Goal: Task Accomplishment & Management: Manage account settings

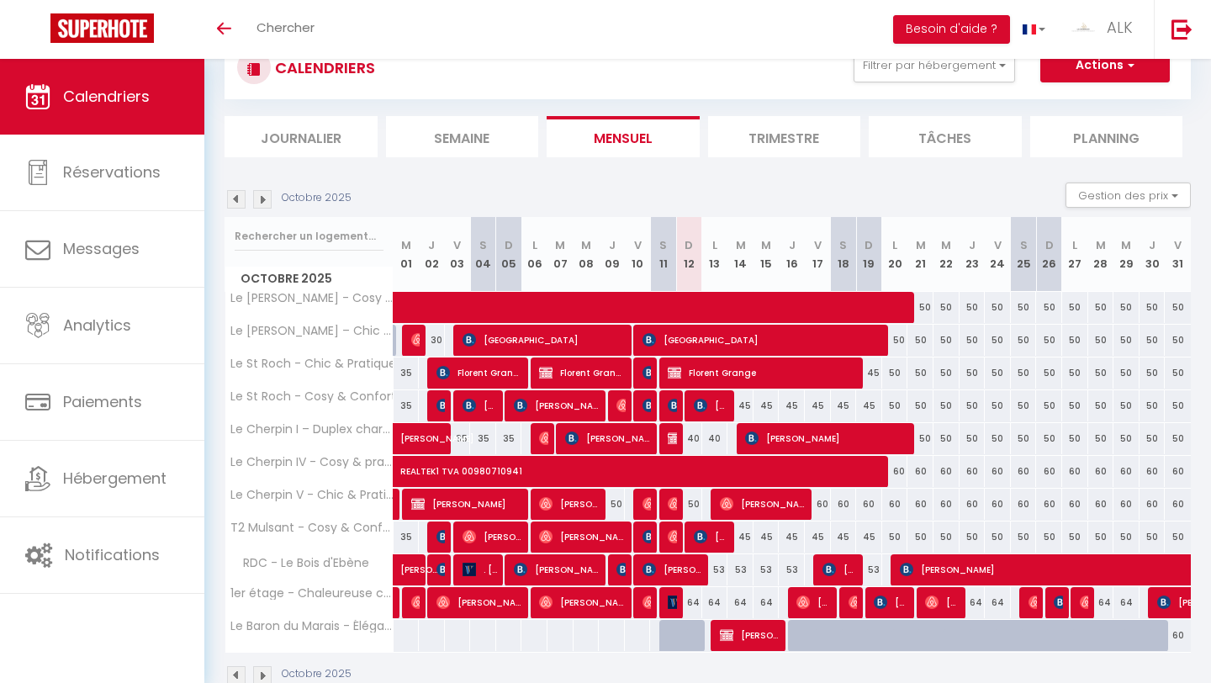
scroll to position [98, 0]
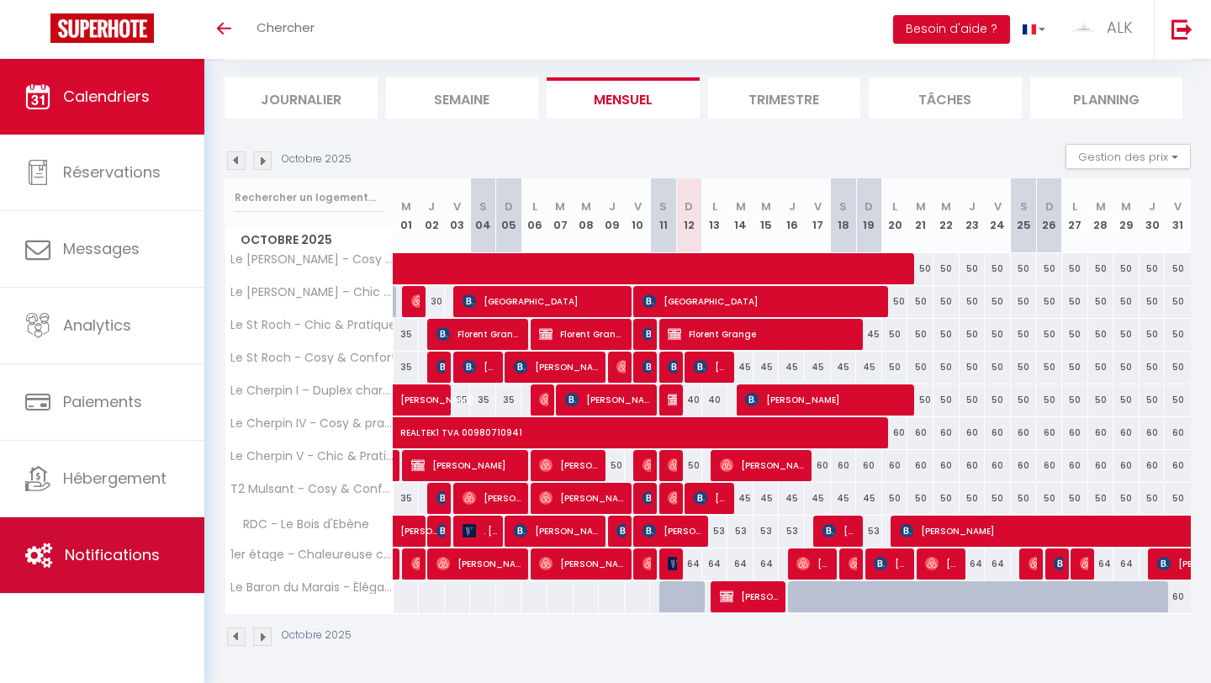
click at [87, 545] on span "Notifications" at bounding box center [112, 554] width 95 height 21
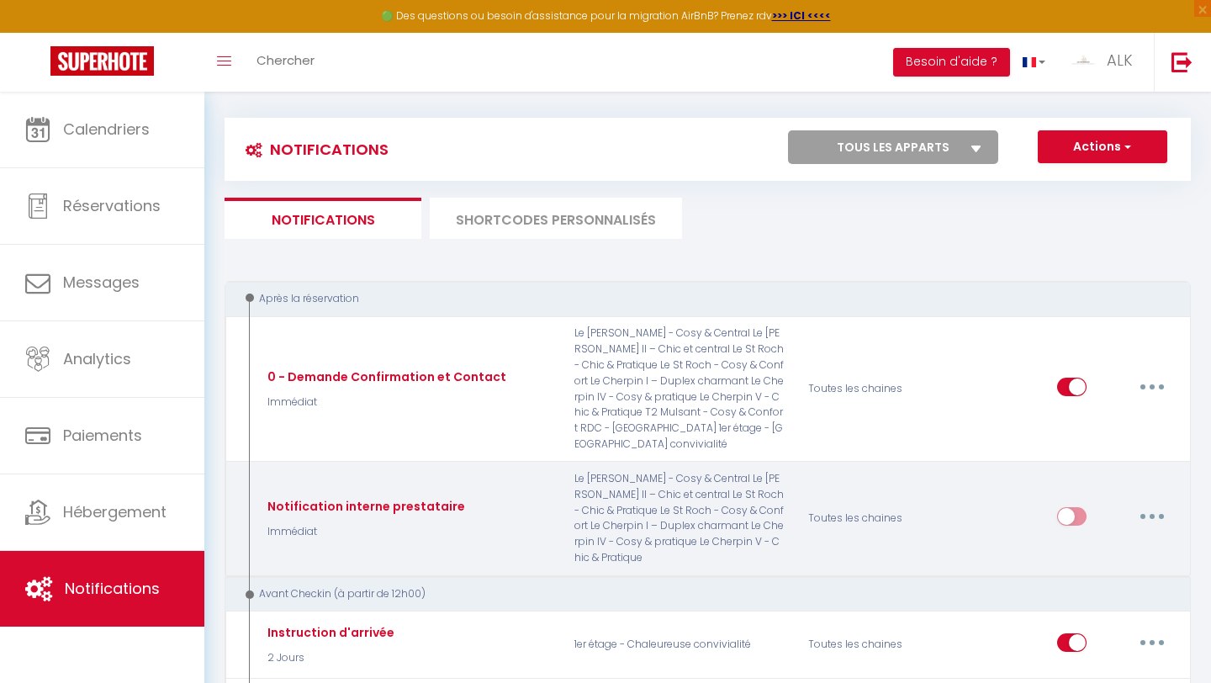
scroll to position [8, 0]
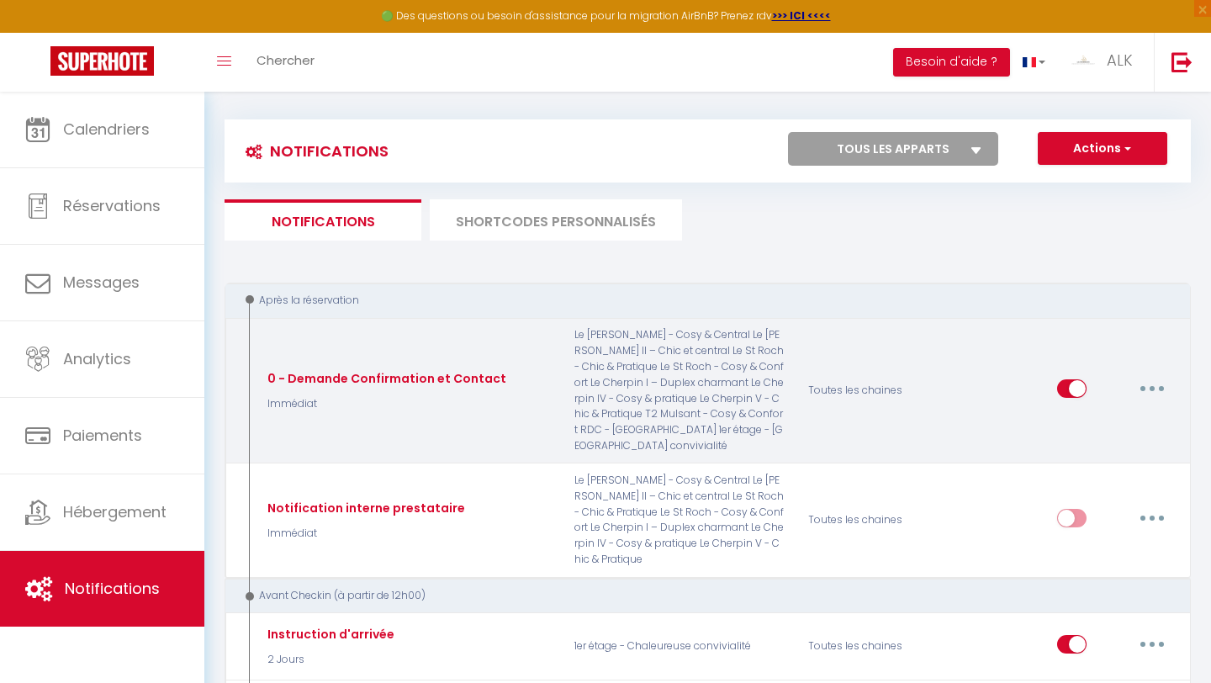
click at [595, 388] on button "button" at bounding box center [1151, 388] width 47 height 27
click at [595, 420] on link "Editer" at bounding box center [1108, 426] width 124 height 29
type input "0 - Demande Confirmation et Contact"
select select "Immédiat"
select select "if_booking_is_paid"
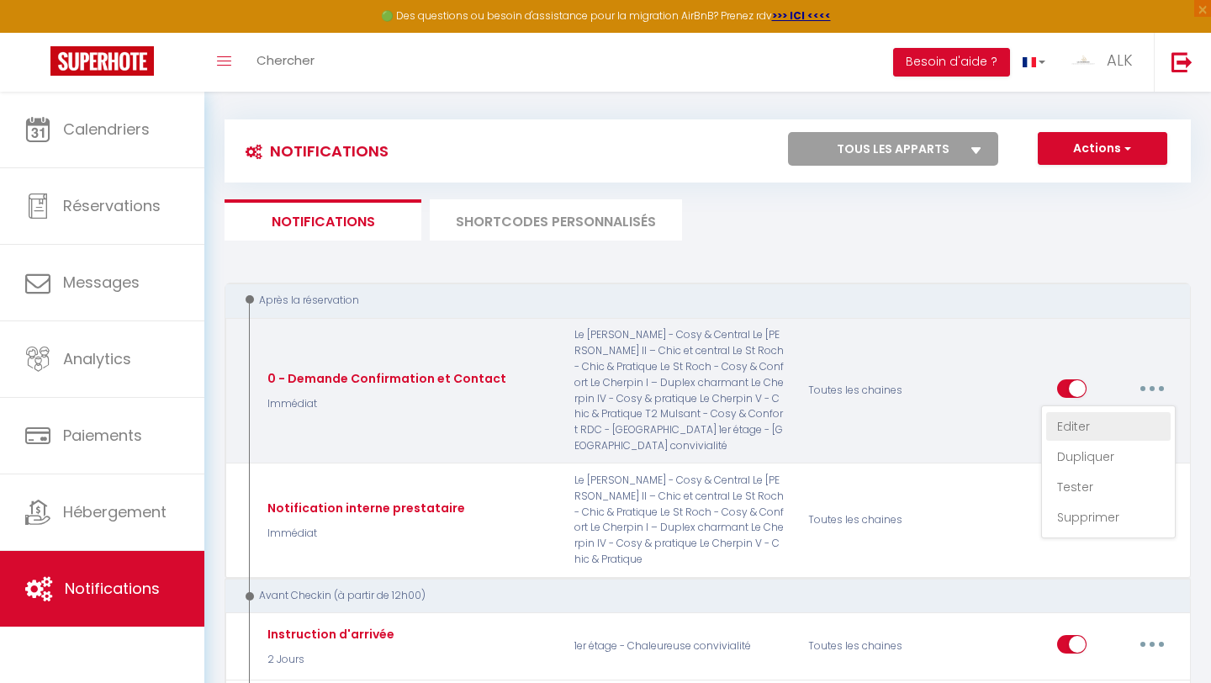
checkbox input "true"
checkbox input "false"
radio input "true"
type input "Merci de confirmer votre réservation - [BOOKING:ID] - [GUEST:FIRST_NAME] [GUEST…"
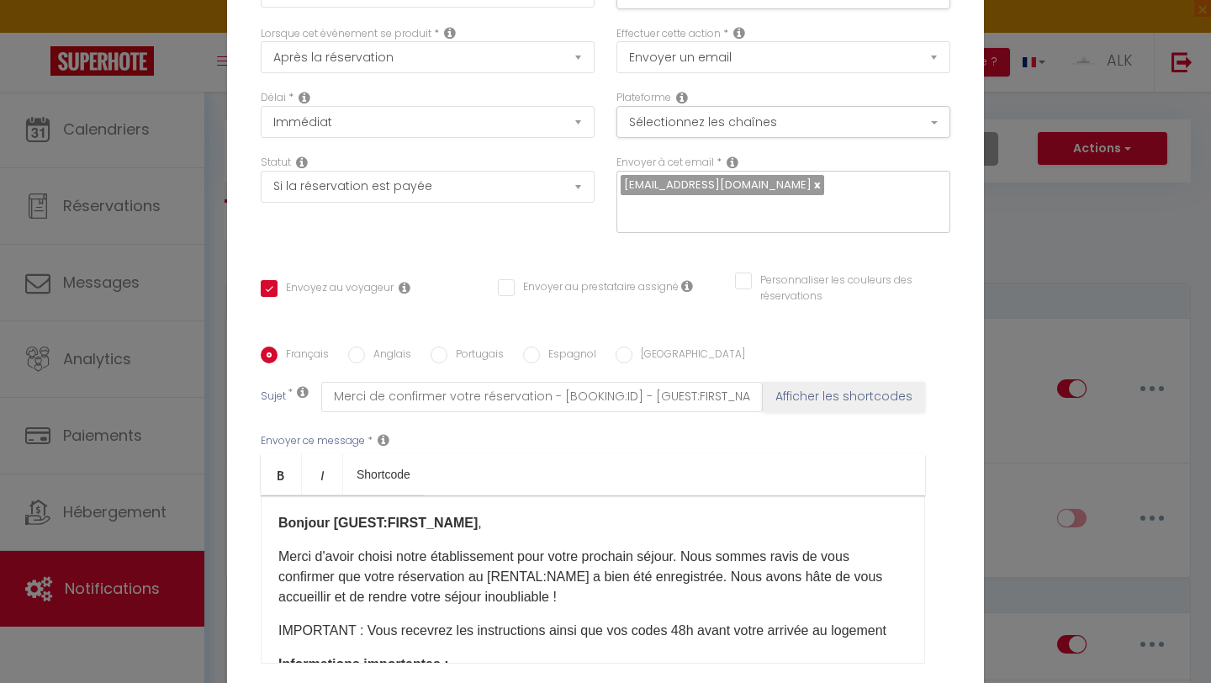
scroll to position [0, 0]
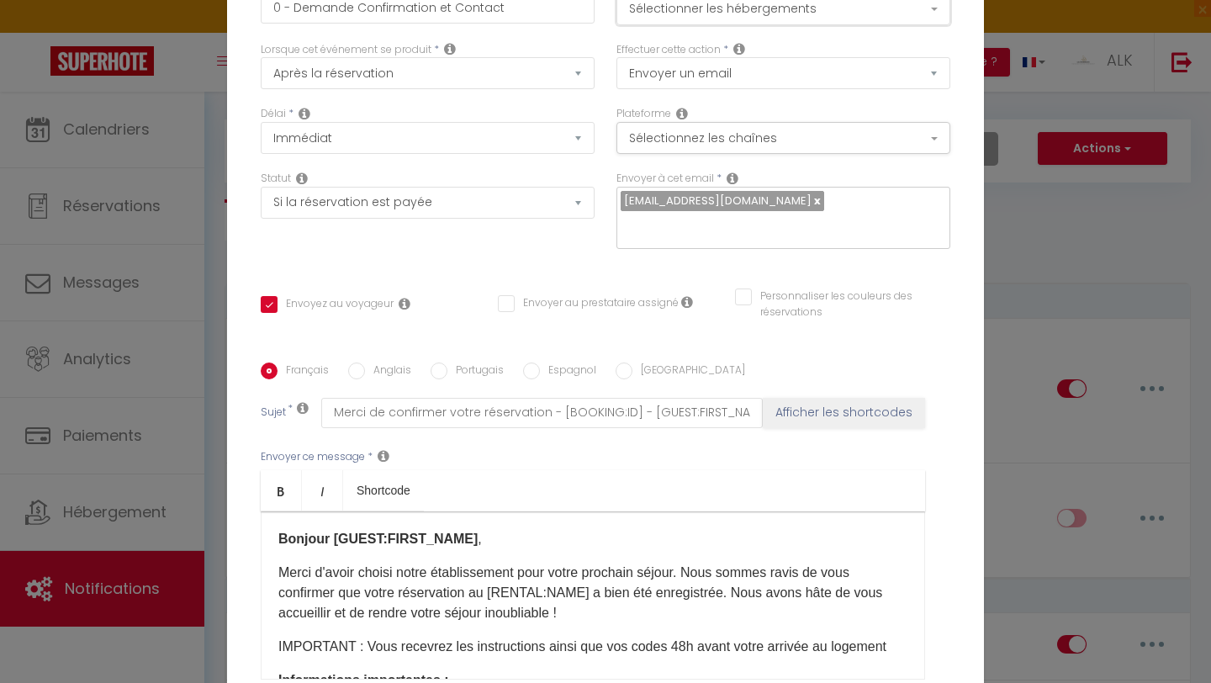
click at [595, 24] on button "Sélectionner les hébergements" at bounding box center [783, 9] width 334 height 32
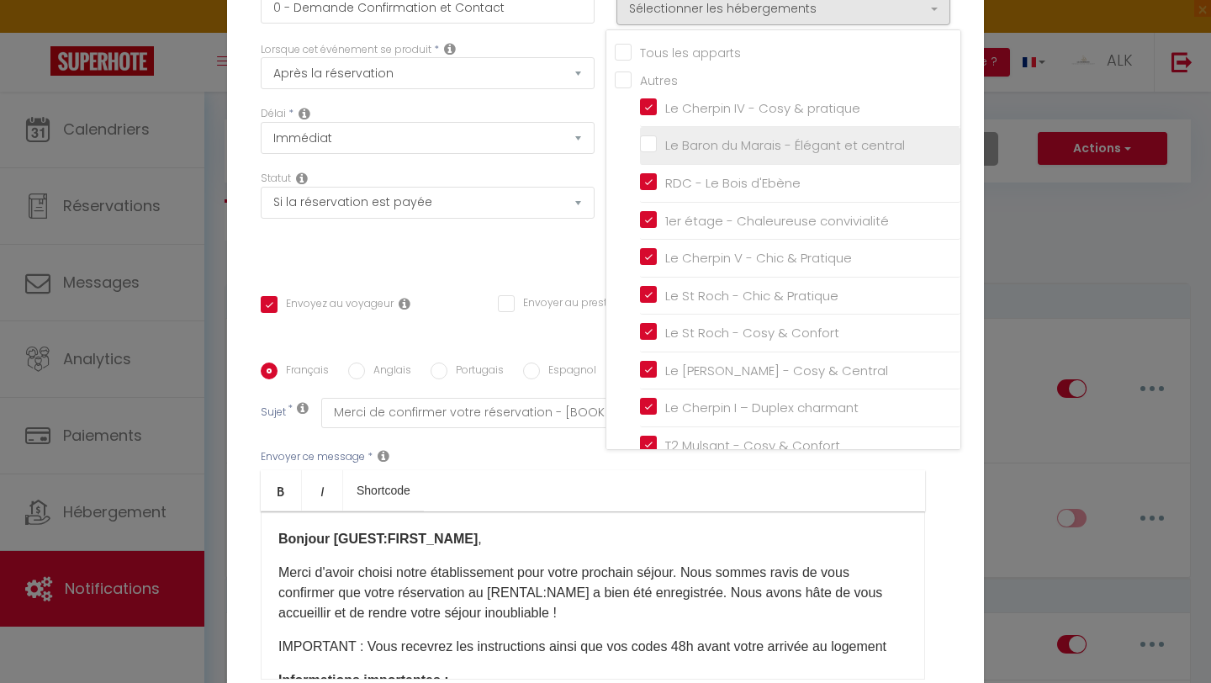
click at [595, 154] on input "Le Baron du Marais - Élégant et central" at bounding box center [800, 145] width 320 height 17
checkbox input "true"
checkbox input "false"
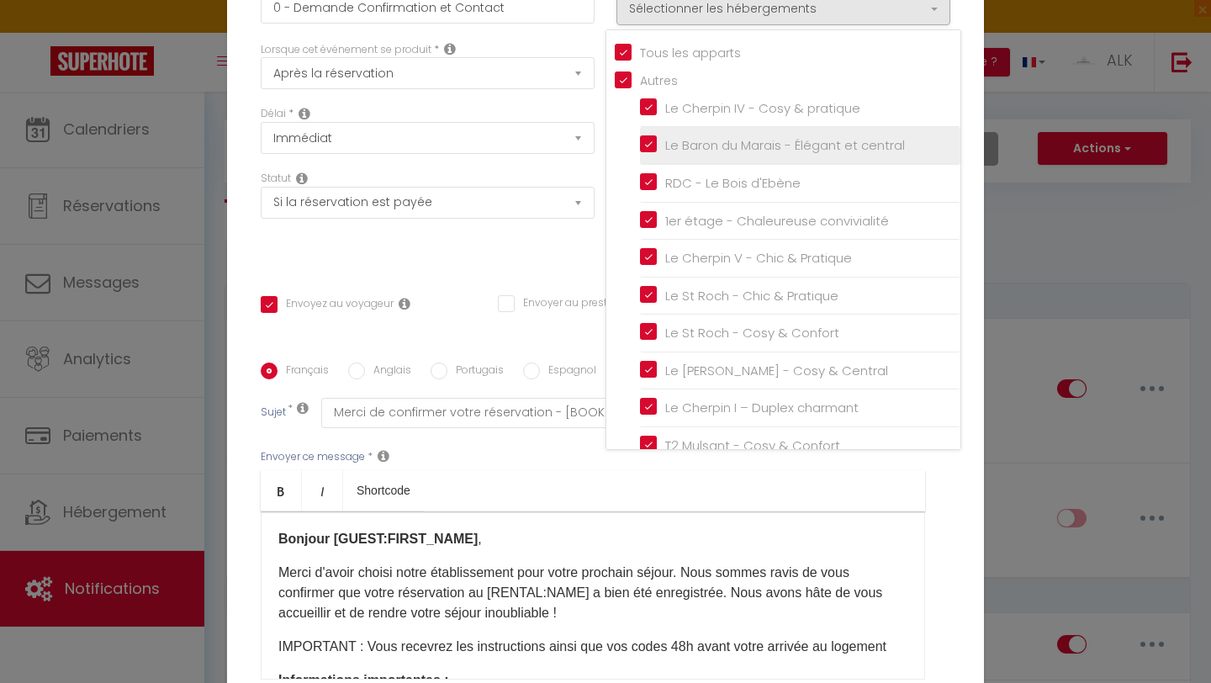
checkbox input "false"
checkbox input "true"
click at [541, 268] on div "Titre * 0 - Demande Confirmation et Contact Pour cet hébergement Sélectionner l…" at bounding box center [605, 362] width 757 height 805
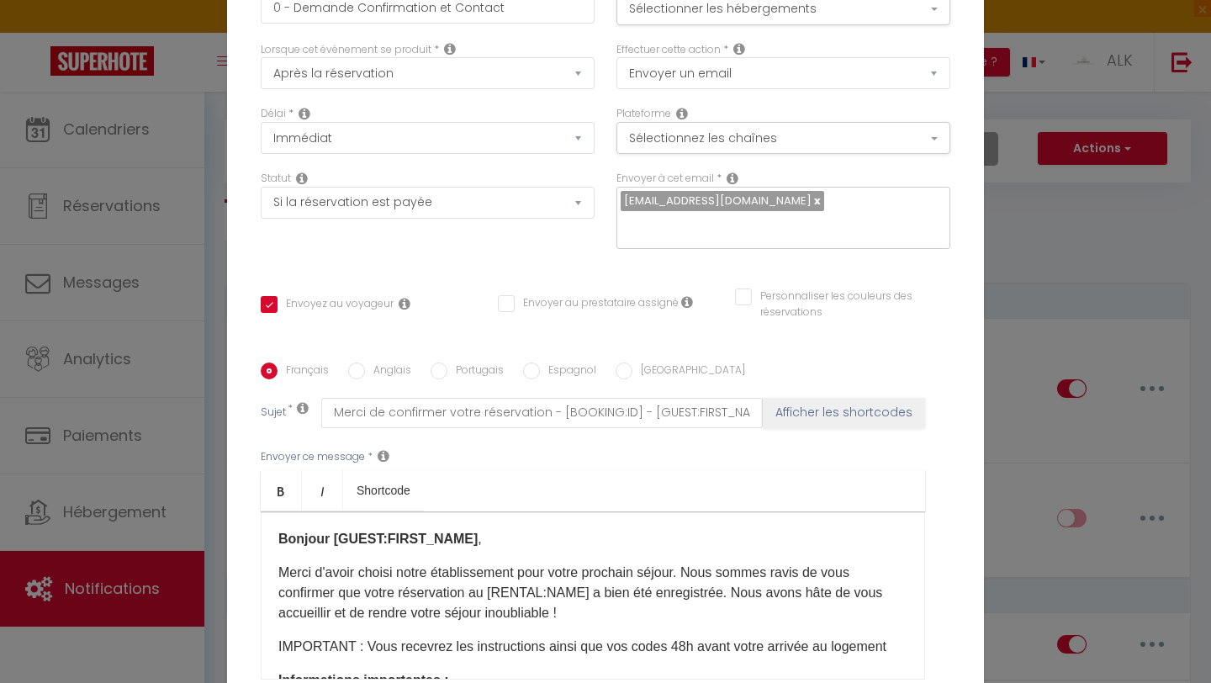
scroll to position [164, 0]
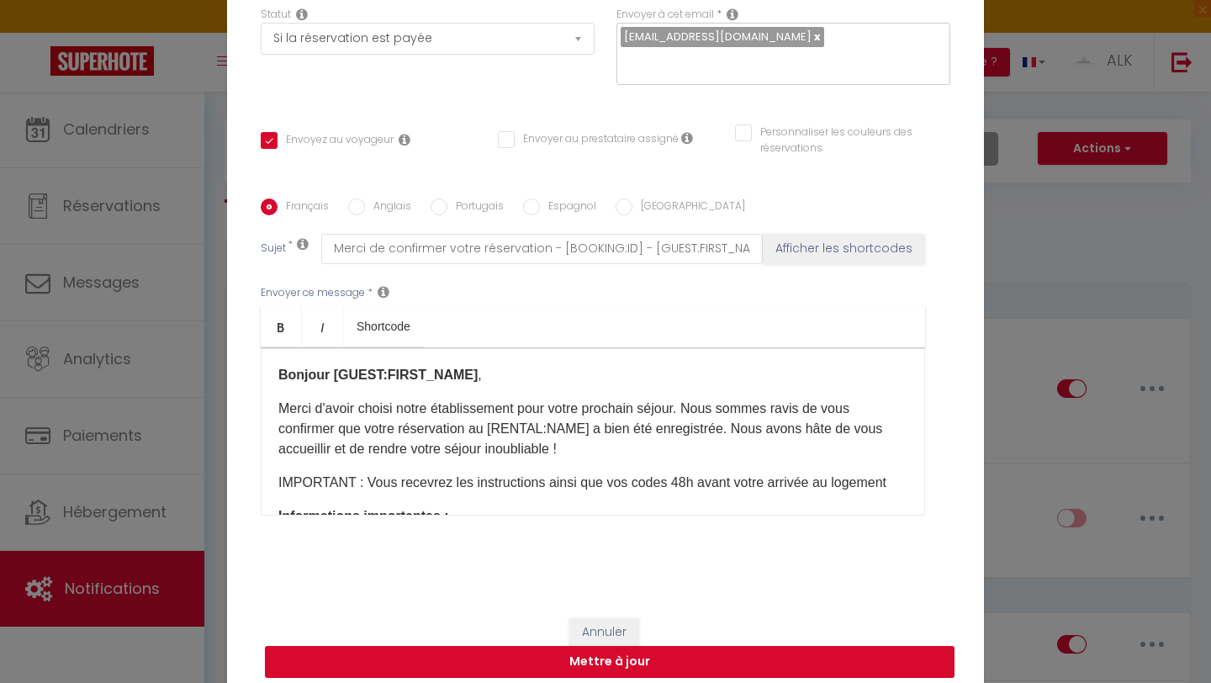
click at [595, 600] on button "Mettre à jour" at bounding box center [609, 662] width 689 height 32
checkbox input "true"
checkbox input "false"
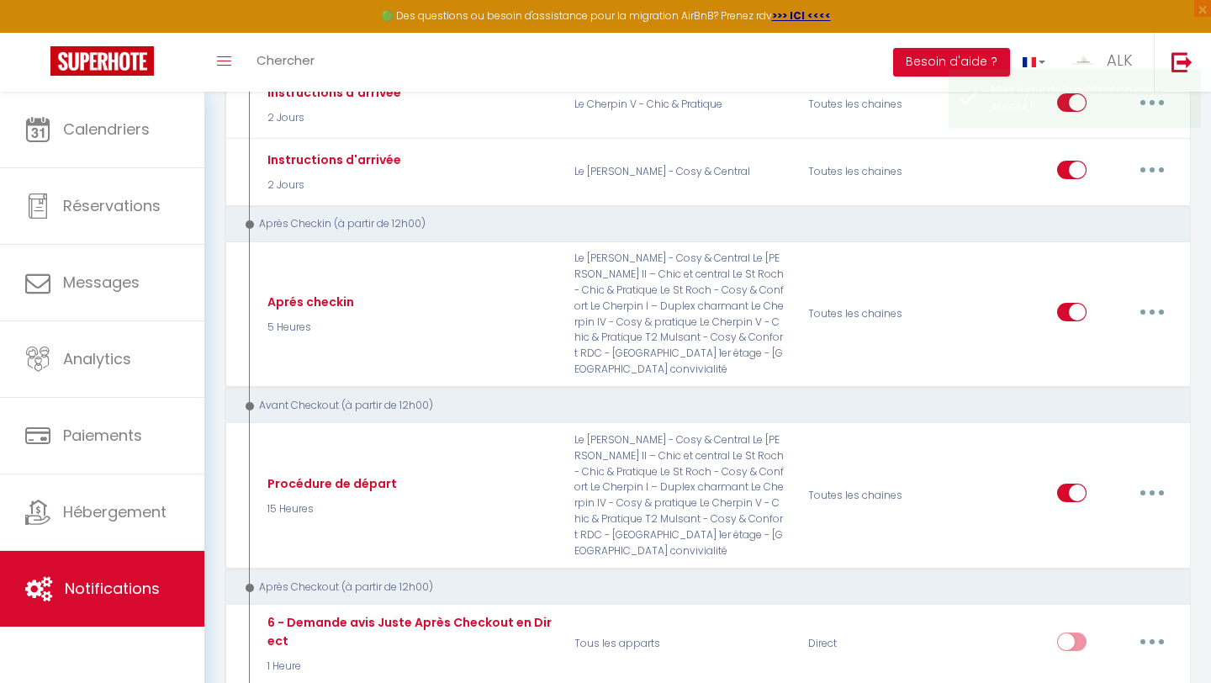
scroll to position [1016, 0]
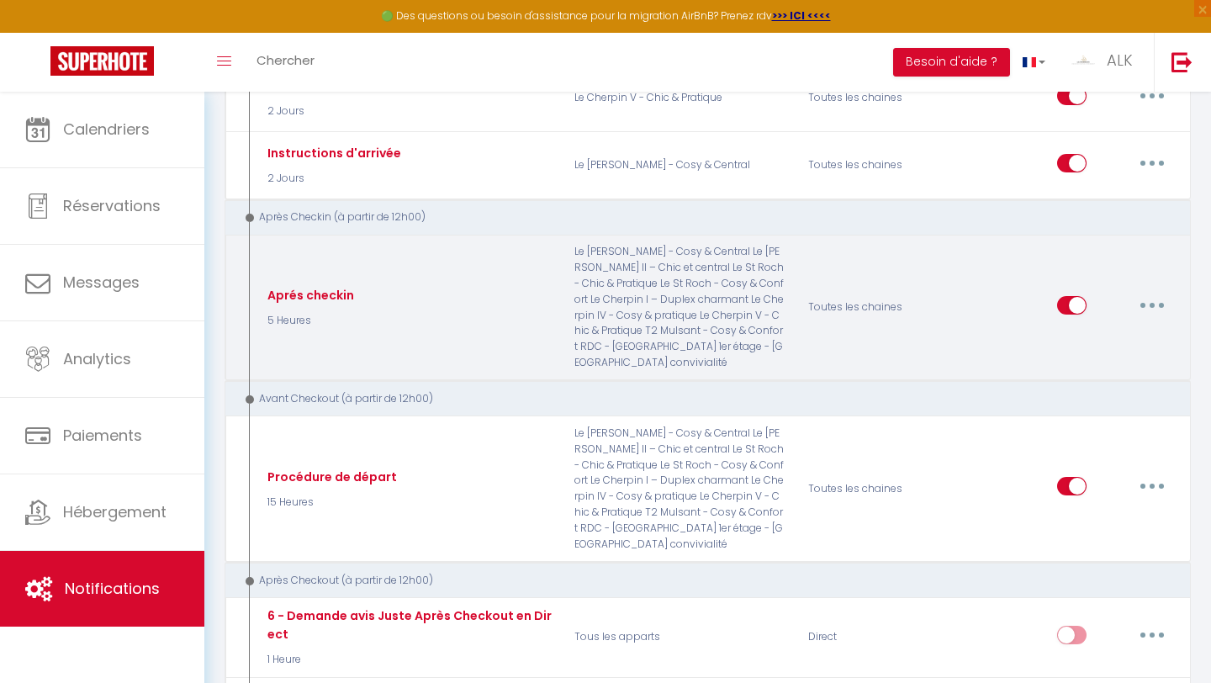
click at [595, 307] on button "button" at bounding box center [1151, 305] width 47 height 27
click at [595, 339] on link "Editer" at bounding box center [1108, 343] width 124 height 29
type input "Aprés checkin"
select select "3"
select select "5 Heures"
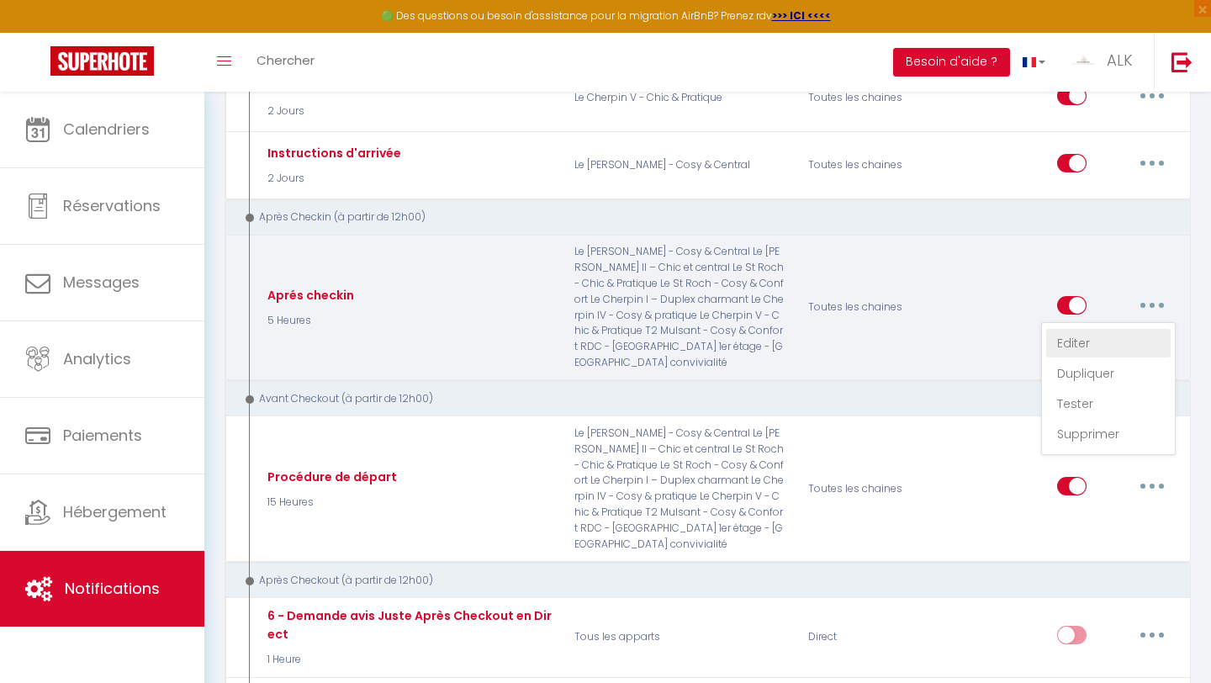
select select "if_booking_is_paid"
checkbox input "true"
checkbox input "false"
radio input "true"
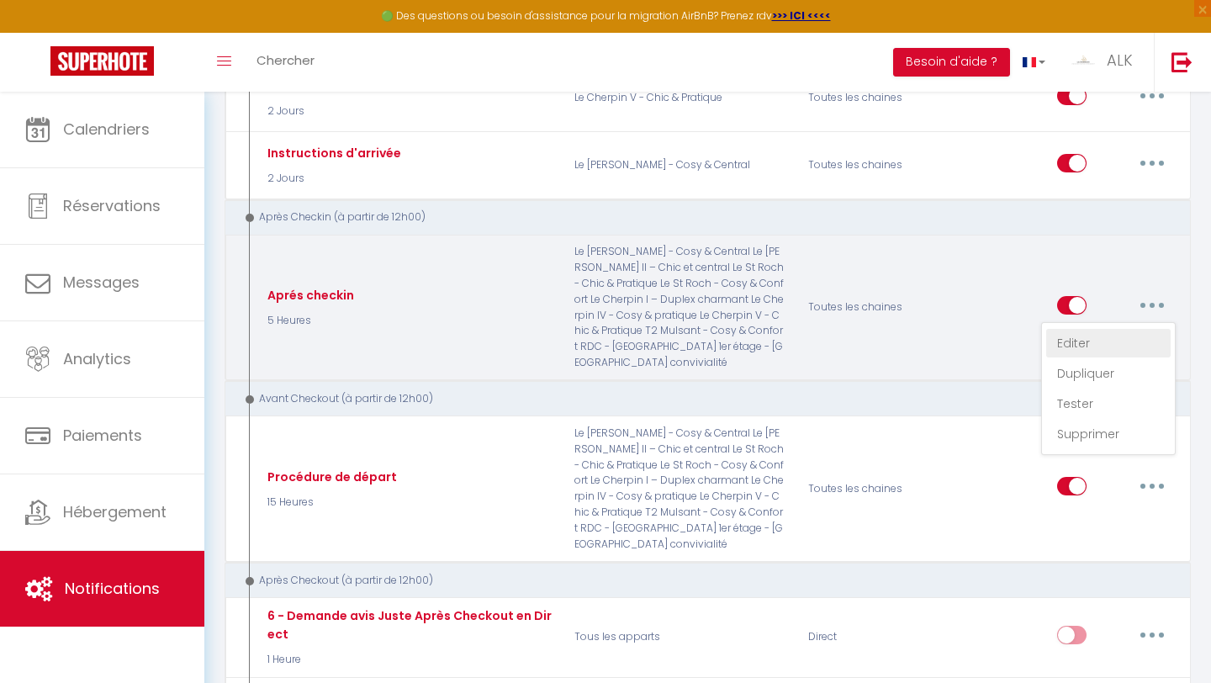
type input "Vérification de séjour - [RENTAL:NAME] - [GUEST:FIRST_NAME]"
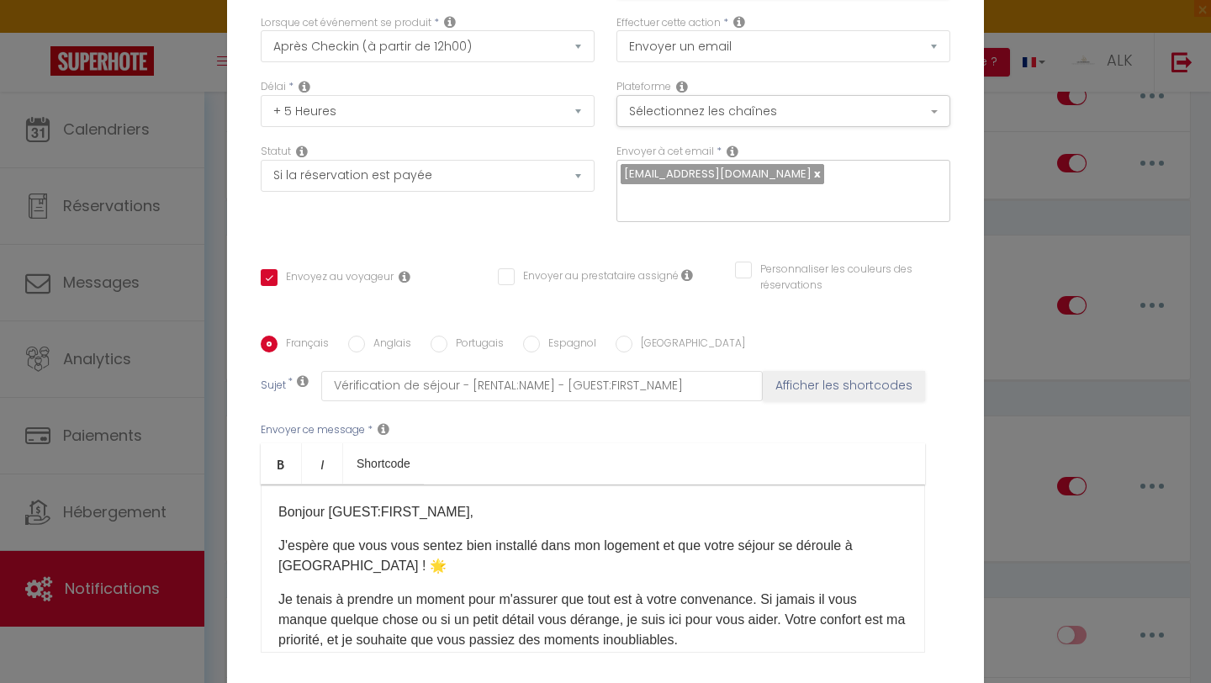
scroll to position [0, 0]
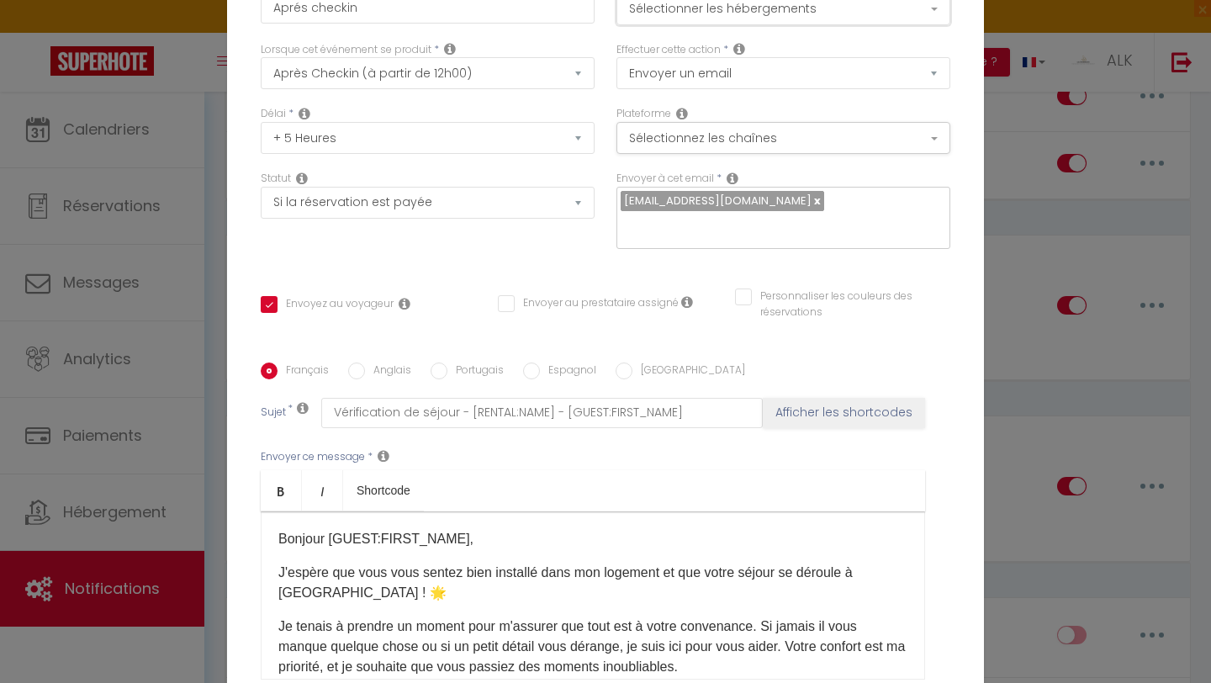
click at [595, 13] on button "Sélectionner les hébergements" at bounding box center [783, 9] width 334 height 32
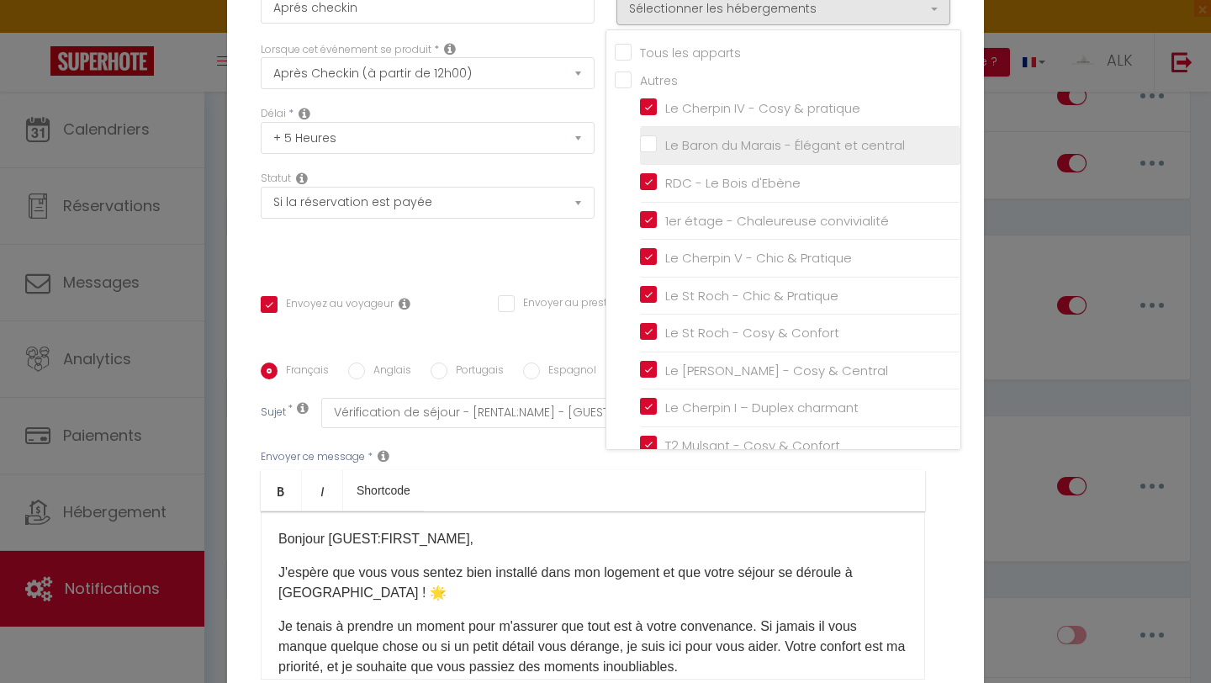
click at [595, 152] on input "Le Baron du Marais - Élégant et central" at bounding box center [800, 145] width 320 height 17
checkbox input "true"
checkbox input "false"
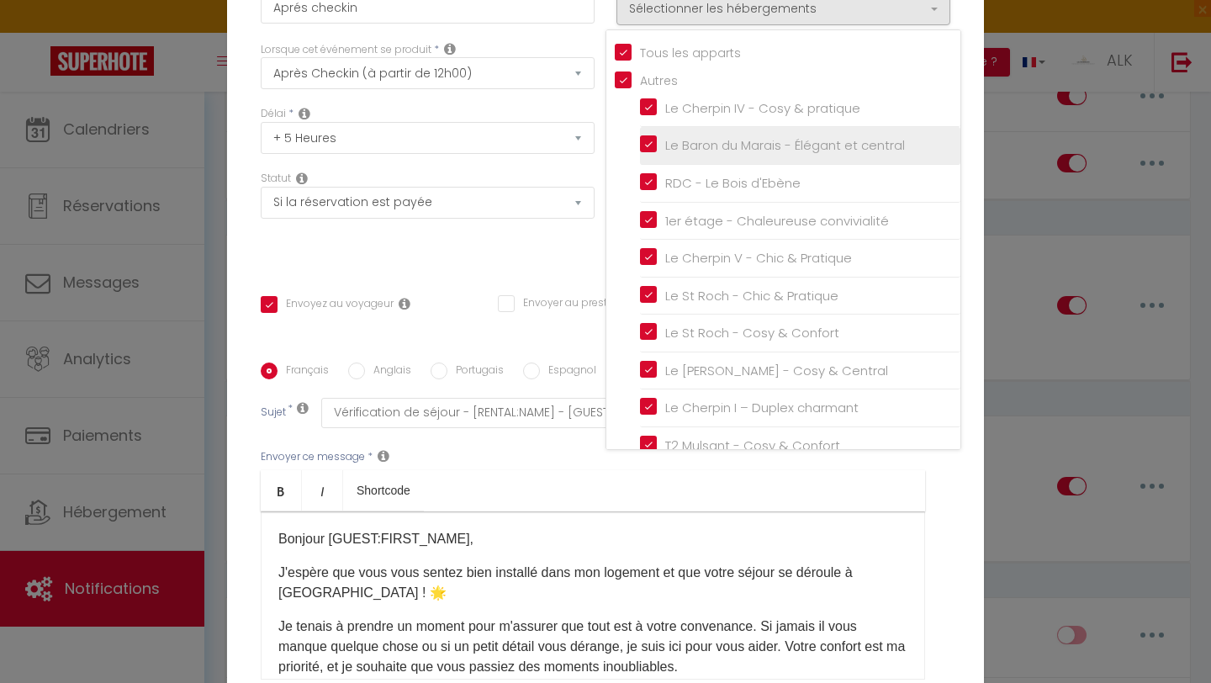
checkbox input "false"
checkbox input "true"
click at [538, 256] on div "Titre * Aprés checkin Pour cet hébergement Sélectionner les hébergements Tous l…" at bounding box center [605, 362] width 757 height 805
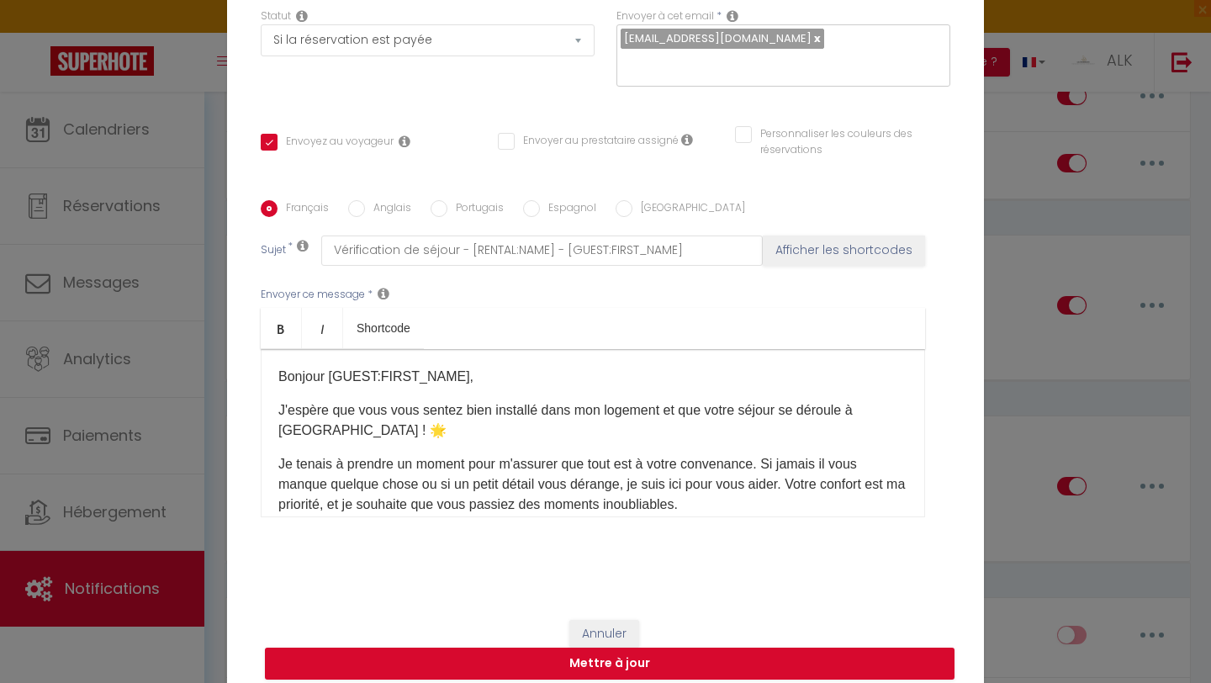
scroll to position [164, 0]
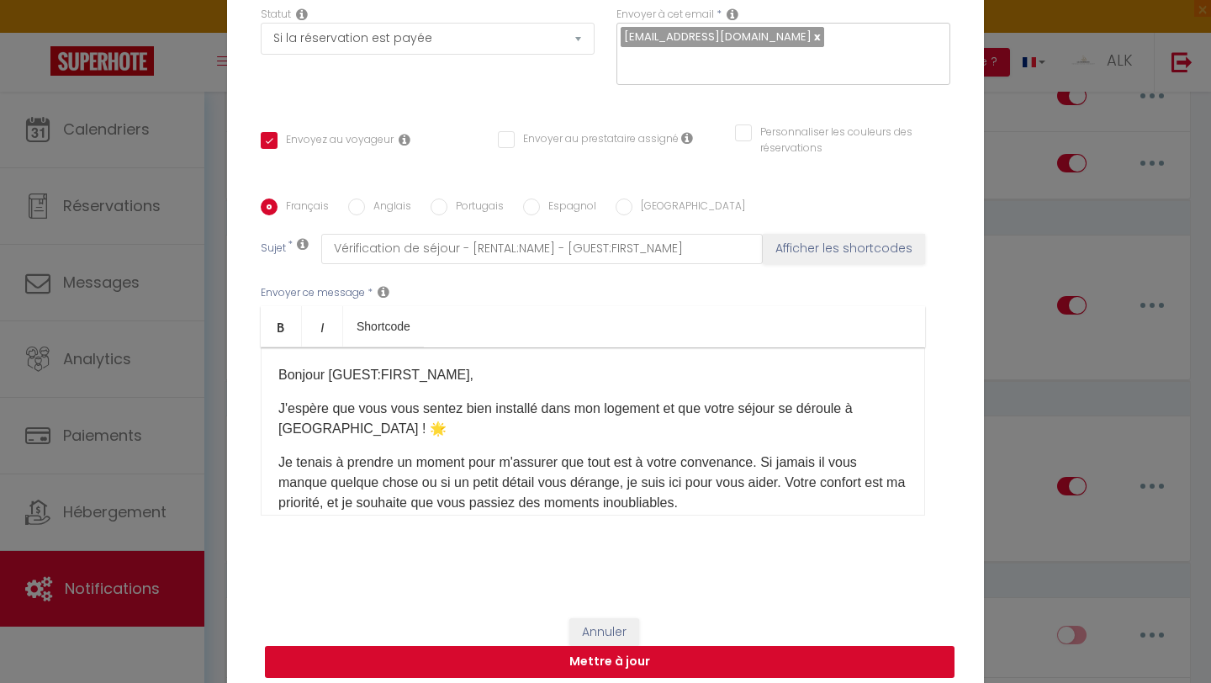
click at [559, 600] on button "Mettre à jour" at bounding box center [609, 662] width 689 height 32
checkbox input "true"
checkbox input "false"
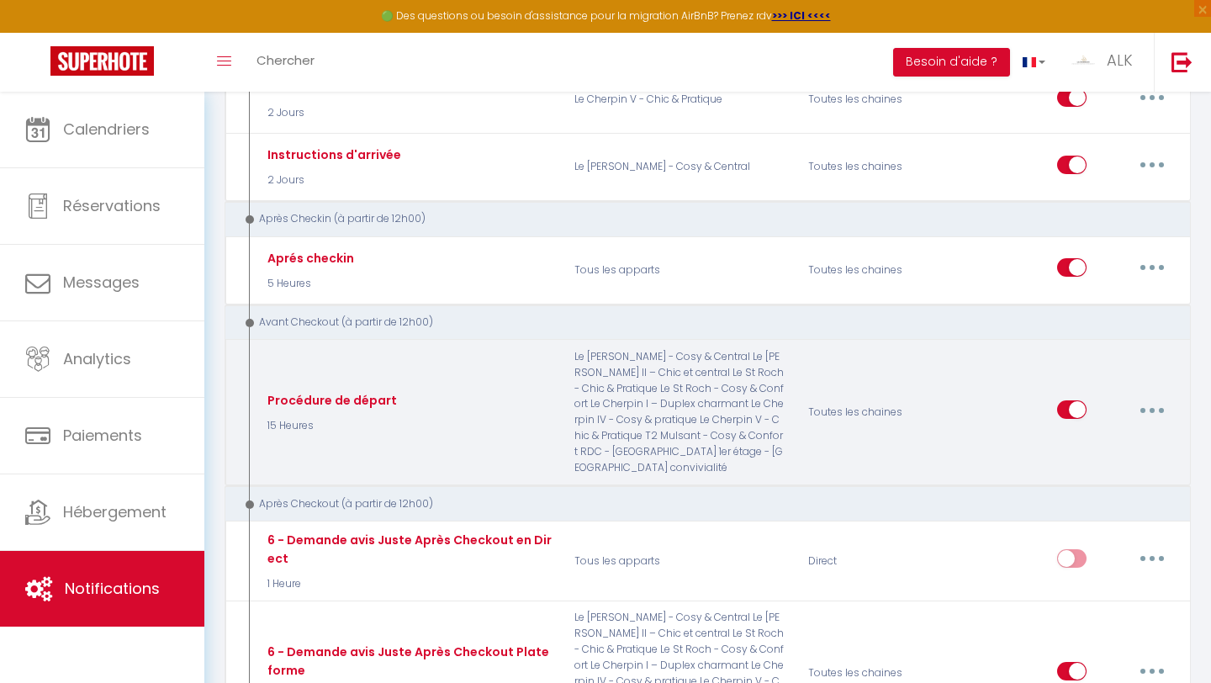
scroll to position [1014, 0]
click at [595, 408] on icon "button" at bounding box center [1151, 410] width 5 height 5
click at [595, 445] on link "Editer" at bounding box center [1108, 448] width 124 height 29
type input "Procédure de départ"
select select "4"
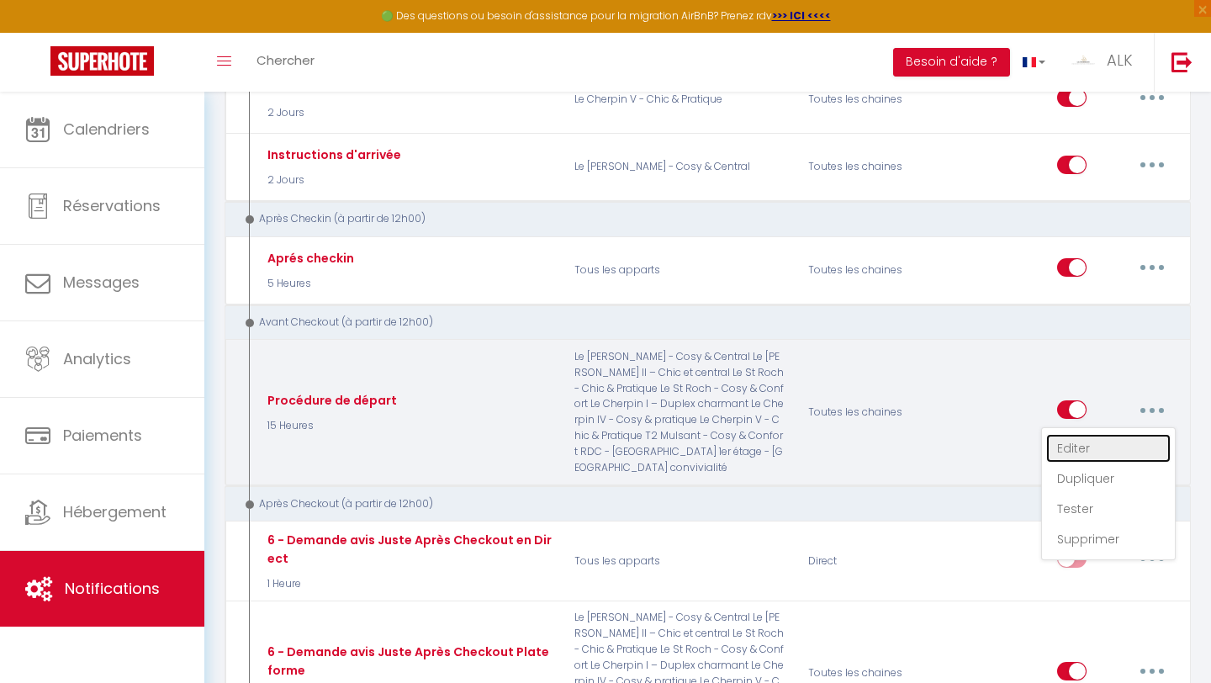
select select "15 Heures"
select select "if_booking_is_paid"
checkbox input "true"
checkbox input "false"
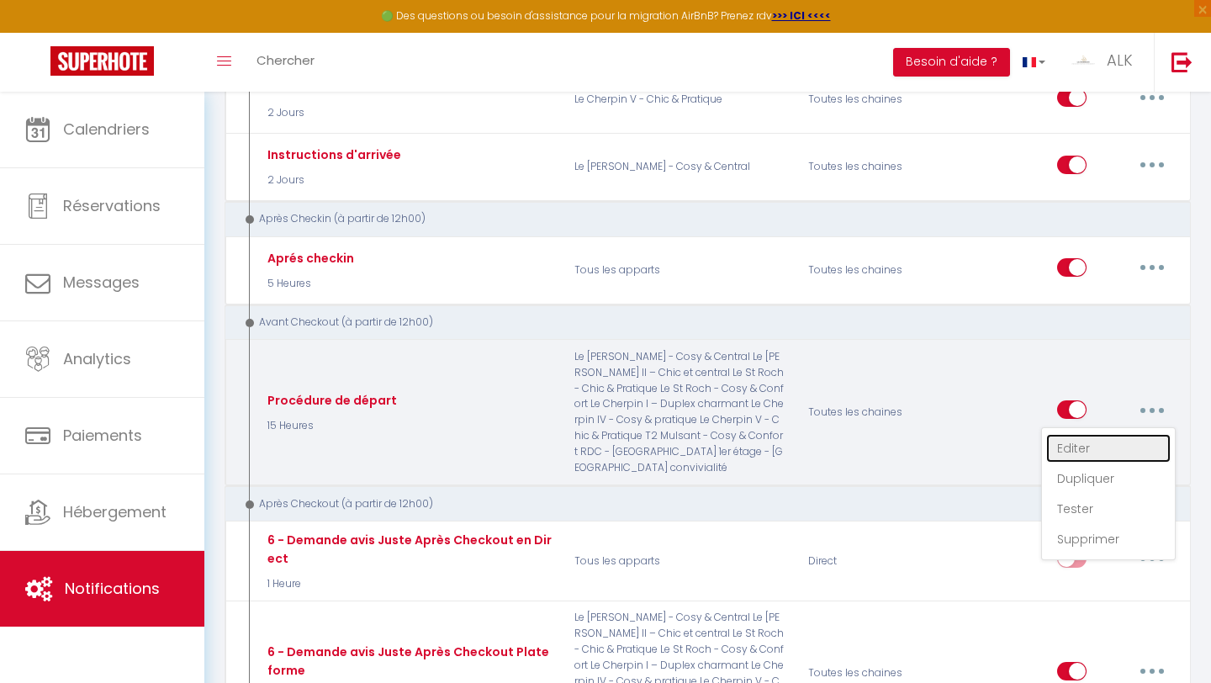
radio input "true"
type input "Procédure pour votre départ - [RENTAL:NAME] - [GUEST:FIRST_NAME] [GUEST:NAME]"
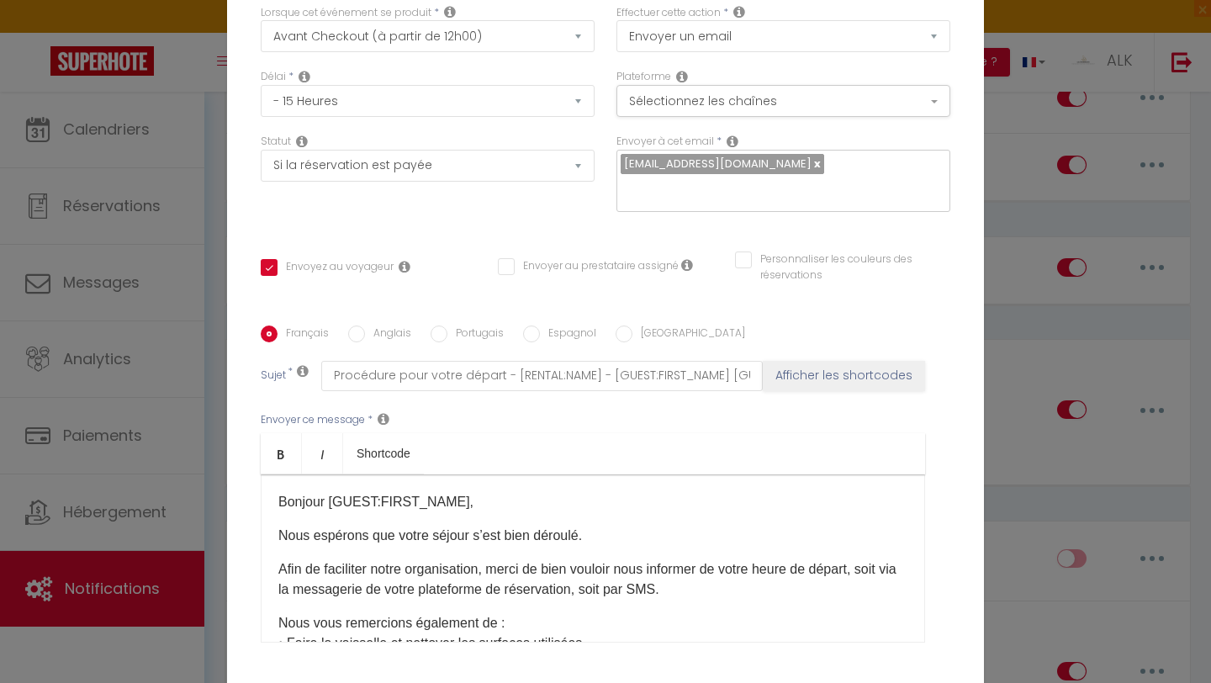
scroll to position [0, 0]
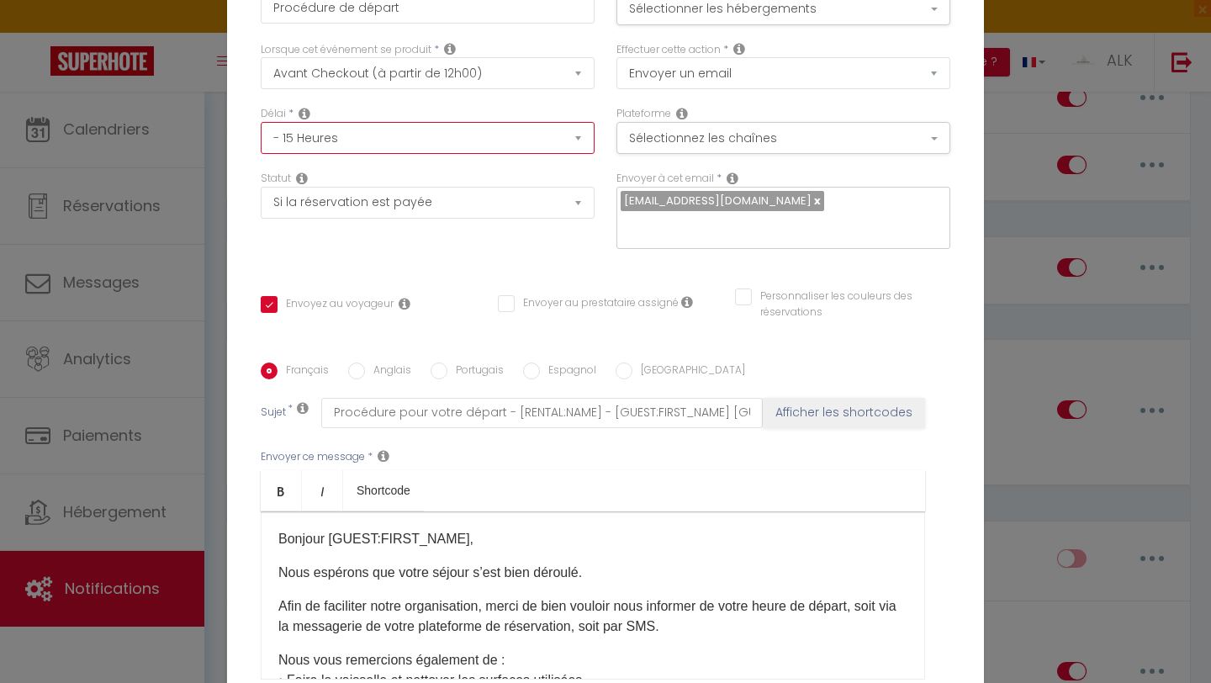
click at [465, 145] on select "Immédiat - 10 Minutes - 1 Heure - 2 Heures - 3 Heures - 4 Heures - 5 Heures - 6…" at bounding box center [428, 138] width 334 height 32
select select "10 Heures"
click at [261, 134] on select "Immédiat - 10 Minutes - 1 Heure - 2 Heures - 3 Heures - 4 Heures - 5 Heures - 6…" at bounding box center [428, 138] width 334 height 32
checkbox input "true"
checkbox input "false"
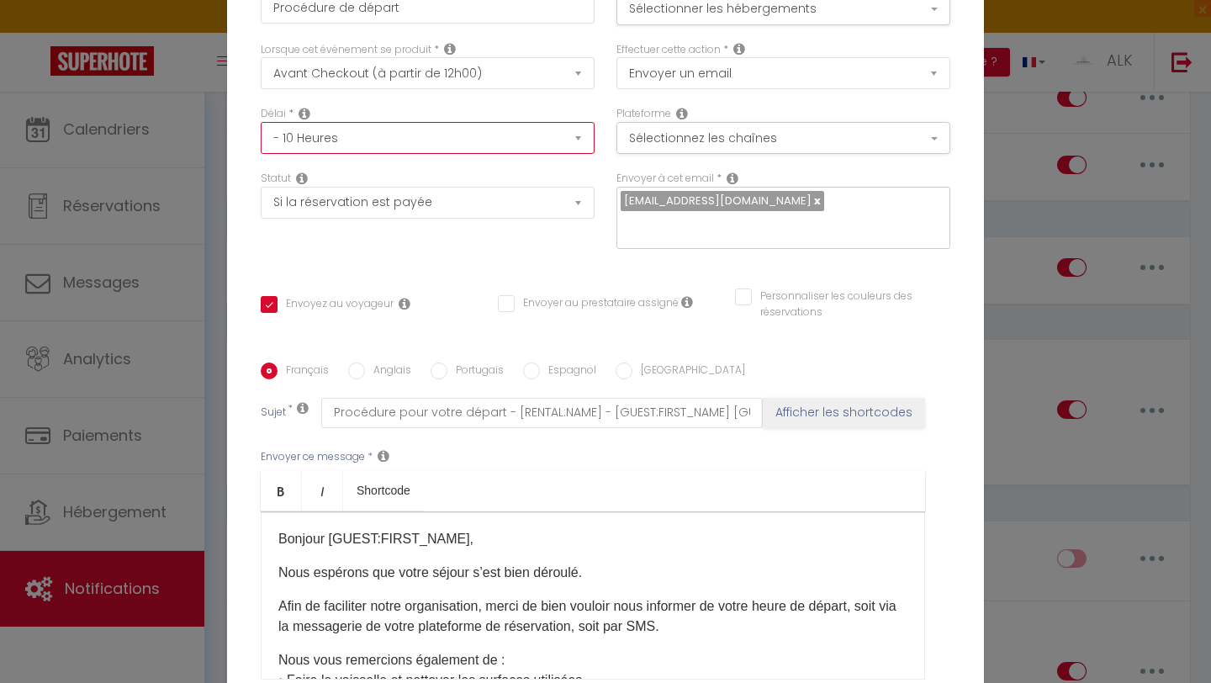
checkbox input "false"
click at [595, 20] on button "Sélectionner les hébergements" at bounding box center [783, 9] width 334 height 32
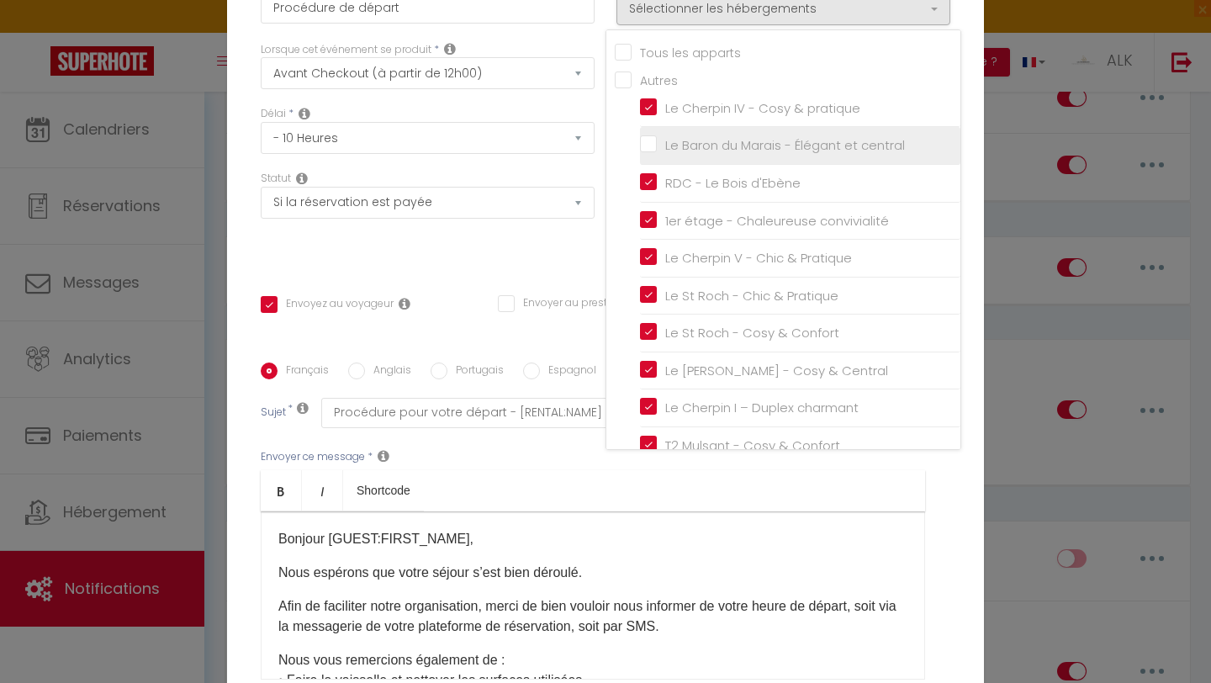
click at [595, 151] on input "Le Baron du Marais - Élégant et central" at bounding box center [800, 145] width 320 height 17
checkbox input "true"
checkbox input "false"
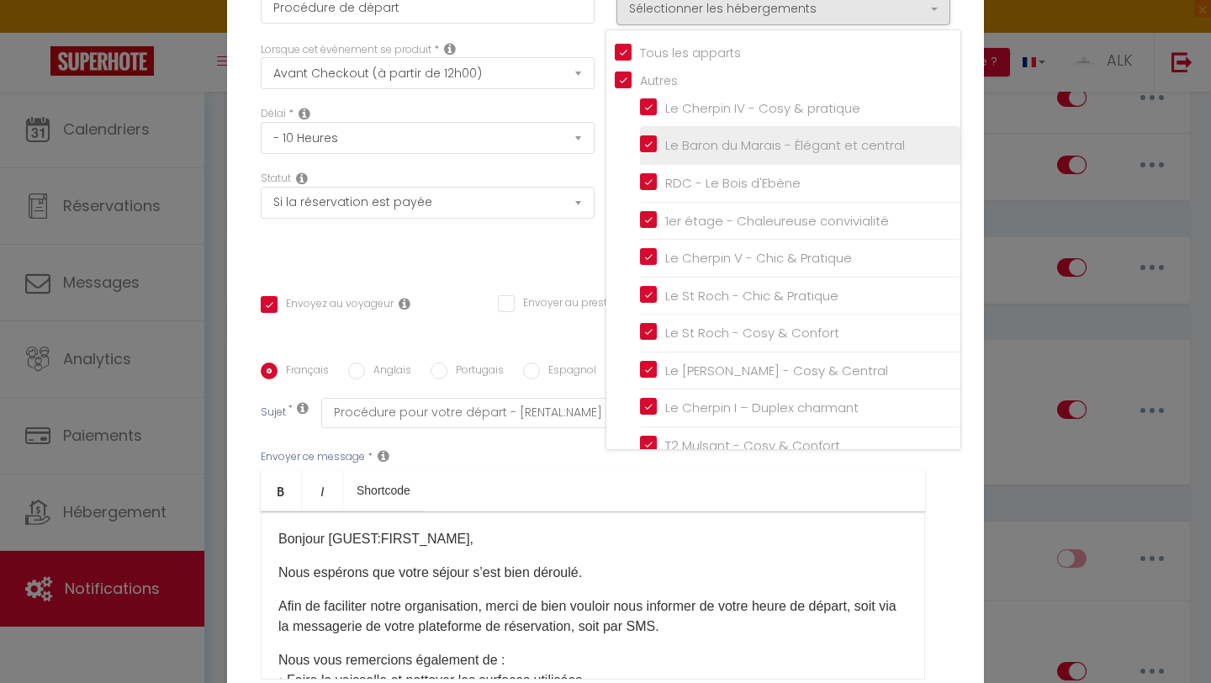
checkbox input "false"
checkbox input "true"
click at [478, 254] on div "Statut Aucun Si la réservation est payée Si réservation non payée Si la caution…" at bounding box center [428, 218] width 356 height 95
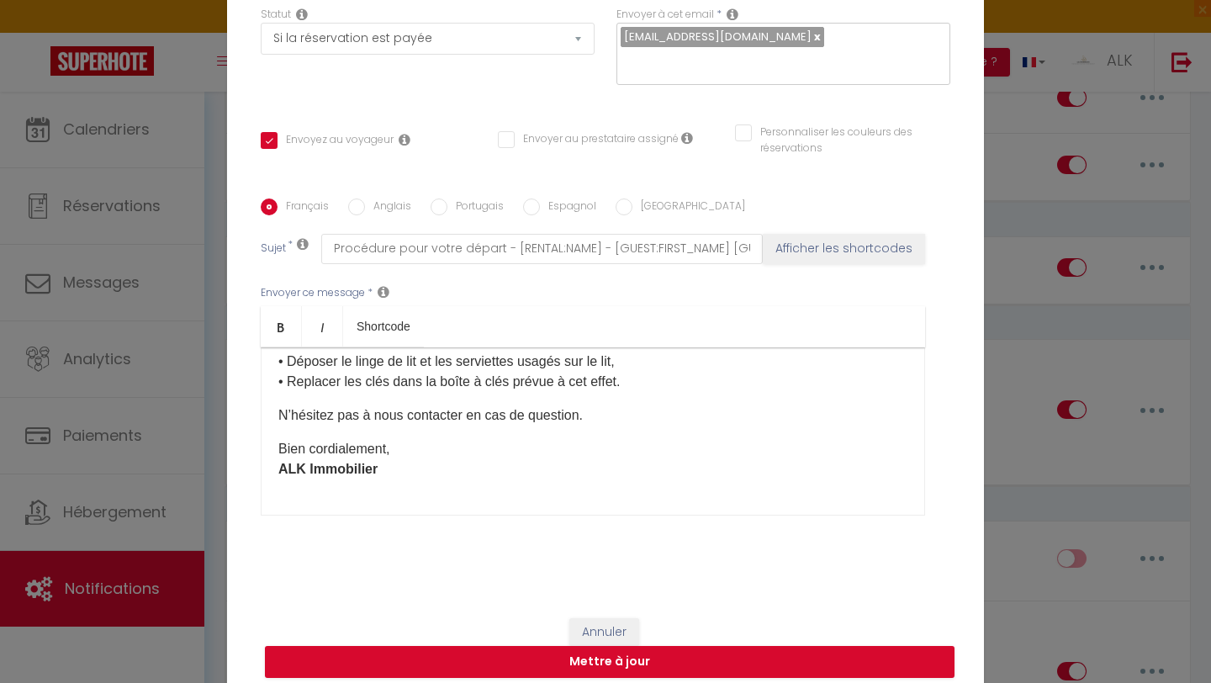
scroll to position [173, 0]
click at [380, 457] on p "Bien cordialement, ALK Immobilier ​" at bounding box center [592, 461] width 629 height 40
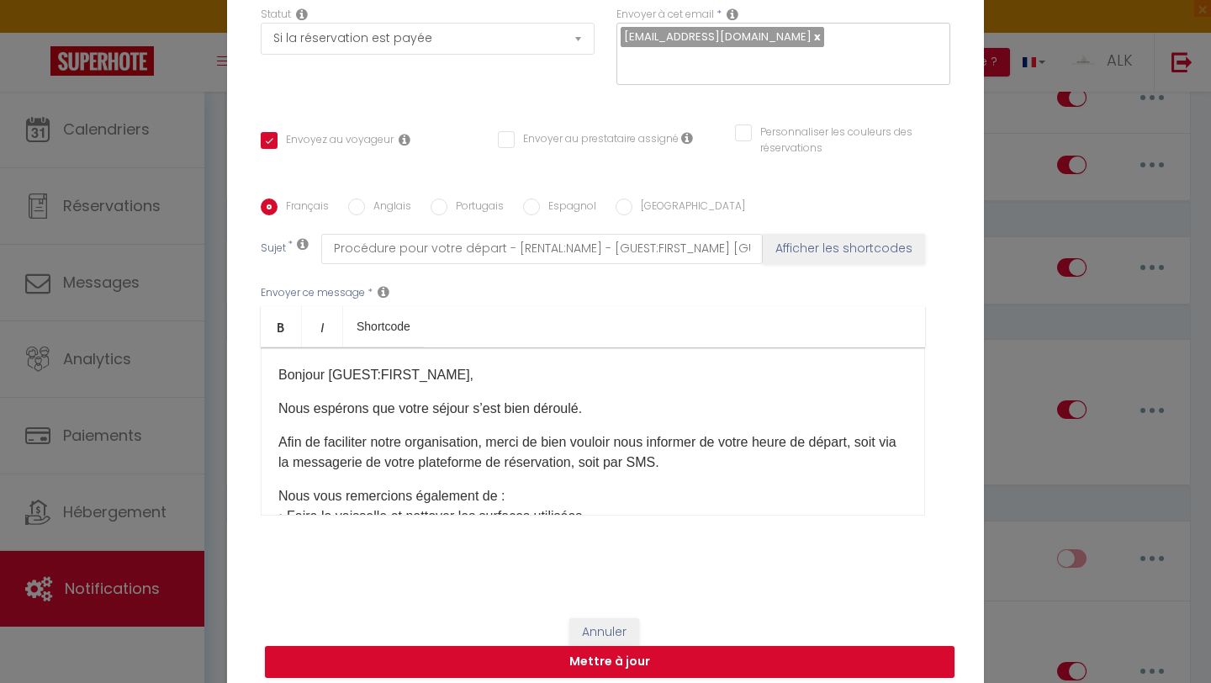
scroll to position [0, 0]
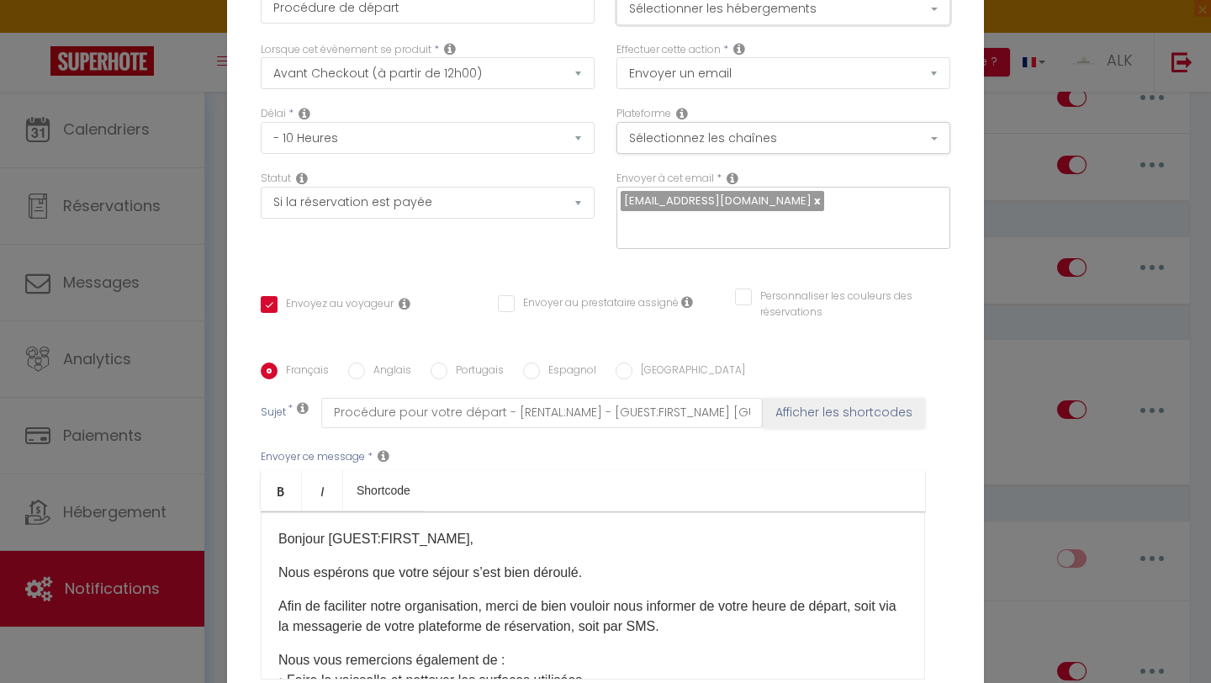
click at [595, 25] on button "Sélectionner les hébergements" at bounding box center [783, 9] width 334 height 32
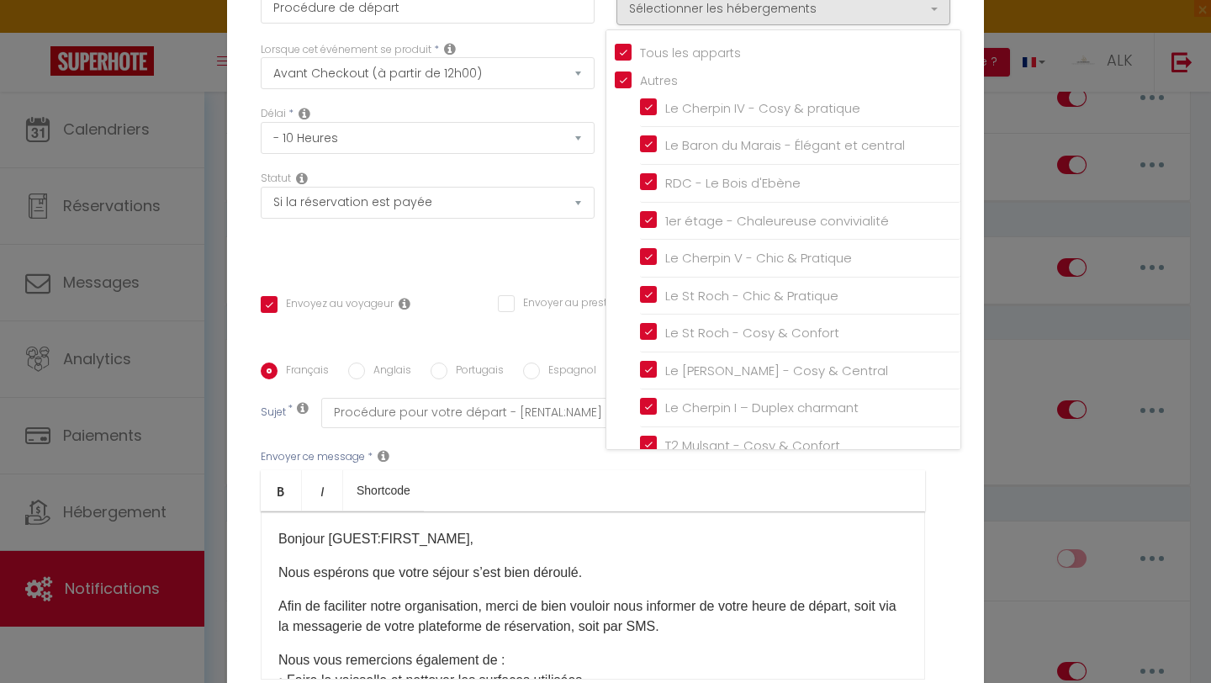
click at [535, 251] on div "Statut Aucun Si la réservation est payée Si réservation non payée Si la caution…" at bounding box center [428, 218] width 356 height 95
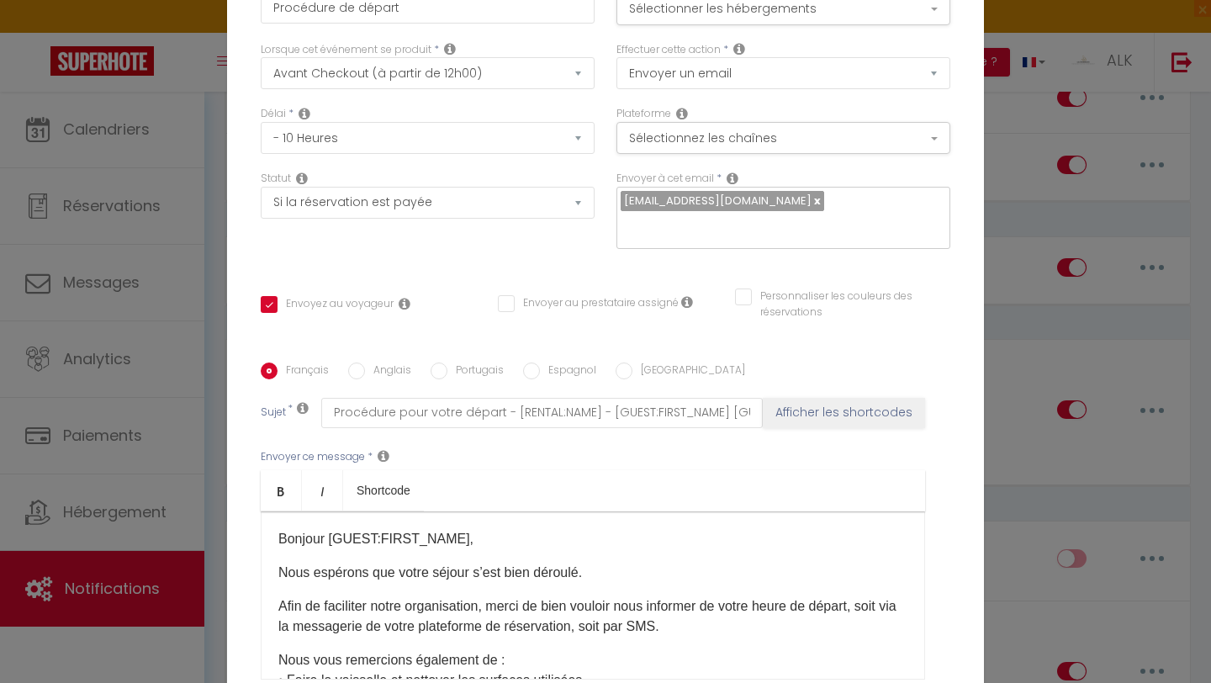
scroll to position [164, 0]
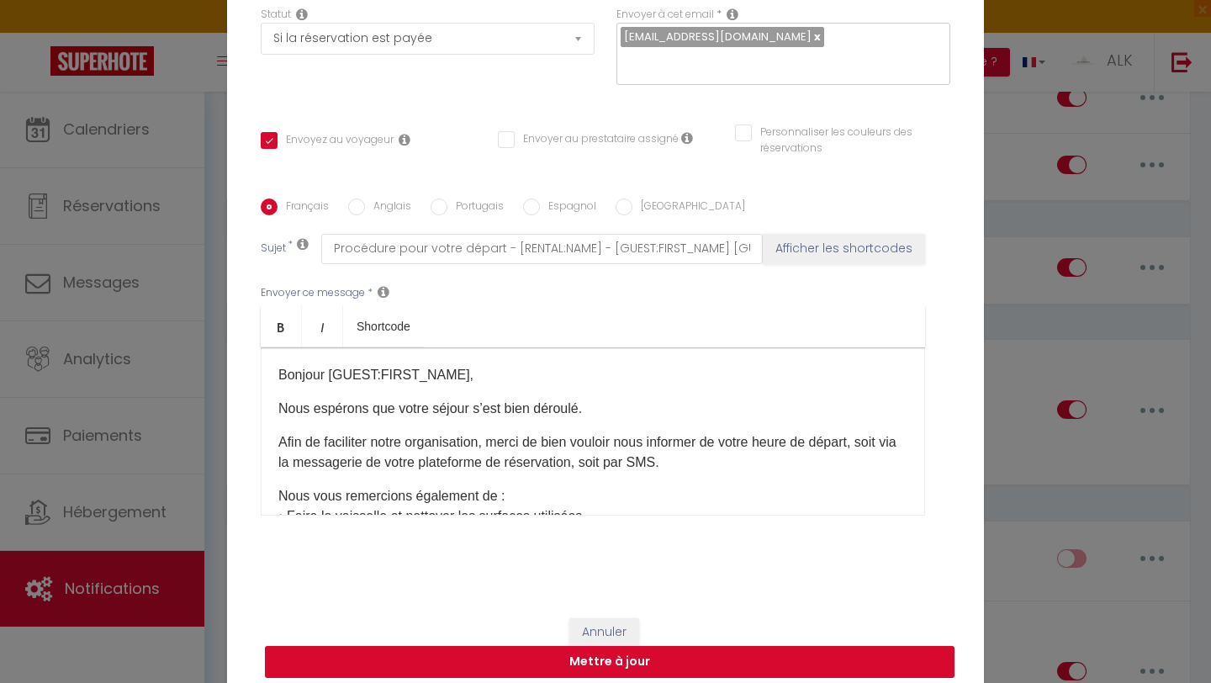
click at [565, 600] on button "Mettre à jour" at bounding box center [609, 662] width 689 height 32
checkbox input "true"
checkbox input "false"
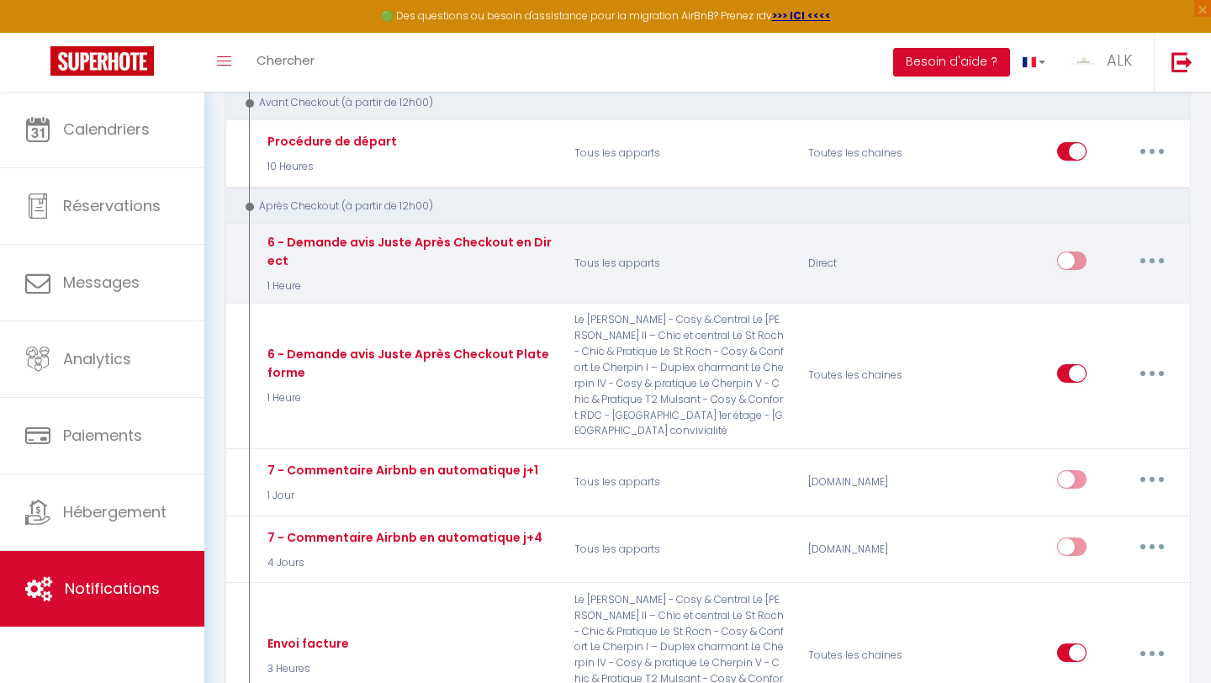
scroll to position [1261, 0]
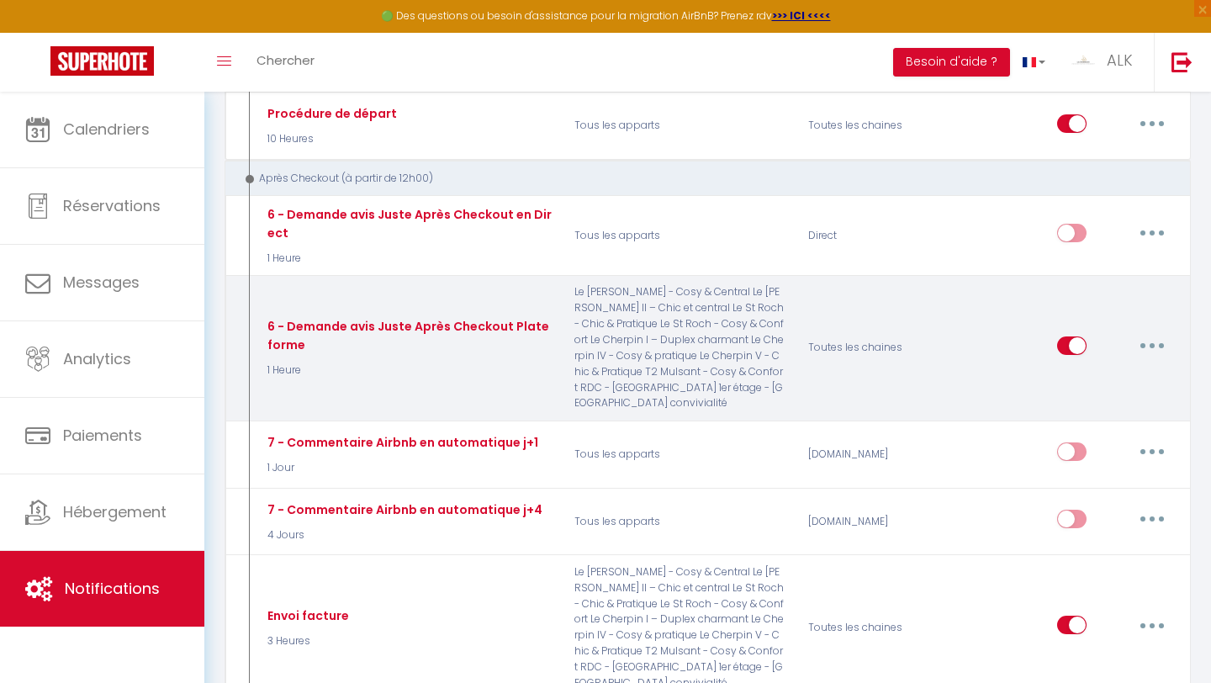
click at [595, 336] on button "button" at bounding box center [1151, 345] width 47 height 27
click at [595, 376] on link "Editer" at bounding box center [1108, 383] width 124 height 29
type input "6 - Demande avis Juste Après Checkout Plateforme"
select select "5"
select select "1 Heure"
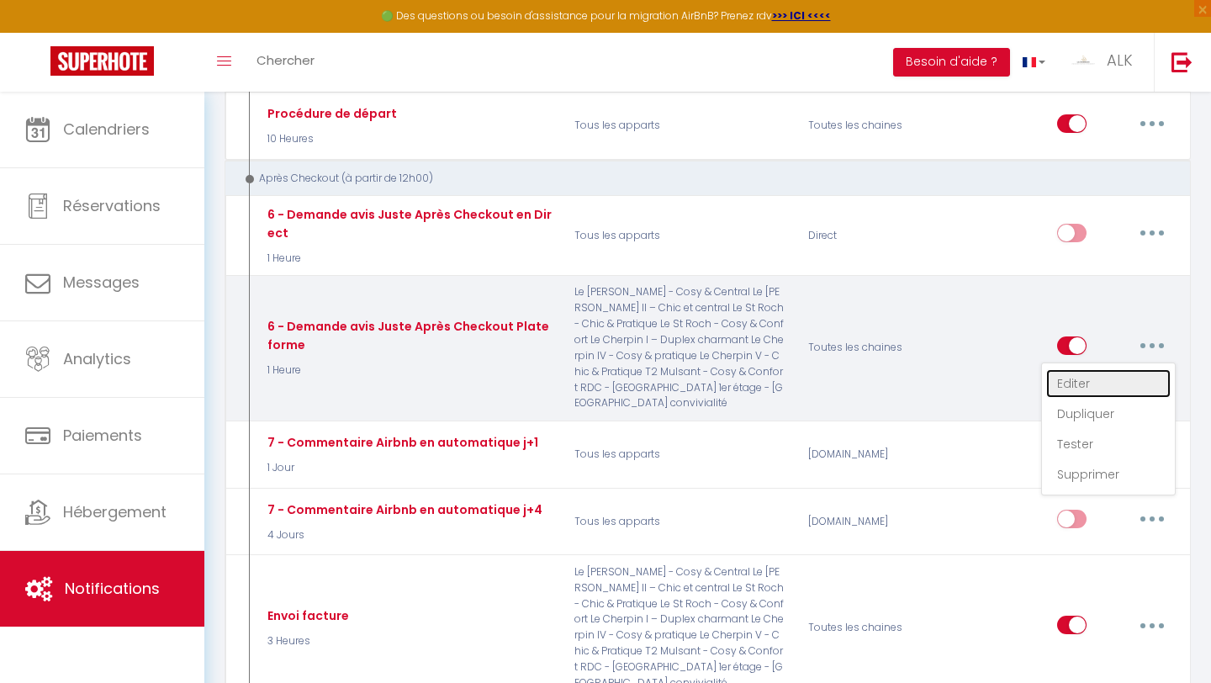
select select "if_booking_is_paid"
checkbox input "true"
checkbox input "false"
radio input "true"
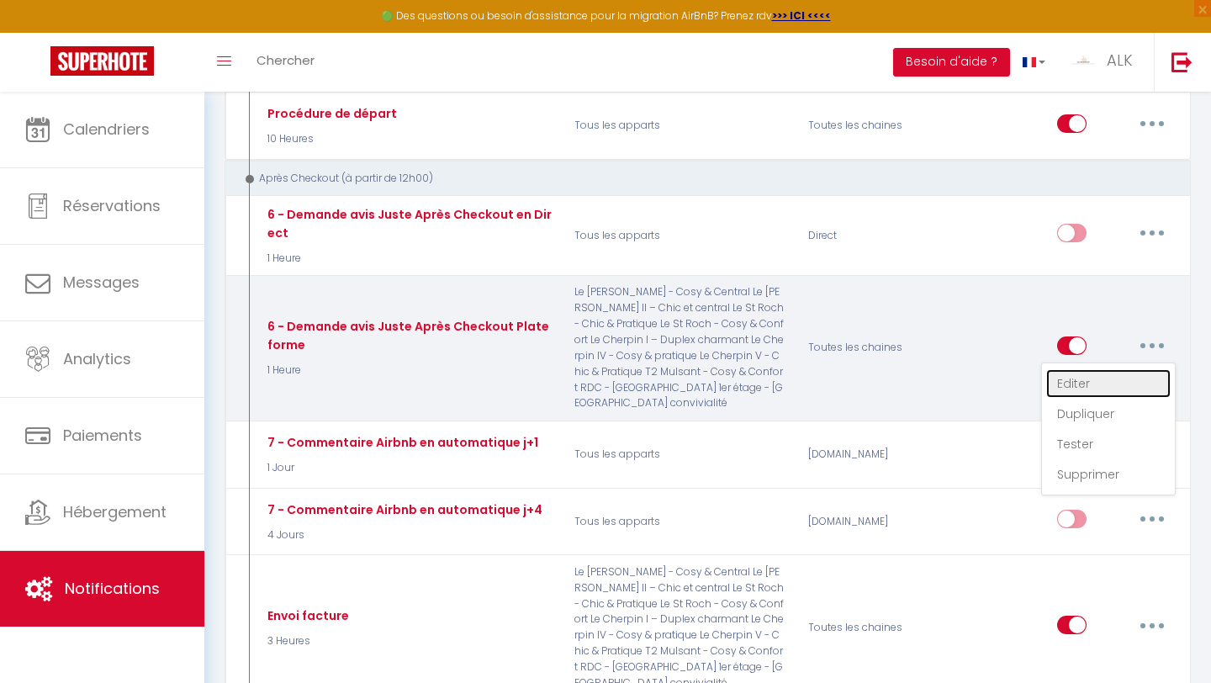
type input "[GUEST:FIRST_NAME], voici un cadeau pour vous avant de quitter [RENTAL:CITY]"
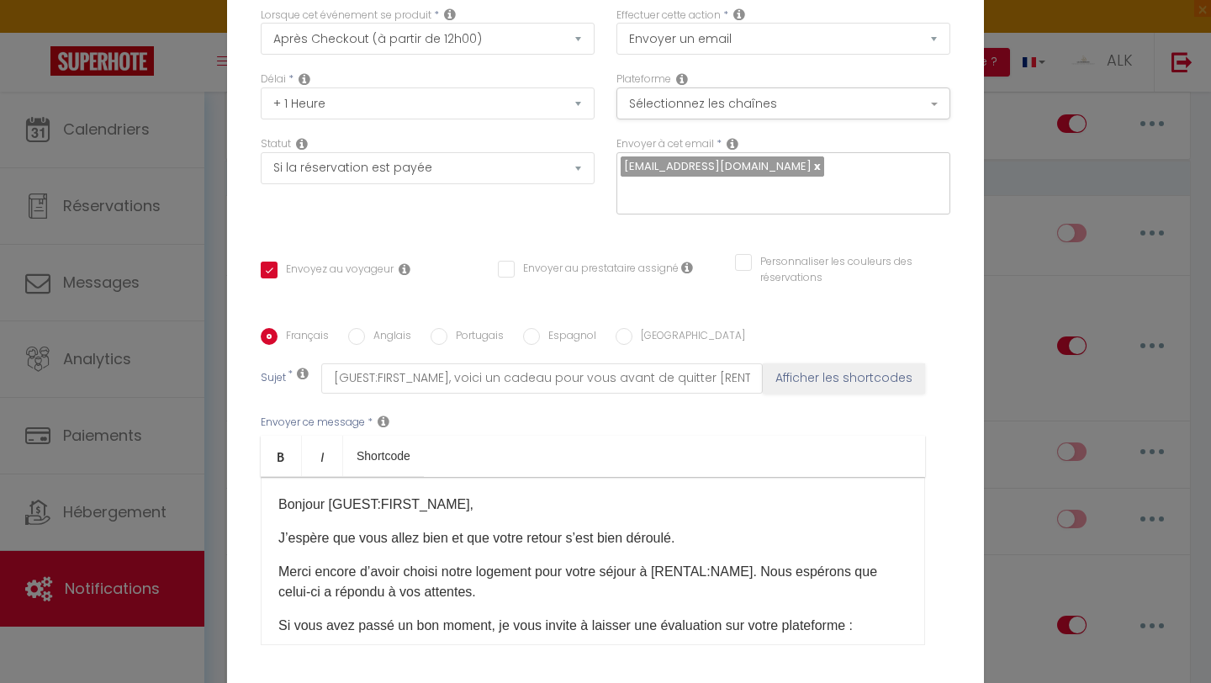
scroll to position [0, 0]
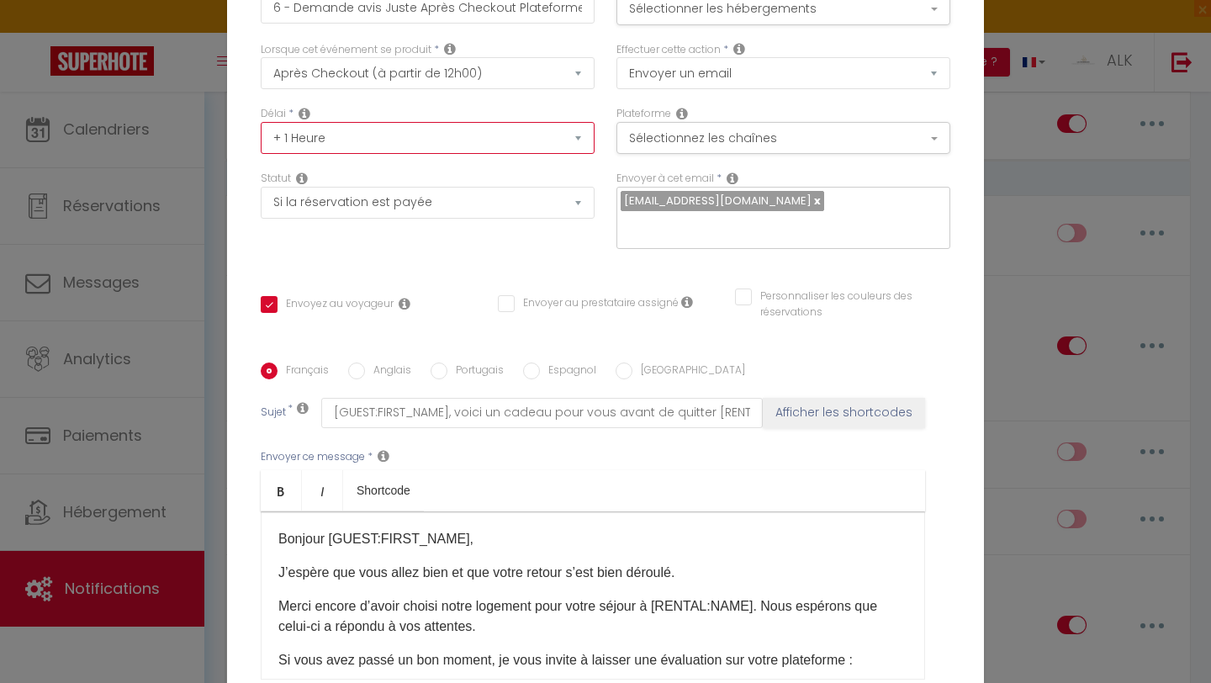
click at [487, 150] on select "Immédiat + 10 Minutes + 1 Heure + 2 Heures + 3 Heures + 4 Heures + 5 Heures + 6…" at bounding box center [428, 138] width 334 height 32
click at [595, 20] on button "Sélectionner les hébergements" at bounding box center [783, 9] width 334 height 32
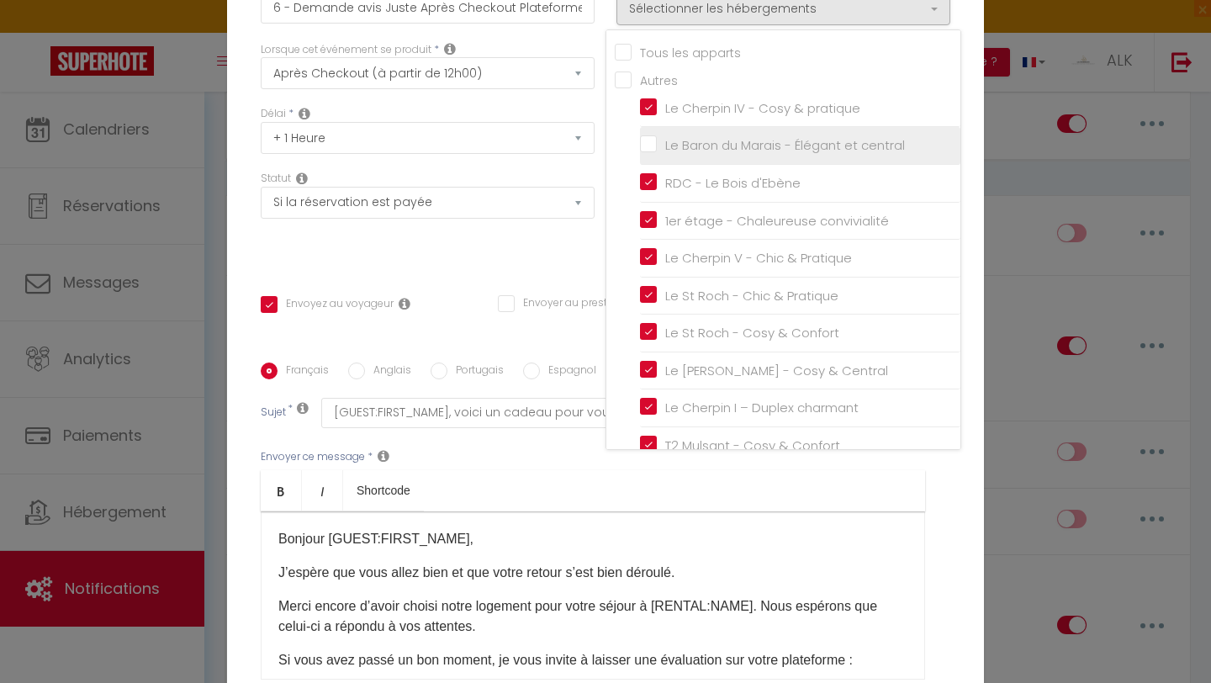
click at [595, 154] on input "Le Baron du Marais - Élégant et central" at bounding box center [800, 145] width 320 height 17
checkbox input "true"
checkbox input "false"
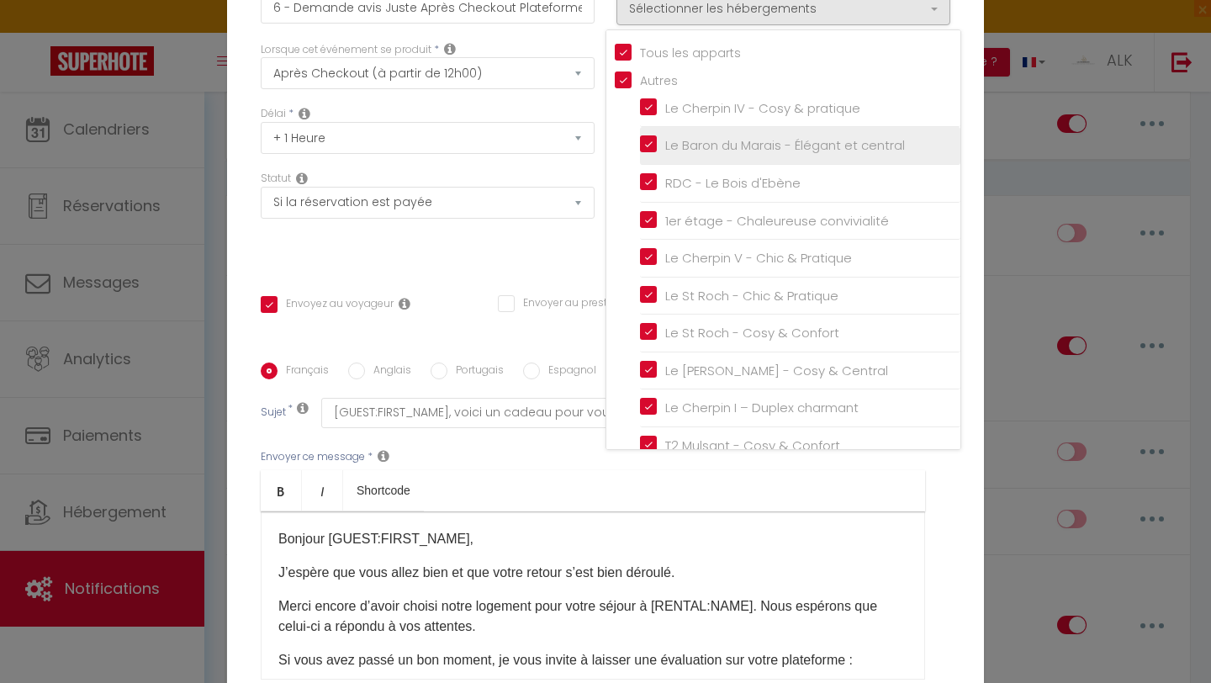
checkbox input "false"
checkbox input "true"
click at [524, 256] on div "Titre * 6 - Demande avis Juste Après Checkout Plateforme Pour cet hébergement S…" at bounding box center [605, 362] width 757 height 805
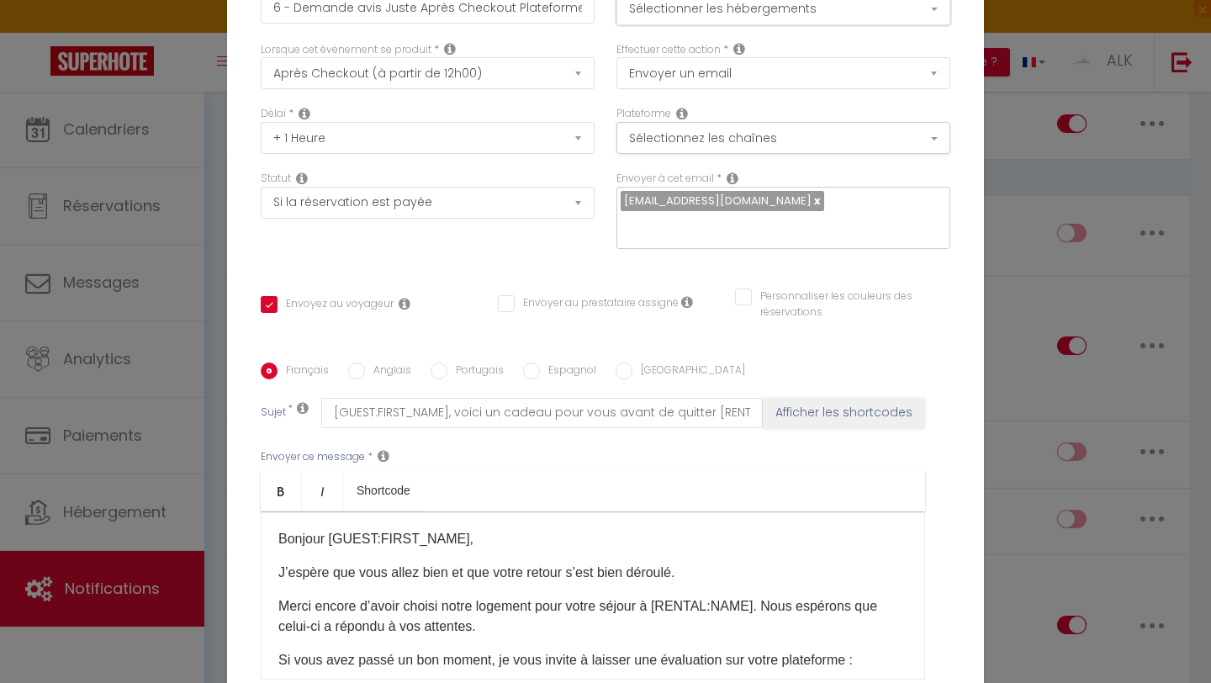
click at [595, 25] on button "Sélectionner les hébergements" at bounding box center [783, 9] width 334 height 32
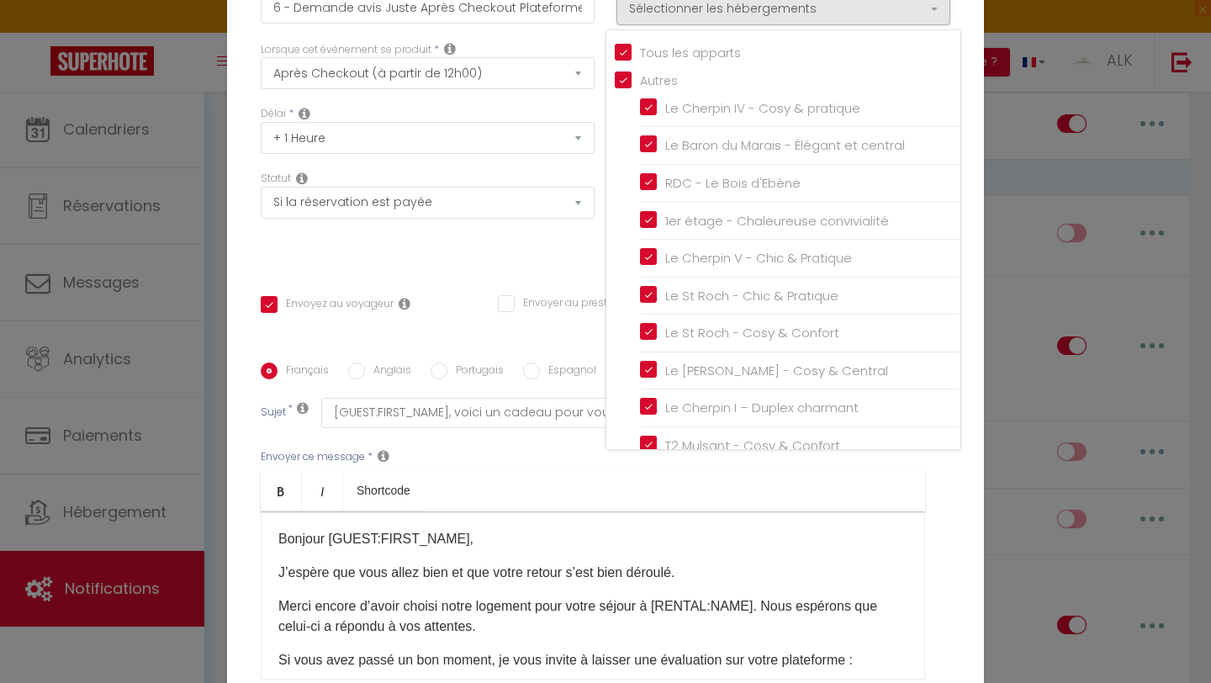
click at [553, 255] on div "Titre * 6 - Demande avis Juste Après Checkout Plateforme Pour cet hébergement S…" at bounding box center [605, 362] width 757 height 805
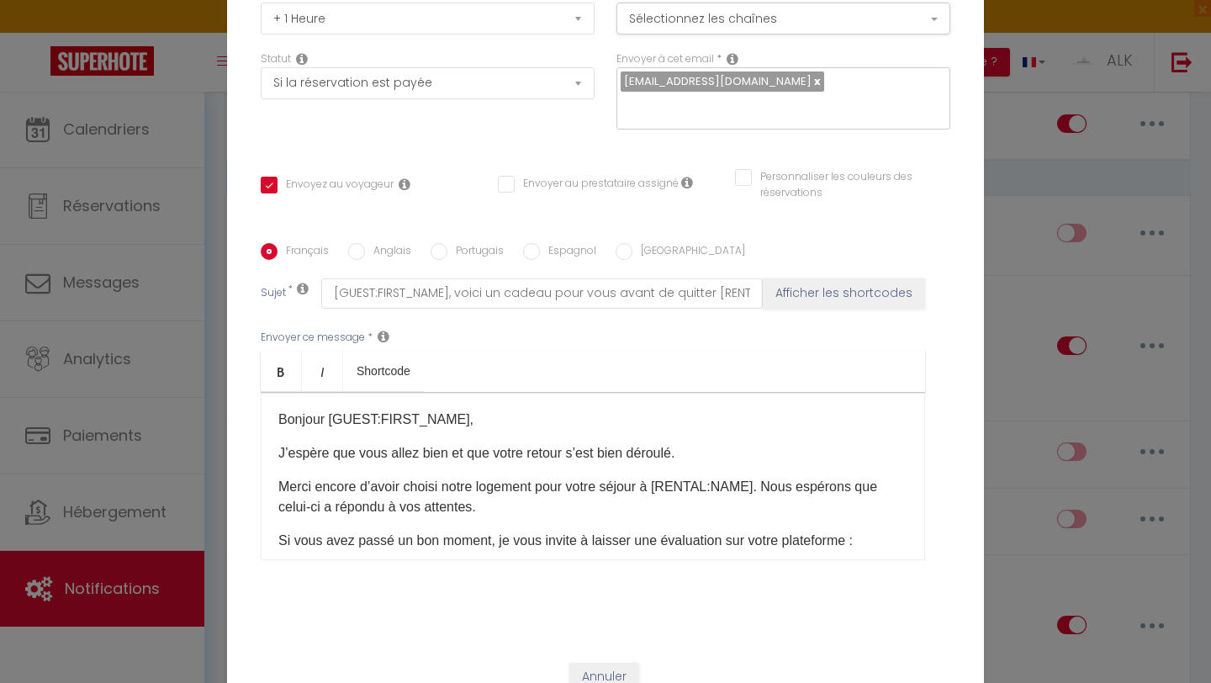
scroll to position [164, 0]
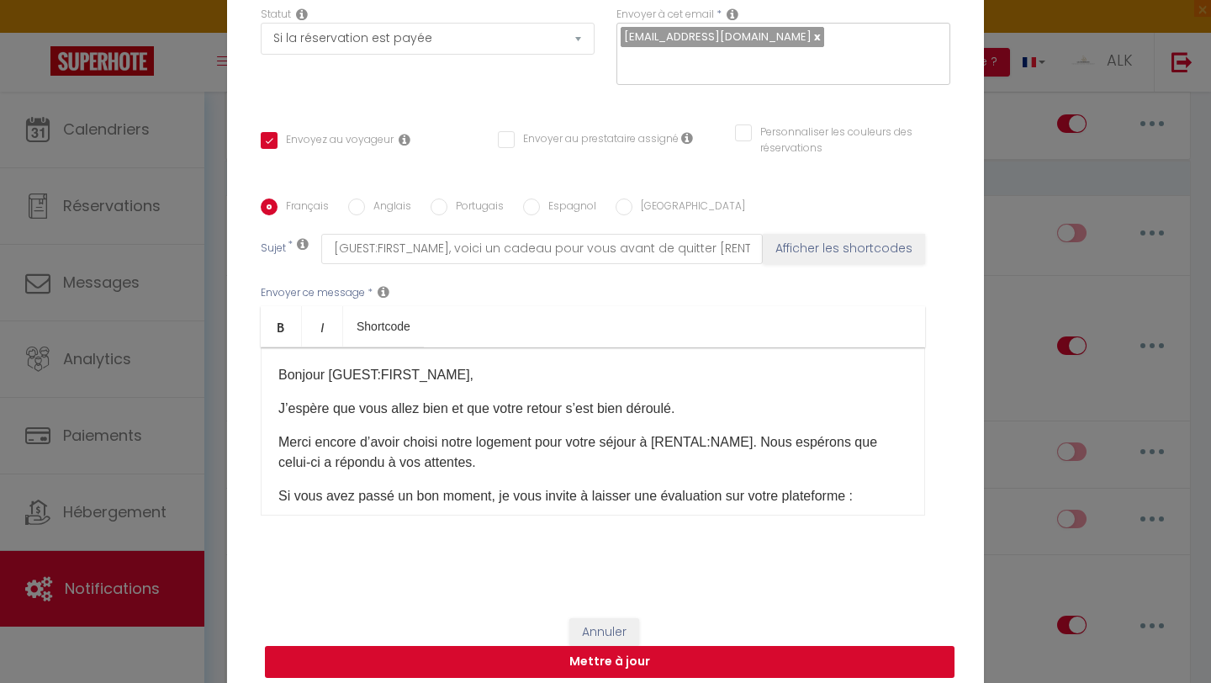
click at [552, 600] on button "Mettre à jour" at bounding box center [609, 662] width 689 height 32
checkbox input "true"
checkbox input "false"
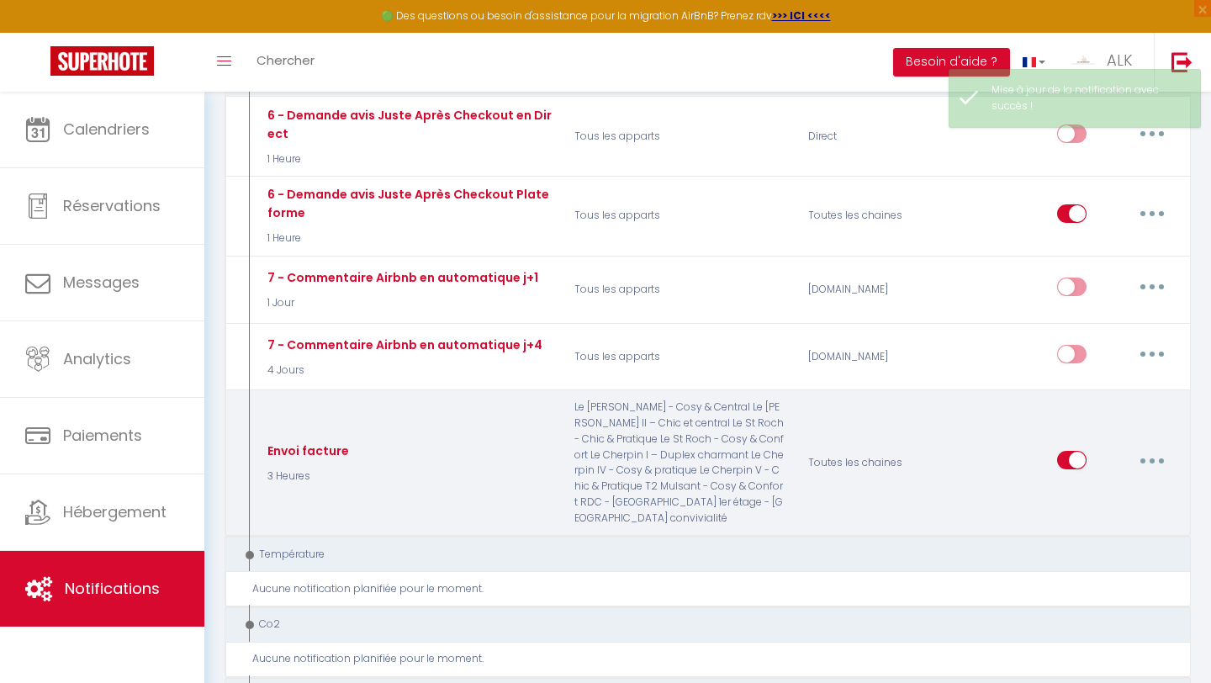
scroll to position [1356, 0]
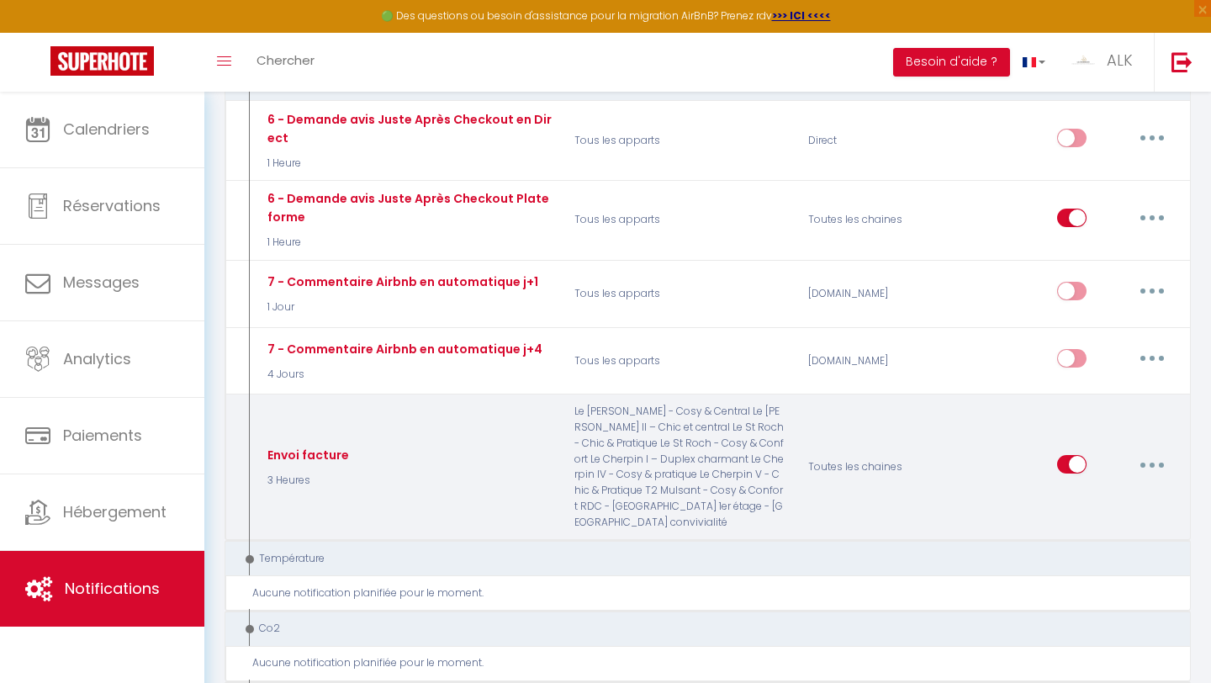
click at [595, 452] on button "button" at bounding box center [1151, 464] width 47 height 27
click at [595, 499] on link "Editer" at bounding box center [1108, 502] width 124 height 29
type input "Envoi facture"
select select "5"
select select "3 Heures"
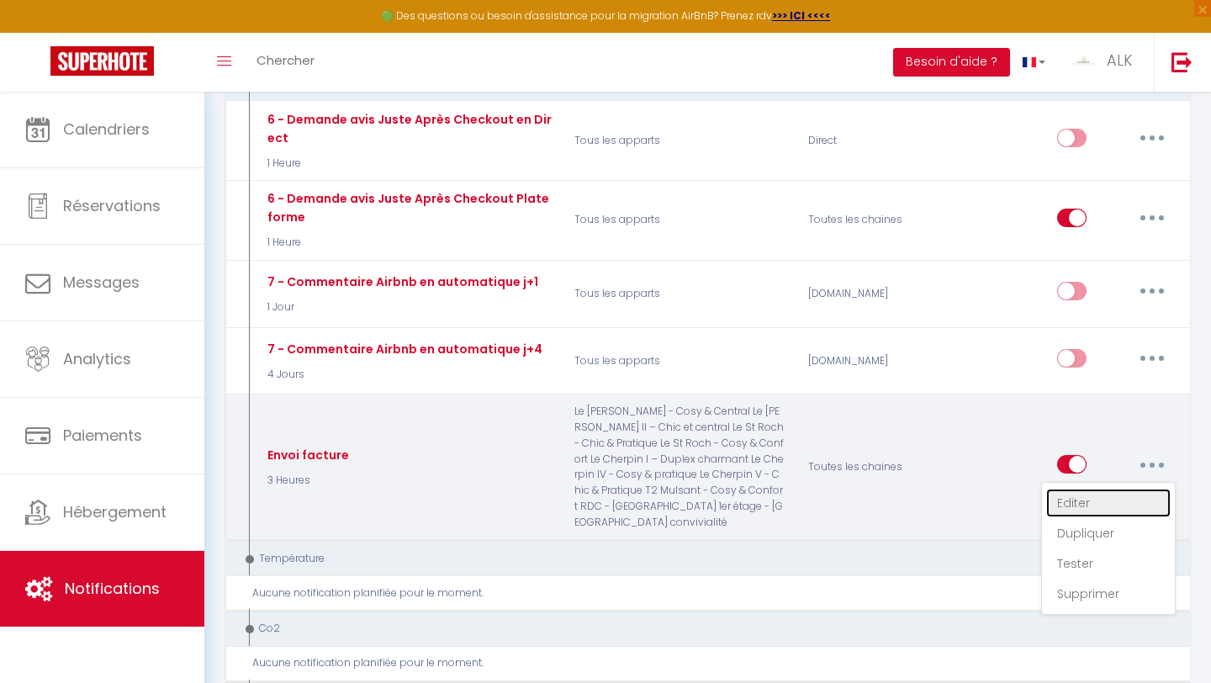
select select "if_booking_is_paid"
checkbox input "true"
checkbox input "false"
radio input "true"
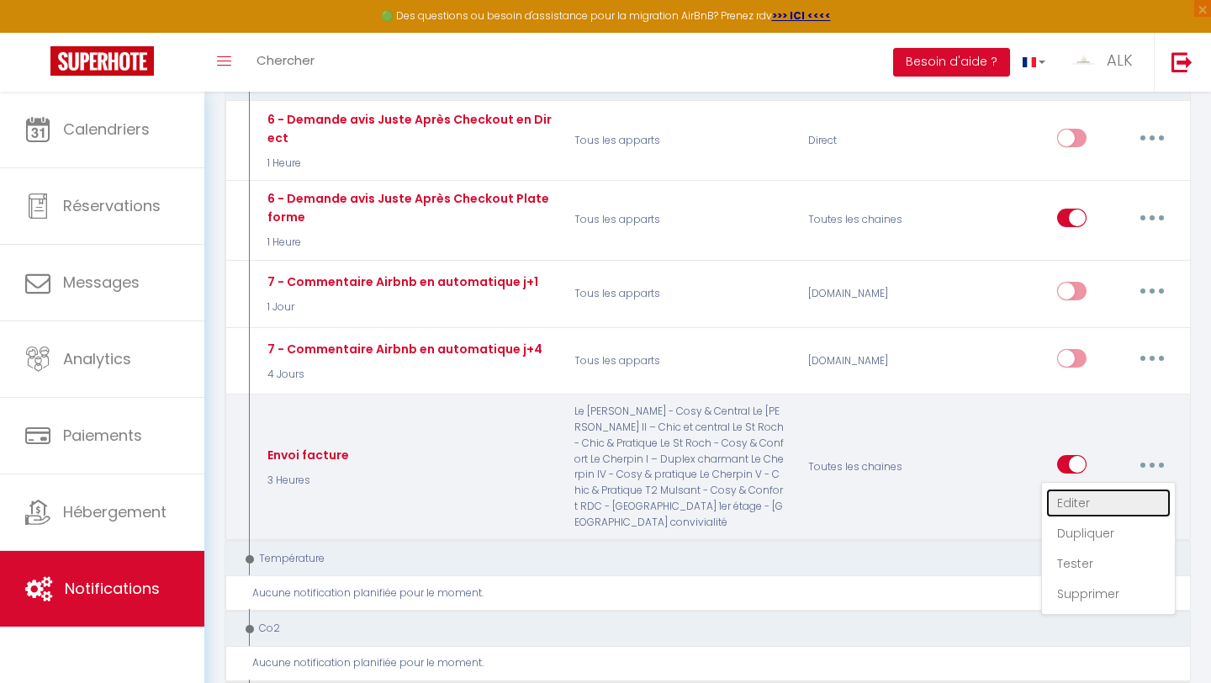
type input "Facture séjour - [RENTAL:NAME]"
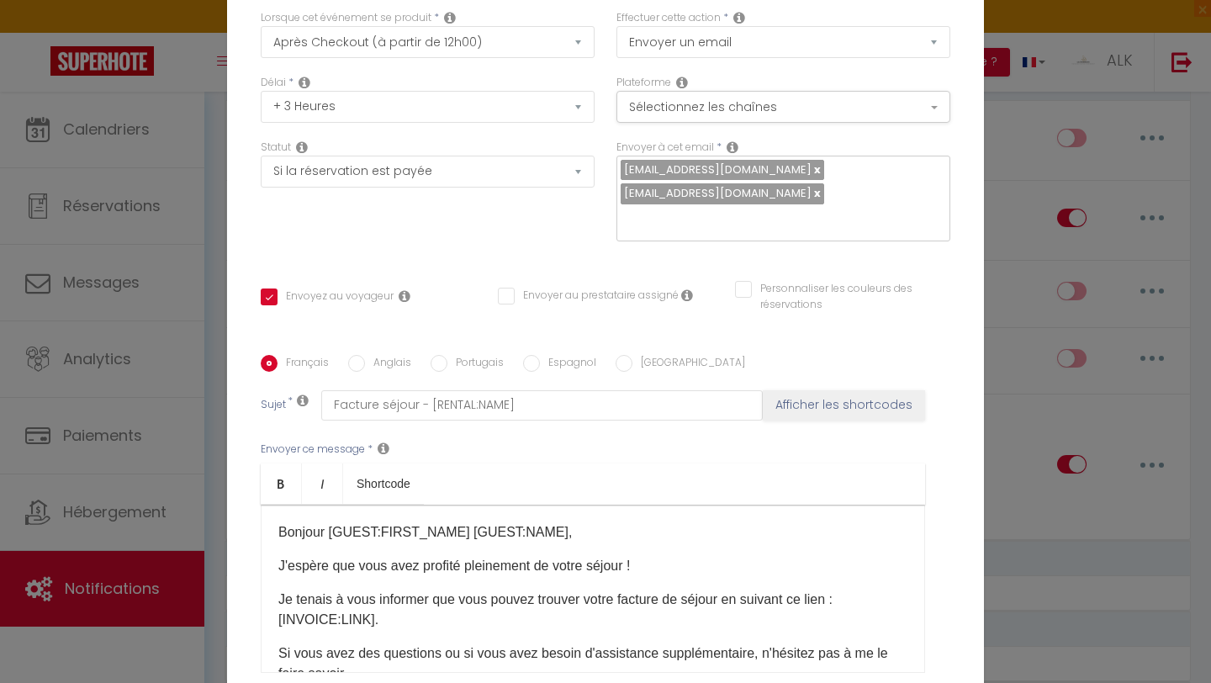
scroll to position [0, 0]
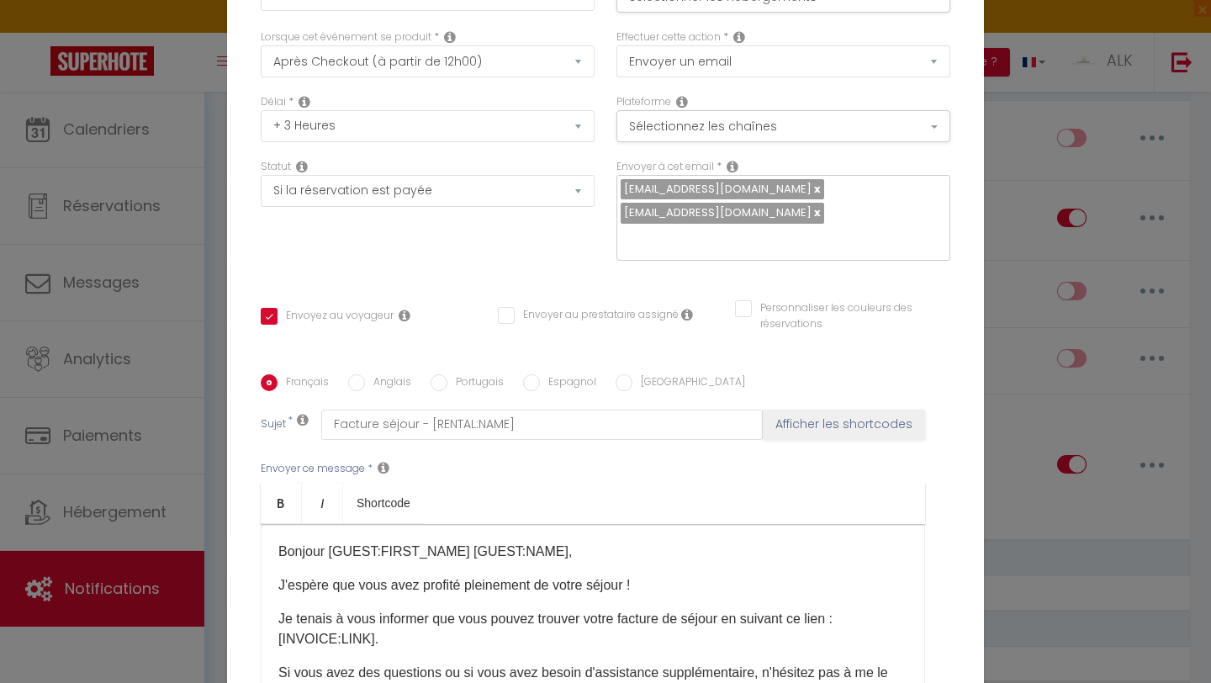
click at [595, 220] on link at bounding box center [815, 212] width 9 height 16
checkbox input "true"
checkbox input "false"
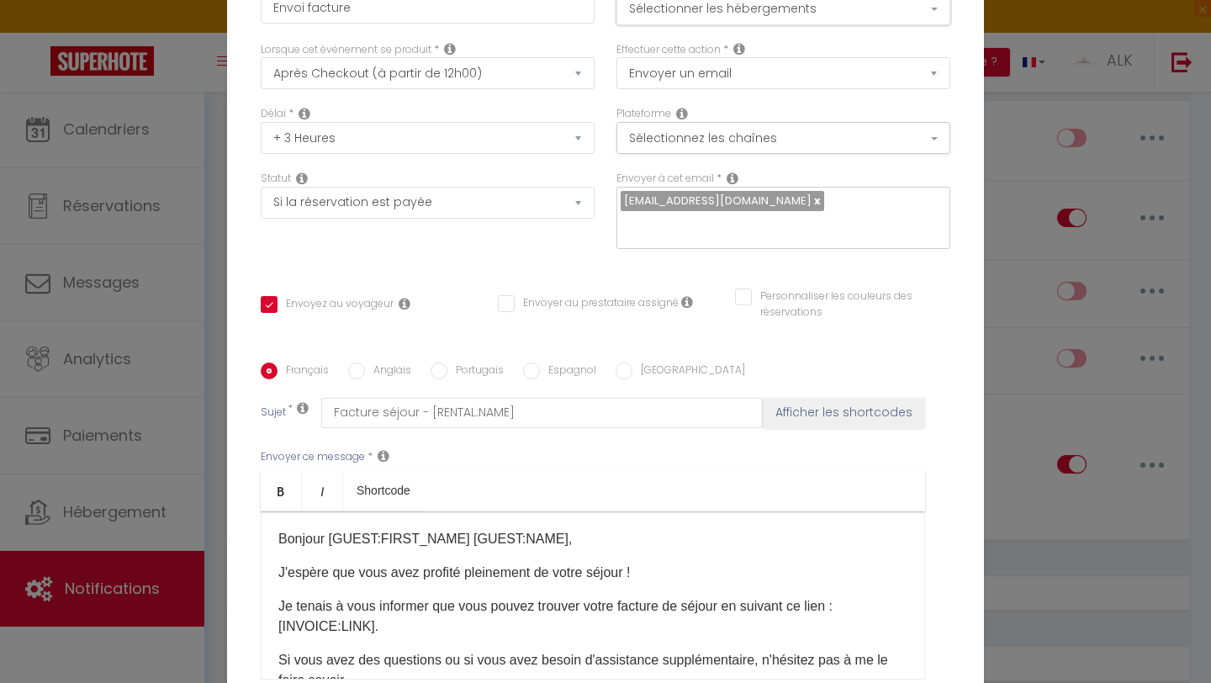
click at [595, 12] on button "Sélectionner les hébergements" at bounding box center [783, 9] width 334 height 32
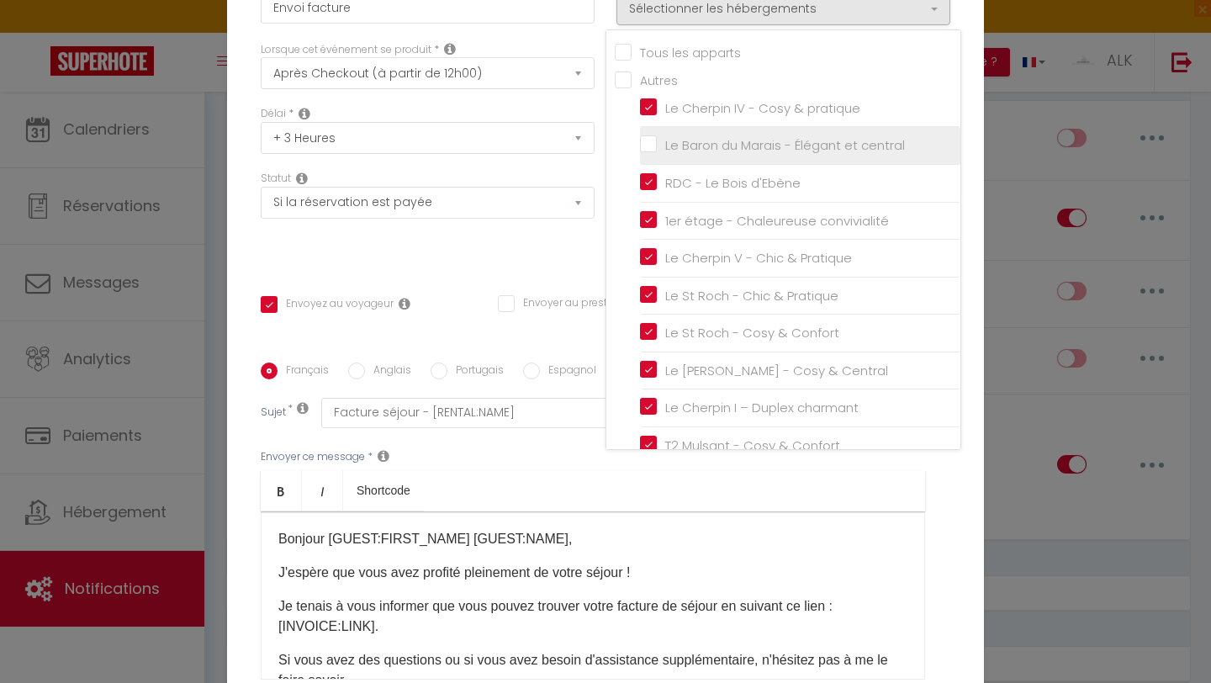
click at [595, 151] on input "Le Baron du Marais - Élégant et central" at bounding box center [800, 145] width 320 height 17
checkbox input "true"
checkbox input "false"
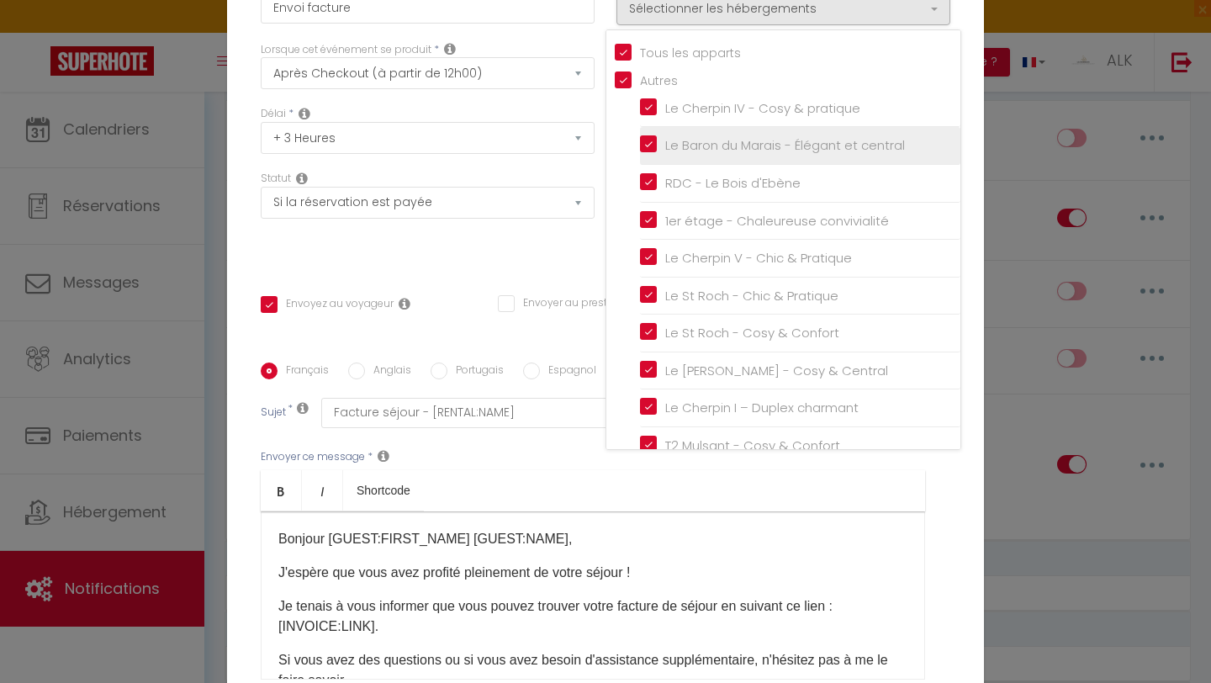
checkbox input "false"
checkbox input "true"
click at [568, 242] on div "Statut Aucun Si la réservation est payée Si réservation non payée Si la caution…" at bounding box center [428, 218] width 356 height 95
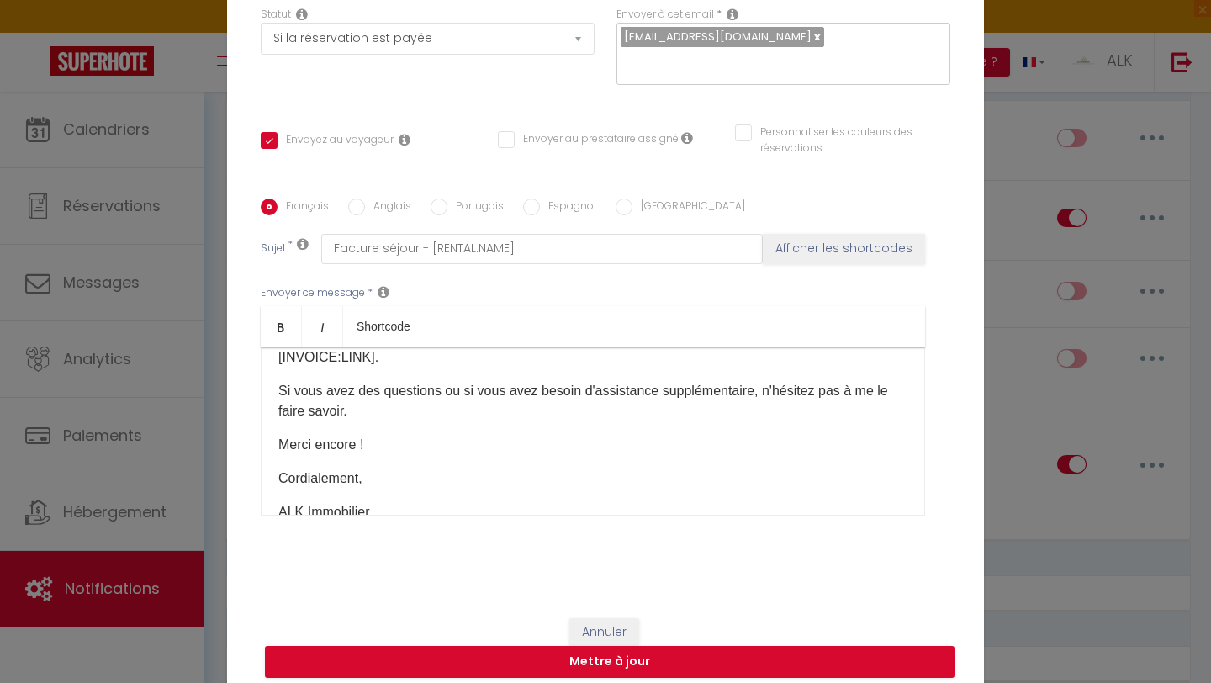
scroll to position [166, 0]
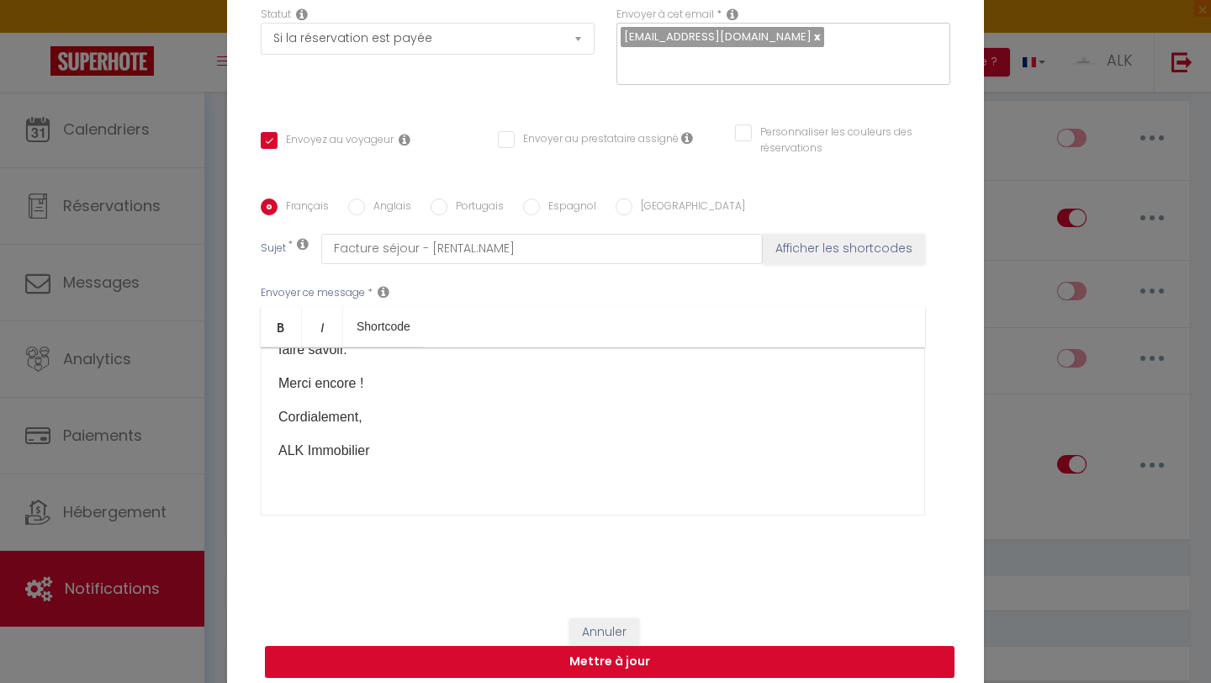
click at [554, 600] on button "Mettre à jour" at bounding box center [609, 662] width 689 height 32
checkbox input "true"
checkbox input "false"
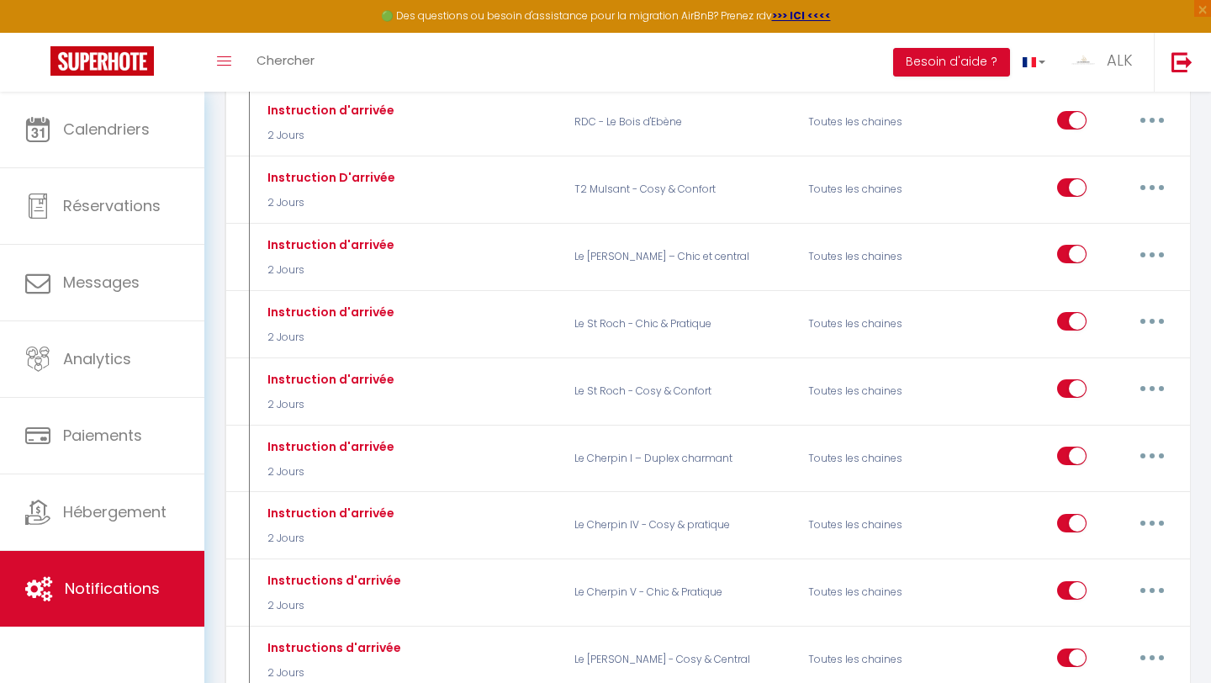
scroll to position [383, 0]
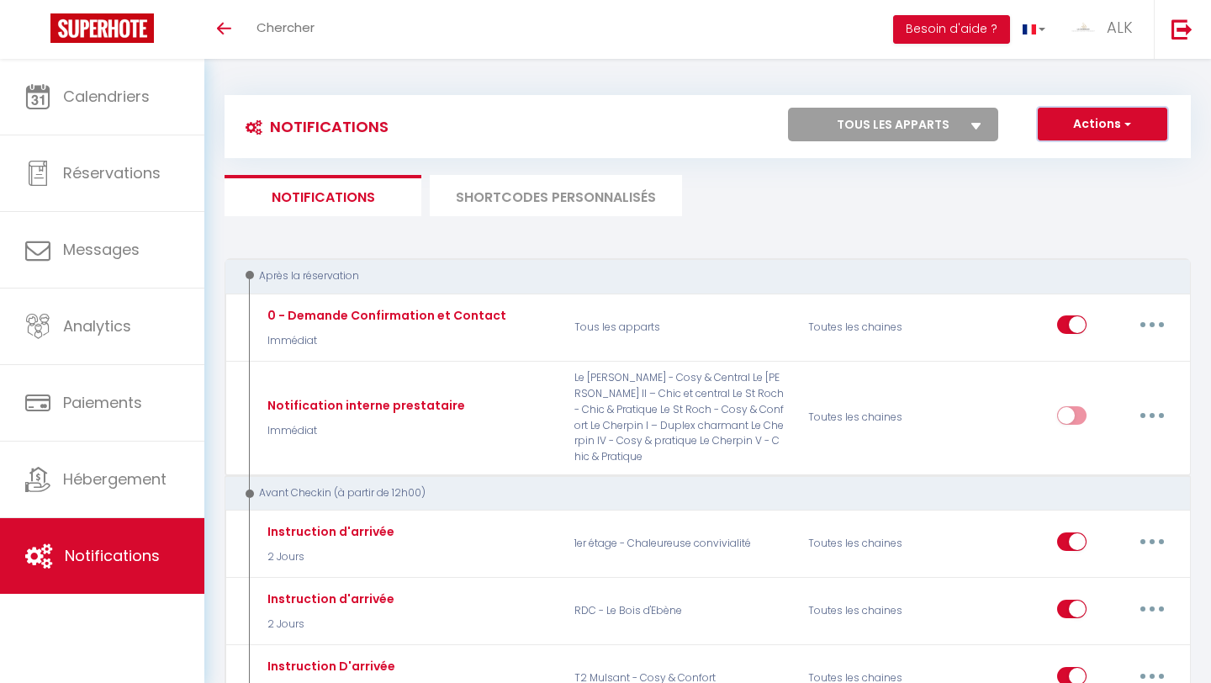
click at [1095, 121] on button "Actions" at bounding box center [1102, 125] width 129 height 34
click at [1071, 158] on link "Nouvelle Notification" at bounding box center [1078, 161] width 175 height 22
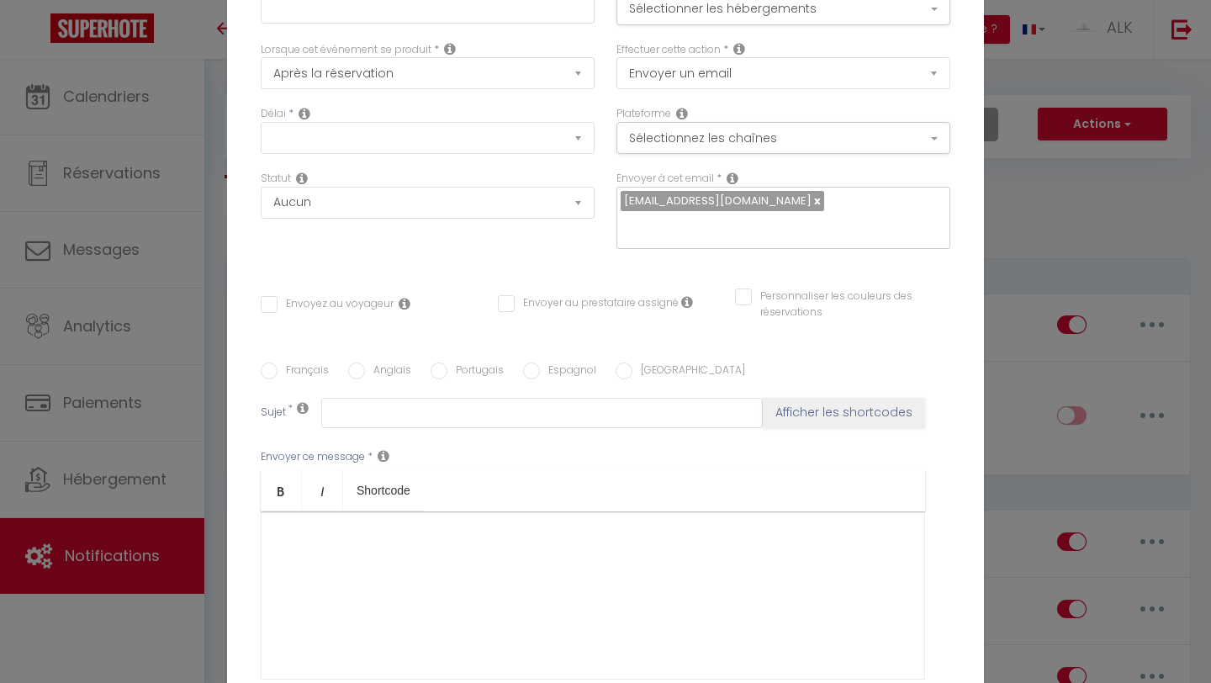
select select "Immédiat"
select select
checkbox input "false"
radio input "true"
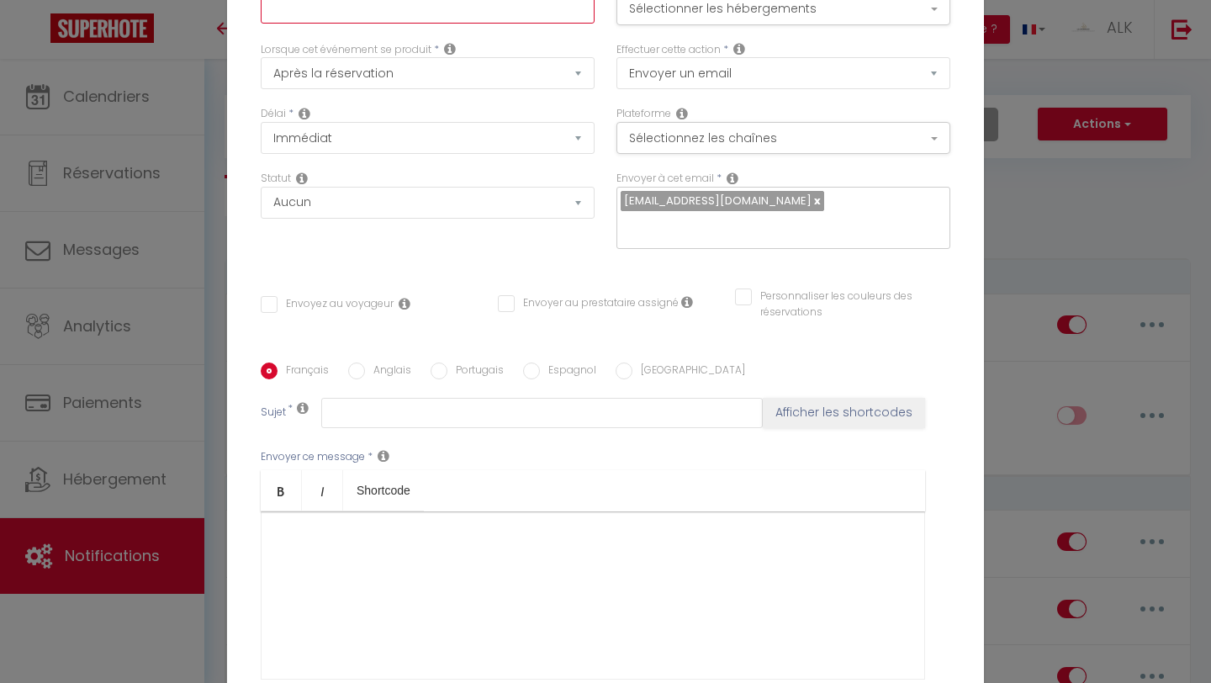
click at [451, 24] on input "text" at bounding box center [428, 8] width 334 height 30
type input "Instruction d'arrivée"
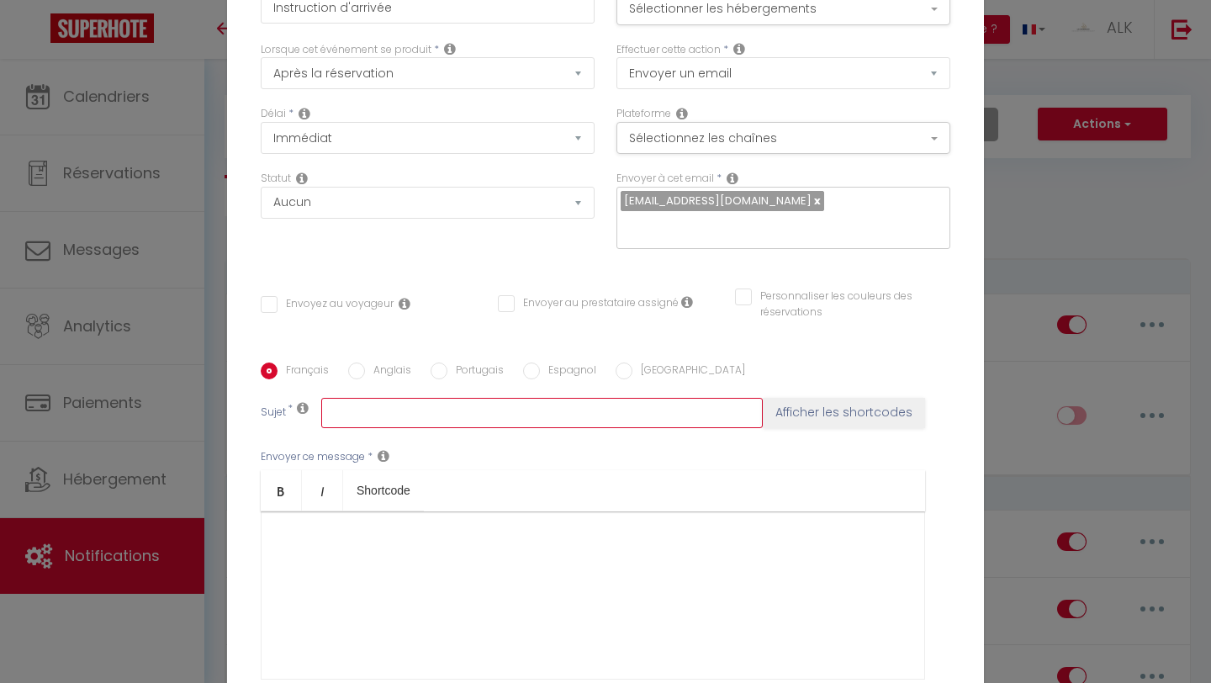
click at [416, 412] on input "text" at bounding box center [541, 413] width 441 height 30
click at [372, 320] on div "Envoyez au voyageur Envoyer au prestataire assigné Personnaliser les couleurs d…" at bounding box center [605, 312] width 711 height 49
click at [274, 296] on input "Envoyez au voyageur" at bounding box center [327, 304] width 133 height 17
checkbox input "true"
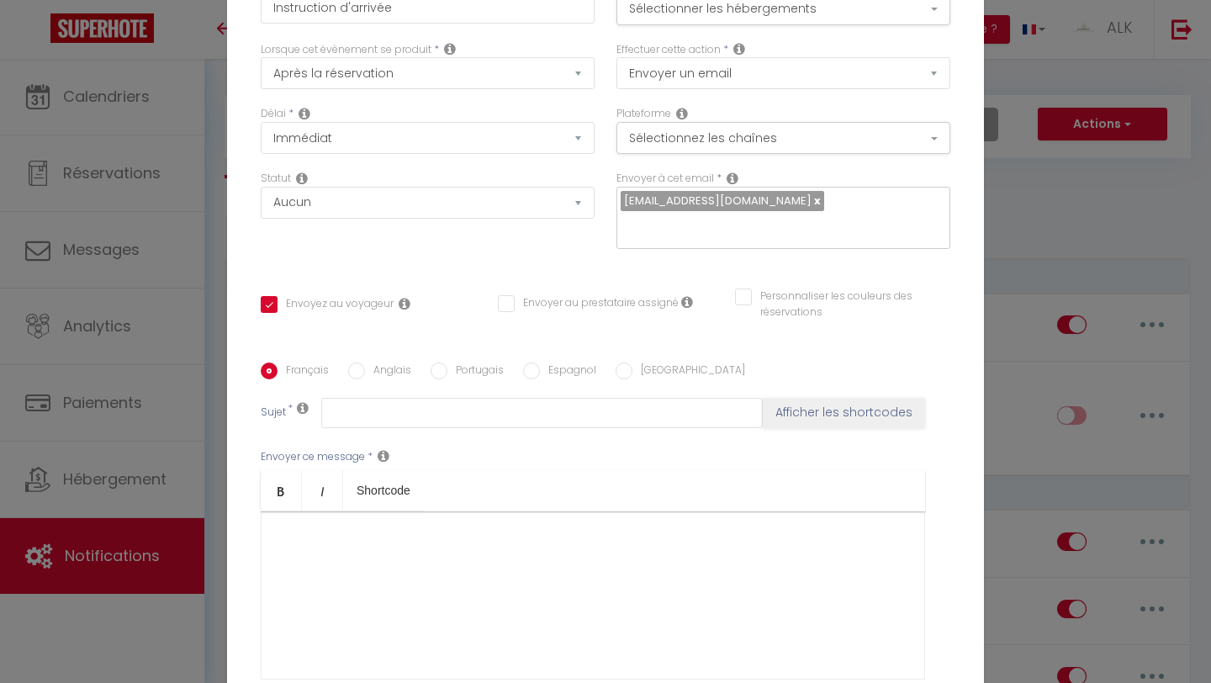
checkbox input "false"
click at [332, 210] on select "Aucun Si la réservation est payée Si réservation non payée Si la caution a été …" at bounding box center [428, 203] width 334 height 32
click at [354, 82] on select "Après la réservation Avant Checkin (à partir de 12h00) Après Checkin (à partir …" at bounding box center [428, 73] width 334 height 32
select select "2"
click at [261, 69] on select "Après la réservation Avant Checkin (à partir de 12h00) Après Checkin (à partir …" at bounding box center [428, 73] width 334 height 32
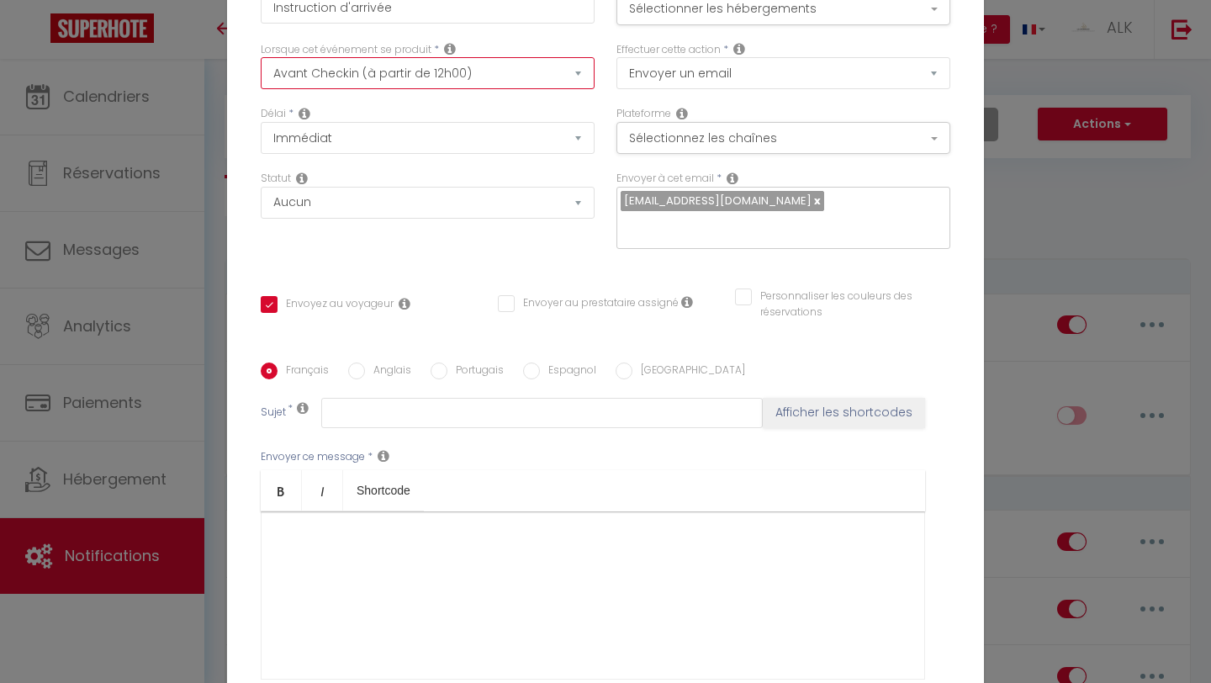
checkbox input "false"
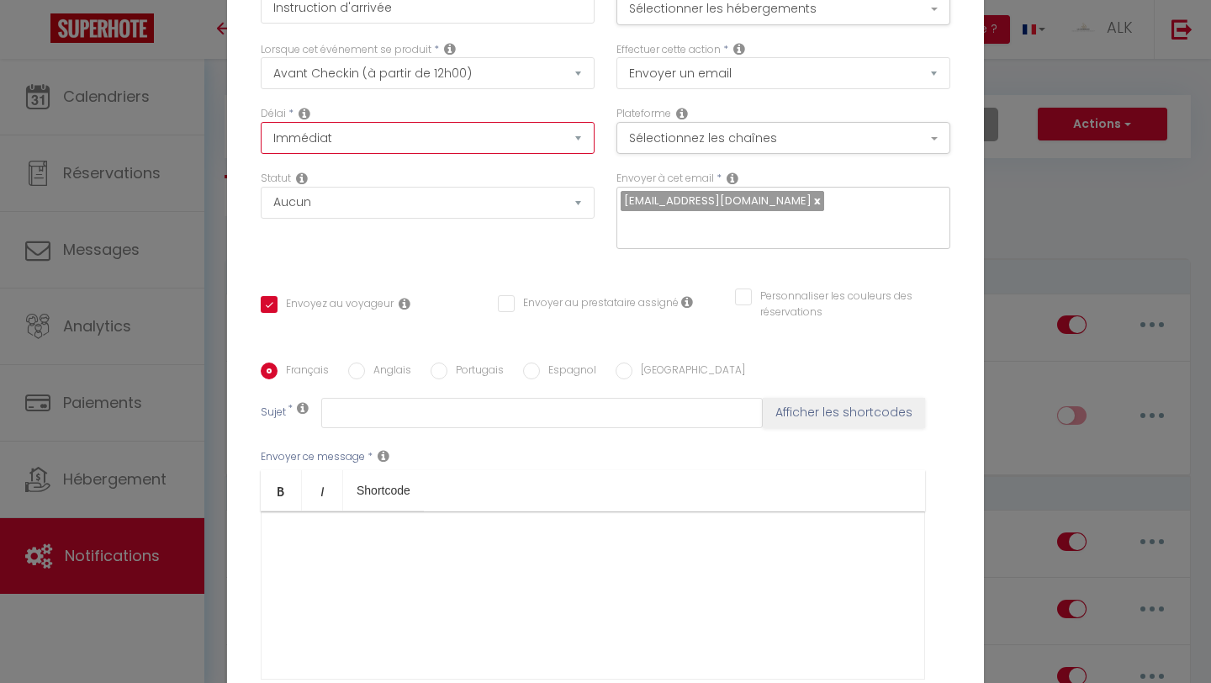
click at [346, 145] on select "Immédiat - 10 Minutes - 1 Heure - 2 Heures - 3 Heures - 4 Heures - 5 Heures - 6…" at bounding box center [428, 138] width 334 height 32
select select "2 Jours"
click at [261, 134] on select "Immédiat - 10 Minutes - 1 Heure - 2 Heures - 3 Heures - 4 Heures - 5 Heures - 6…" at bounding box center [428, 138] width 334 height 32
checkbox input "false"
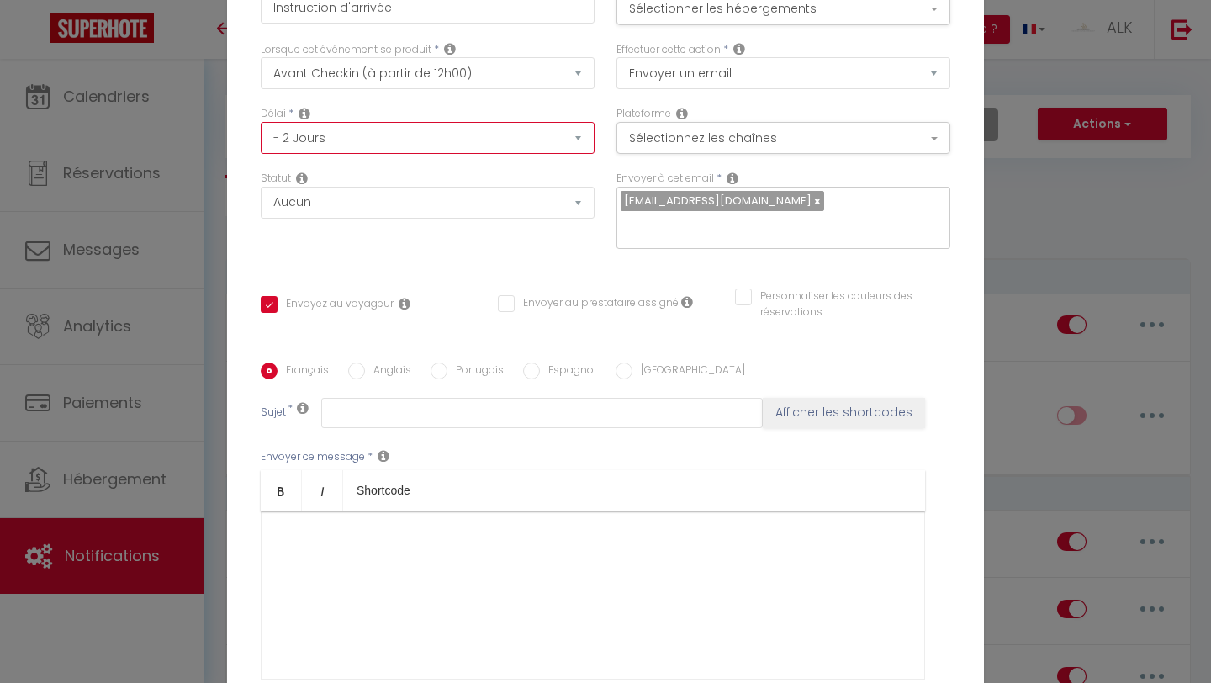
checkbox input "false"
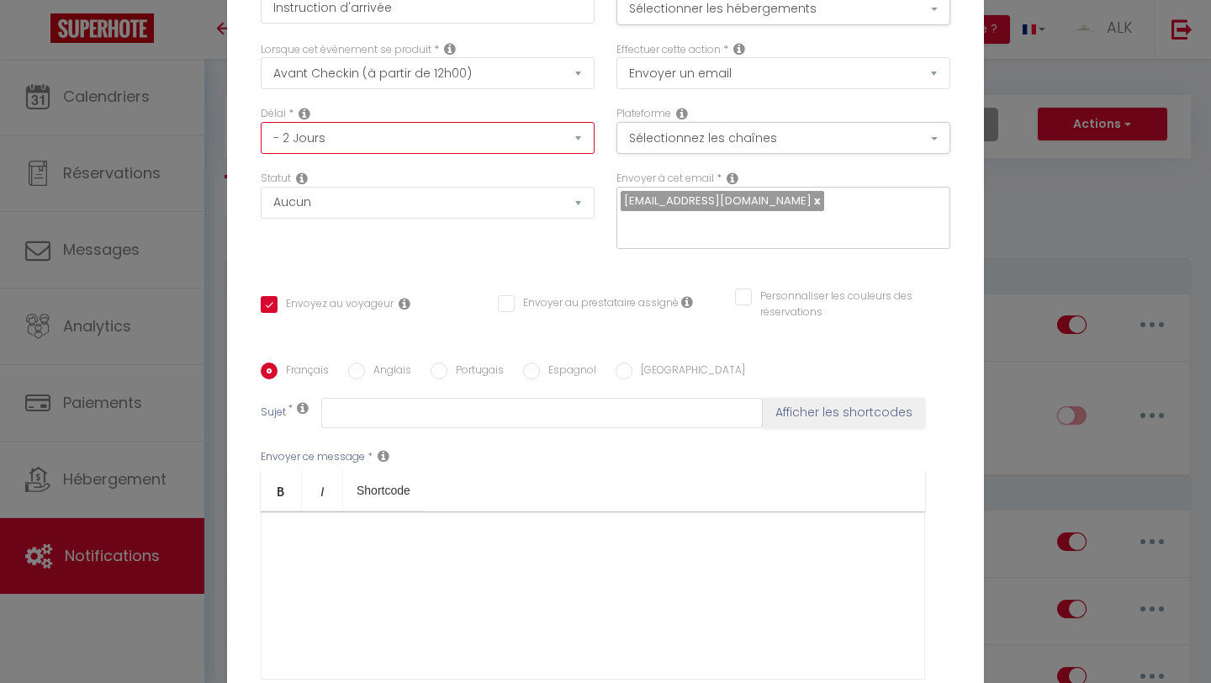
checkbox input "false"
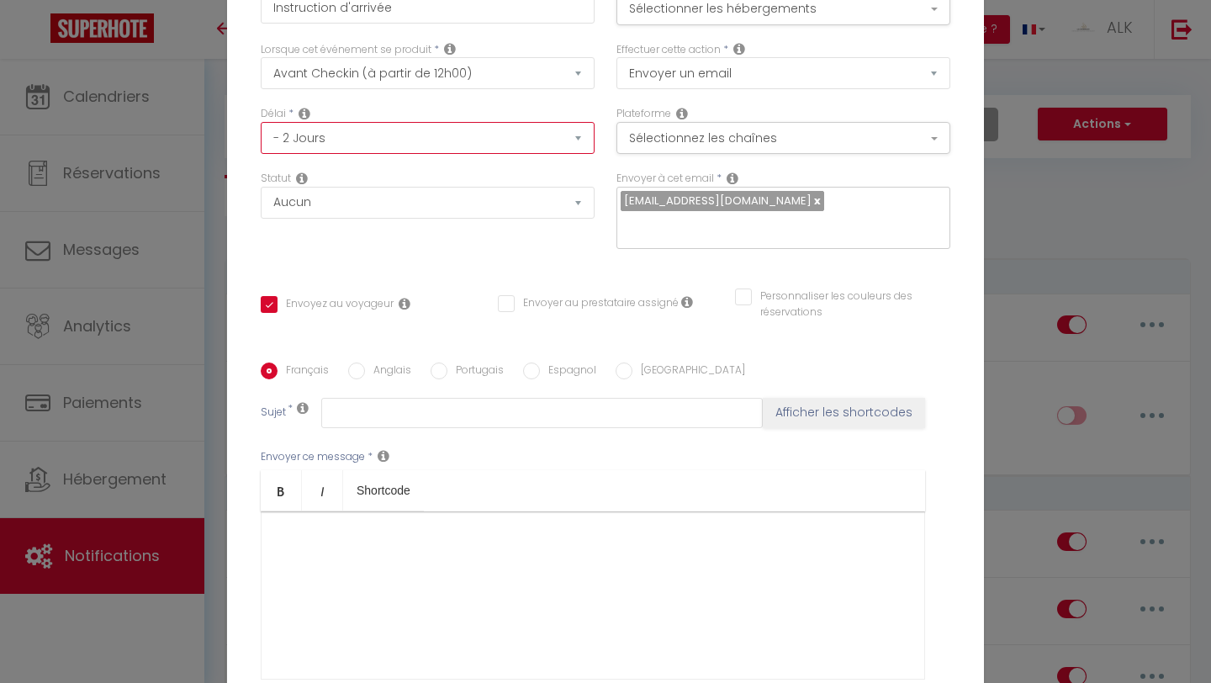
checkbox input "false"
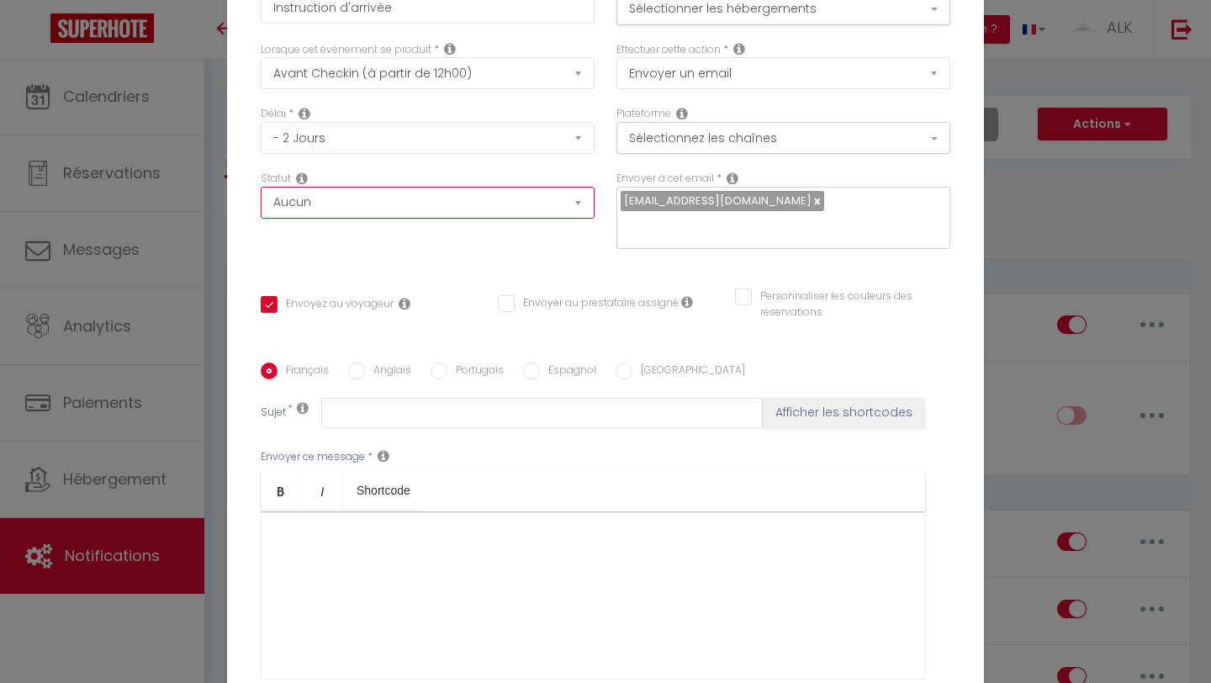
click at [382, 210] on select "Aucun Si la réservation est payée Si réservation non payée Si la caution a été …" at bounding box center [428, 203] width 334 height 32
select select "if_booking_is_paid"
click at [261, 199] on select "Aucun Si la réservation est payée Si réservation non payée Si la caution a été …" at bounding box center [428, 203] width 334 height 32
click at [692, 21] on button "Sélectionner les hébergements" at bounding box center [783, 9] width 334 height 32
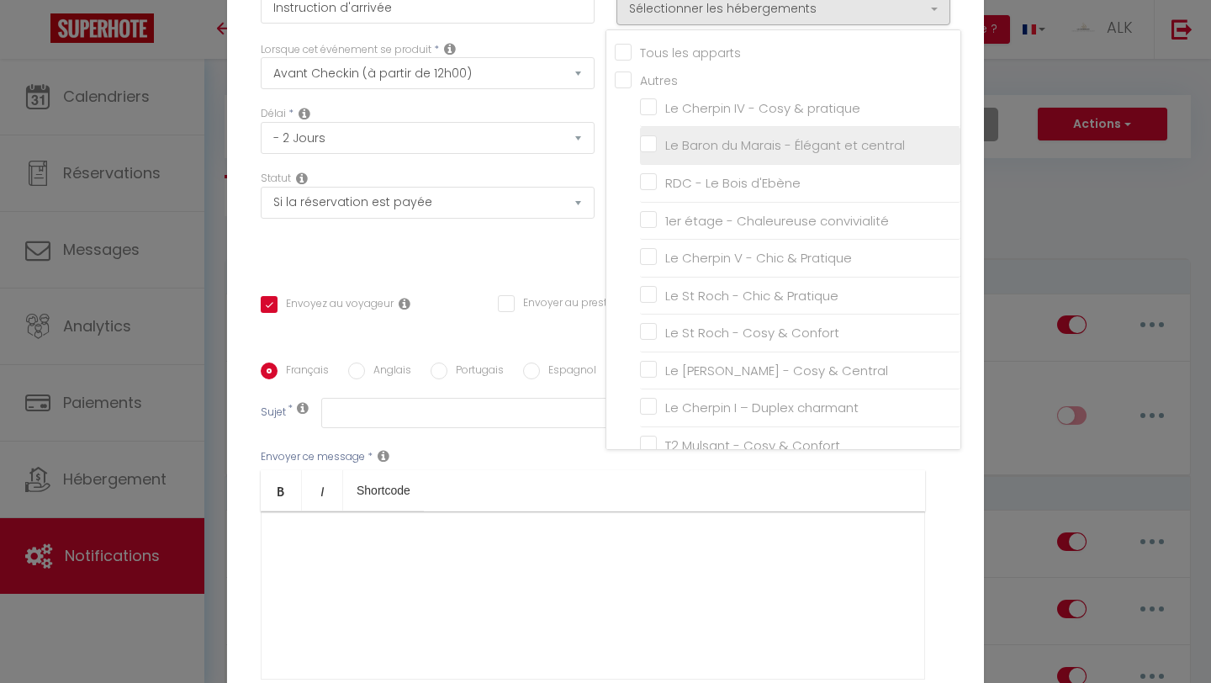
click at [647, 154] on input "Le Baron du Marais - Élégant et central" at bounding box center [800, 145] width 320 height 17
checkbox input "true"
checkbox input "false"
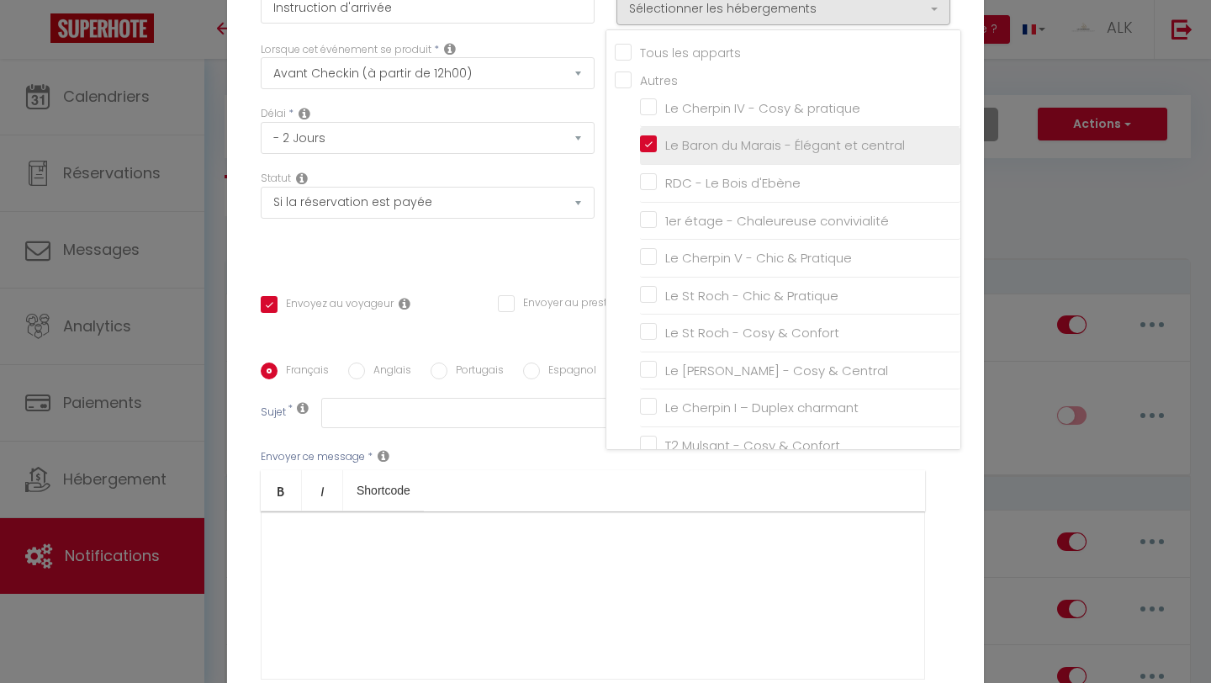
checkbox input "false"
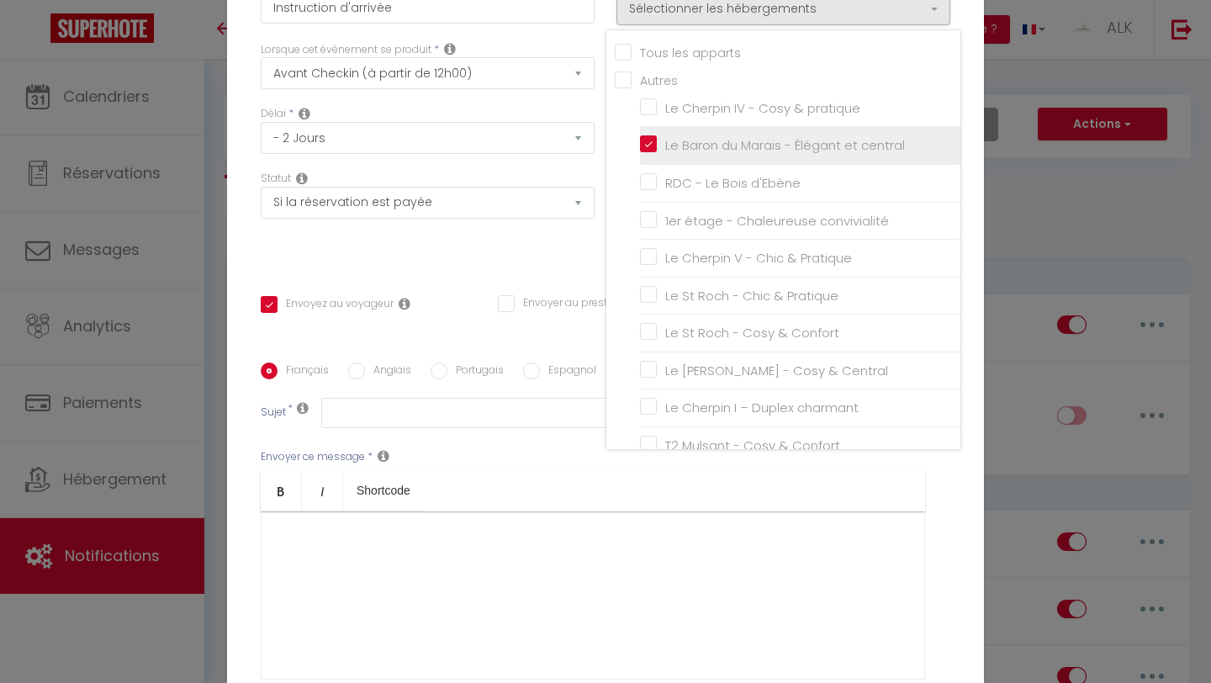
checkbox input "false"
click at [582, 124] on div "Délai * Immédiat - 10 Minutes - 1 Heure - 2 Heures - 3 Heures - 4 Heures - 5 He…" at bounding box center [428, 130] width 334 height 48
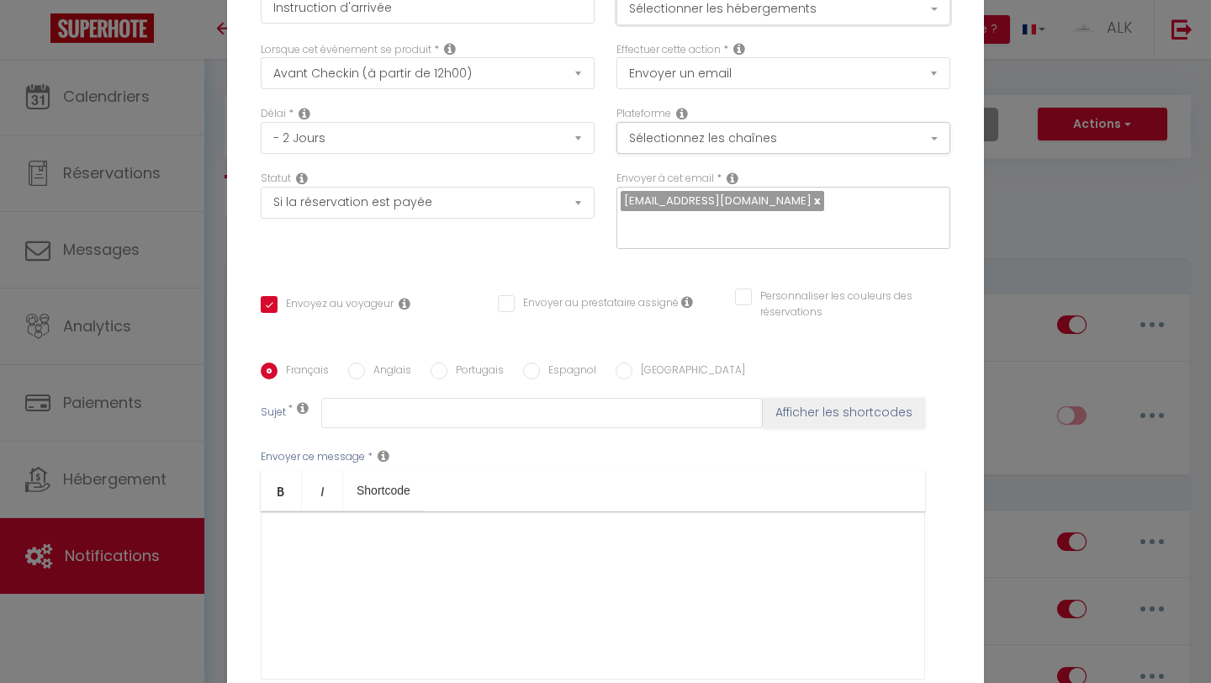
click at [706, 22] on button "Sélectionner les hébergements" at bounding box center [783, 9] width 334 height 32
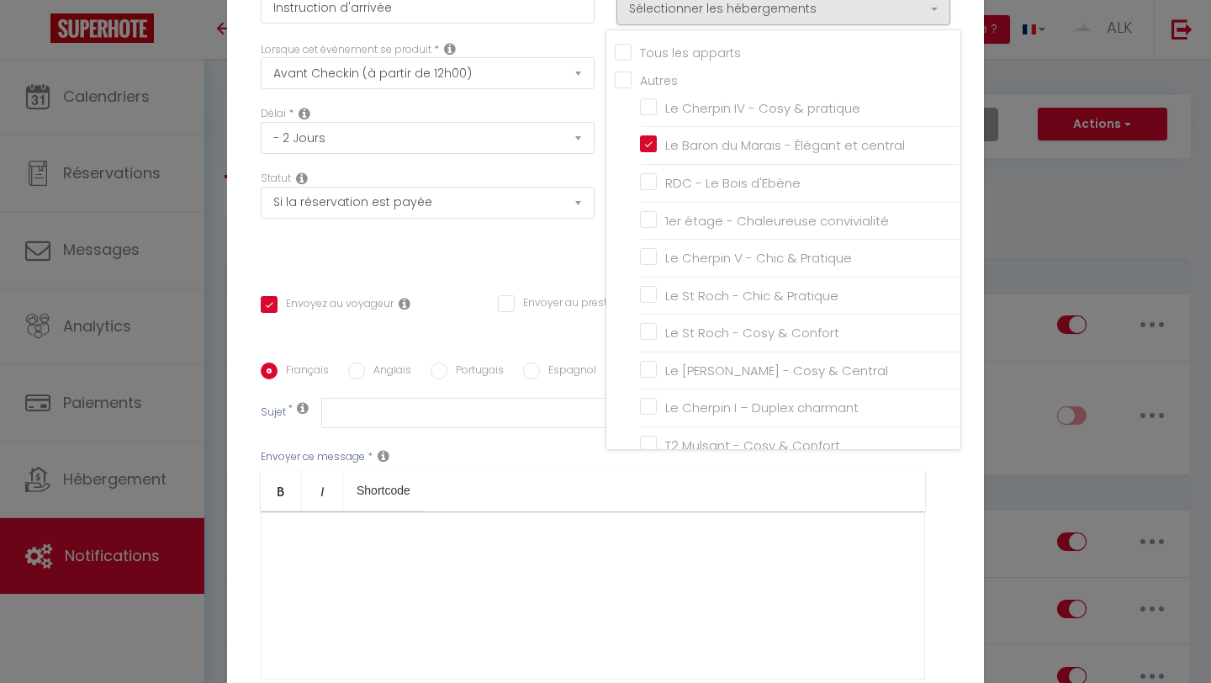
click at [565, 107] on div "Lorsque cet événement se produit * Après la réservation Avant Checkin (à partir…" at bounding box center [428, 74] width 356 height 65
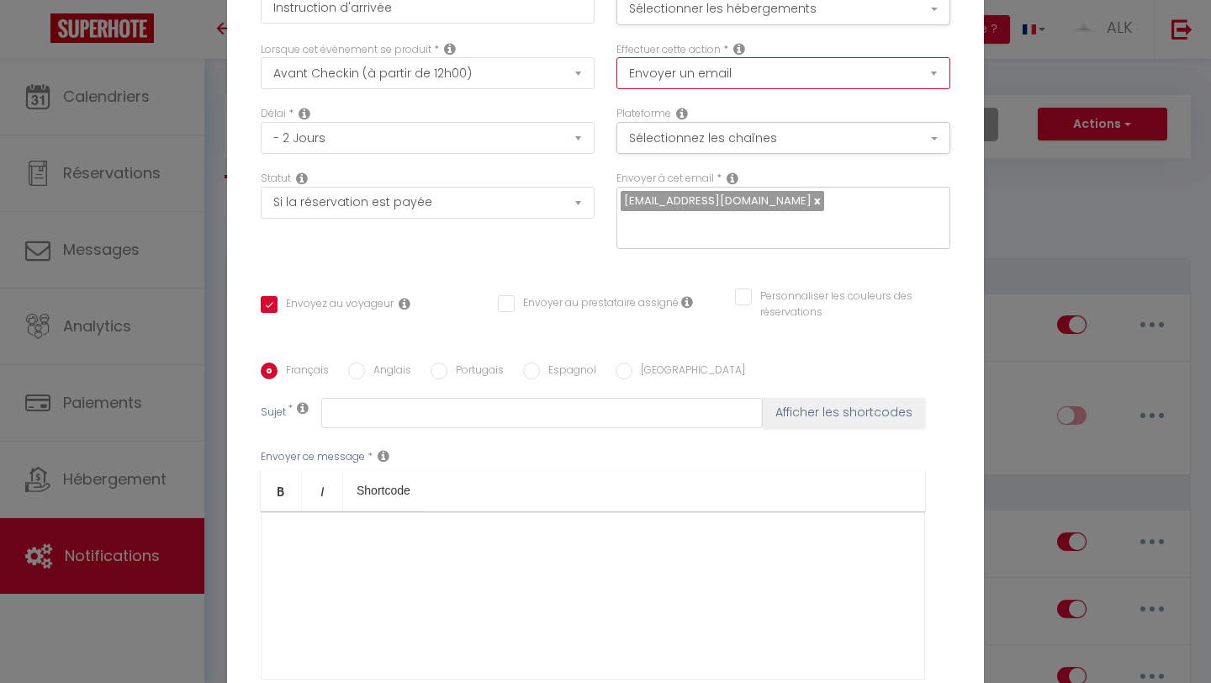
click at [658, 86] on select "Envoyer un email Envoyer un SMS Envoyer une notification push" at bounding box center [783, 73] width 334 height 32
click at [639, 145] on button "Sélectionnez les chaînes" at bounding box center [783, 138] width 334 height 32
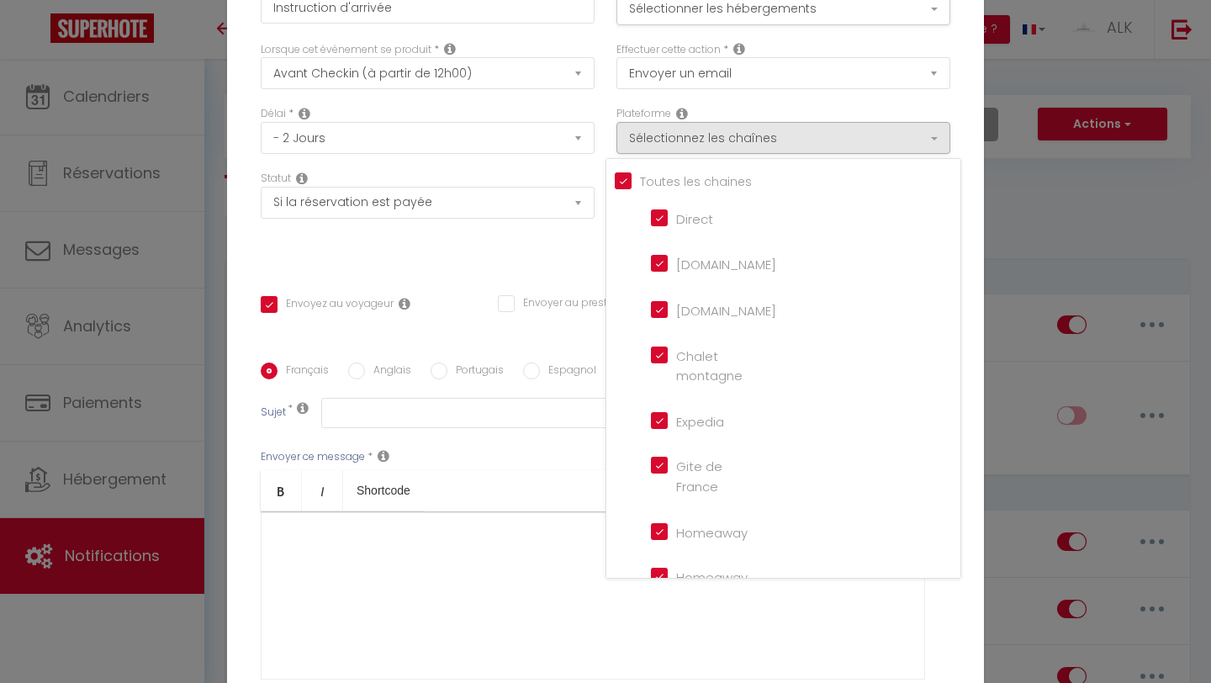
click at [581, 107] on div "Lorsque cet événement se produit * Après la réservation Avant Checkin (à partir…" at bounding box center [428, 74] width 356 height 65
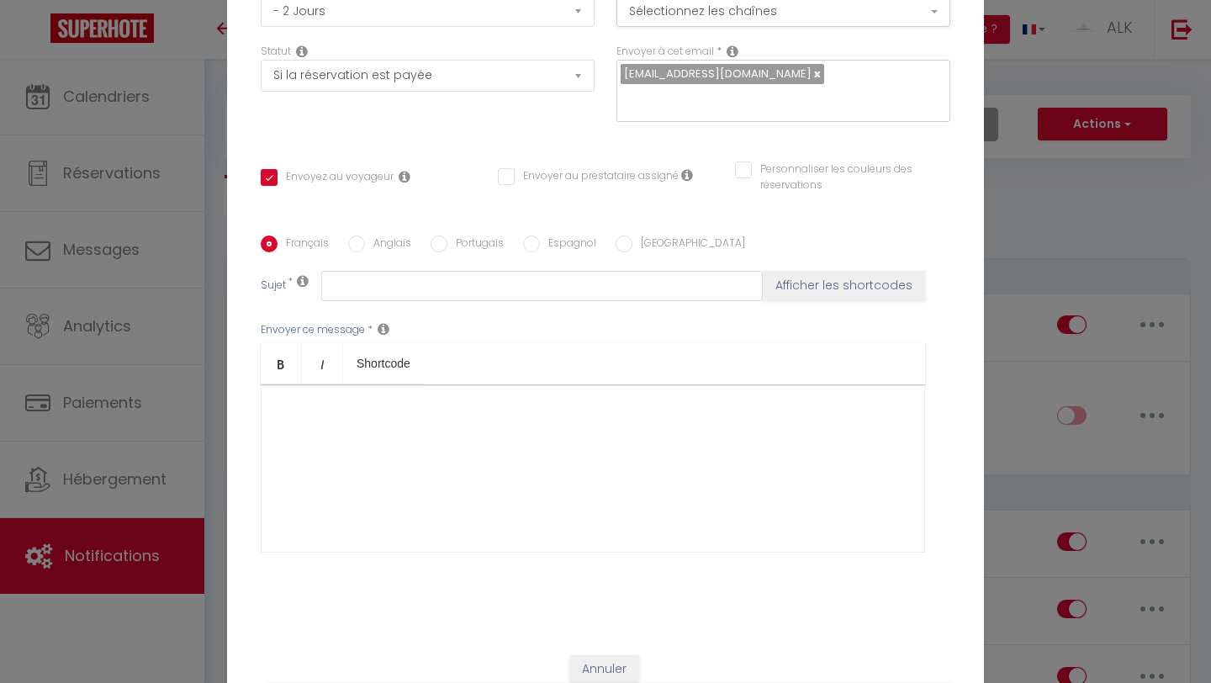
scroll to position [134, 0]
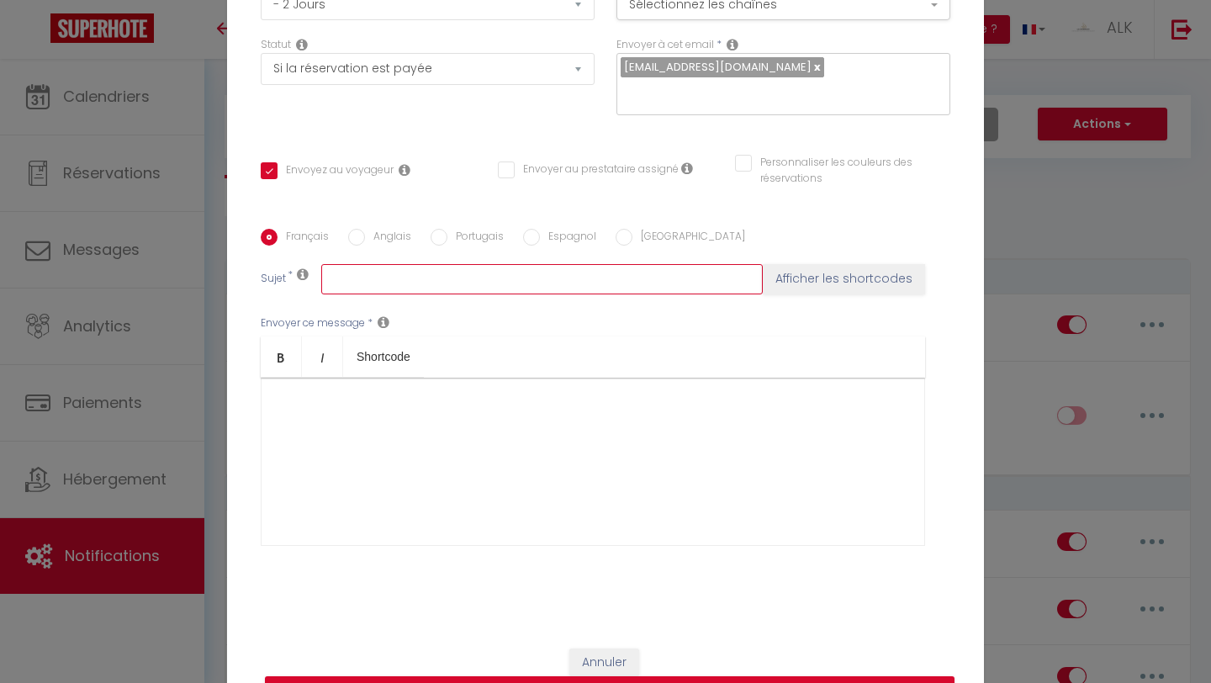
click at [508, 264] on input "text" at bounding box center [541, 279] width 441 height 30
type input "Instruction d'arrivée"
click at [485, 394] on div at bounding box center [593, 462] width 664 height 168
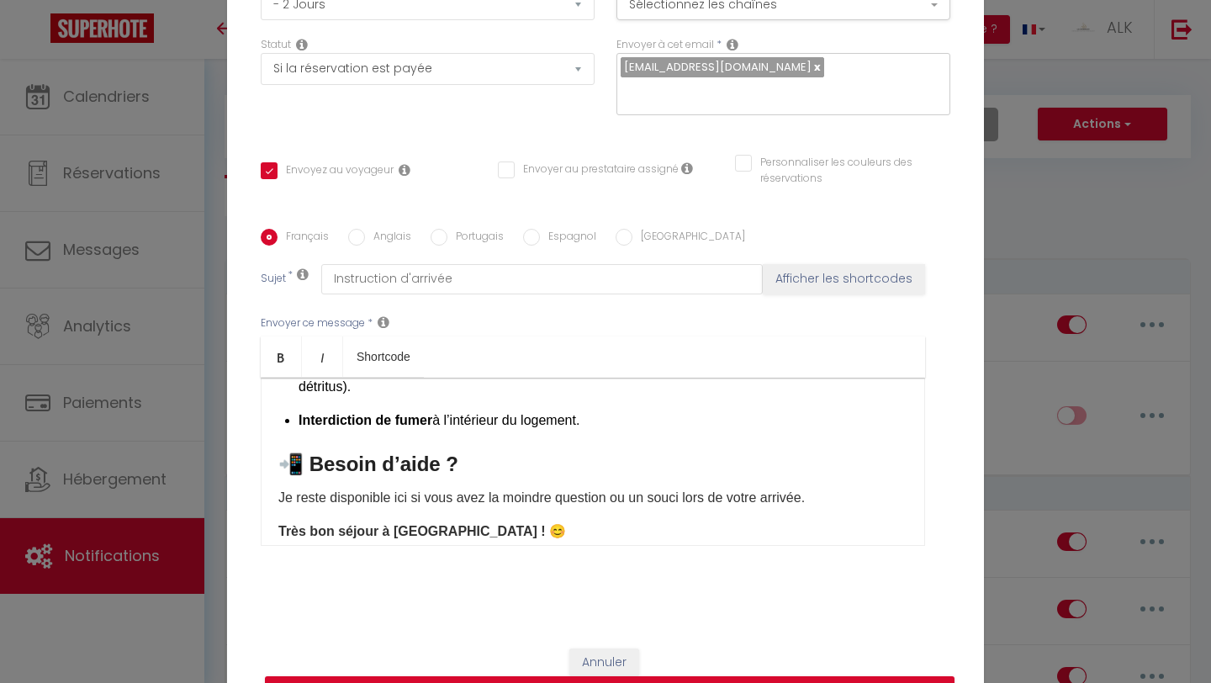
scroll to position [1096, 0]
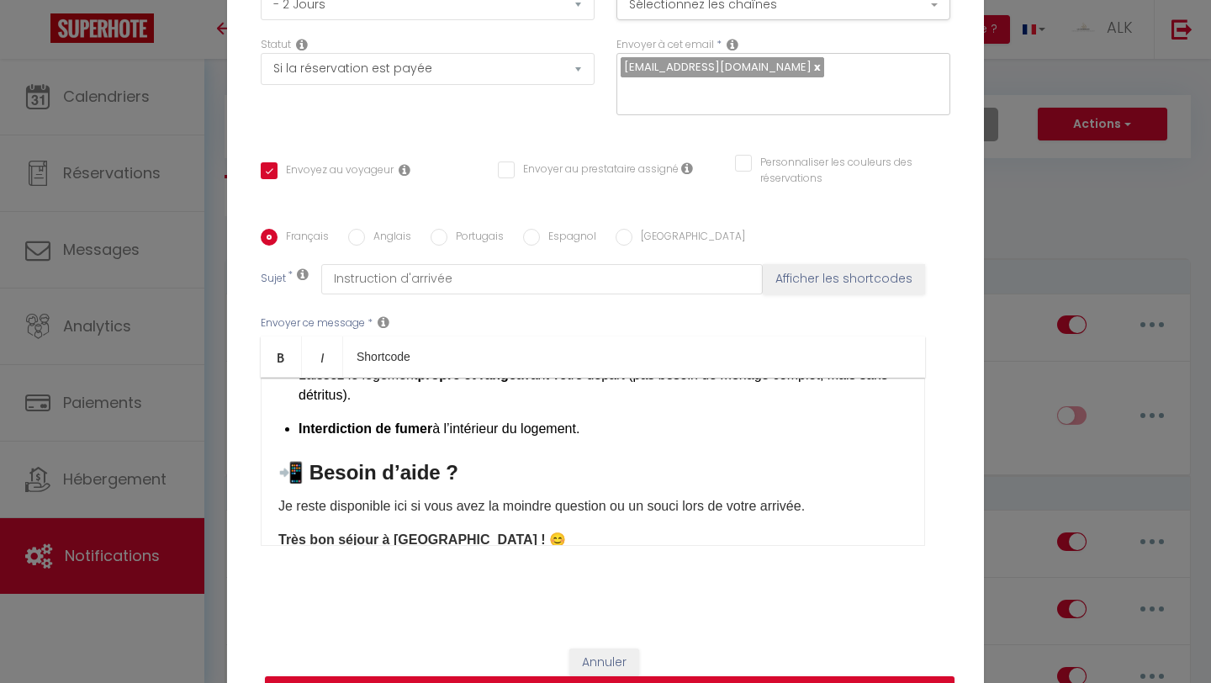
click at [408, 475] on h3 "📲 Besoin d’aide ?" at bounding box center [592, 472] width 629 height 27
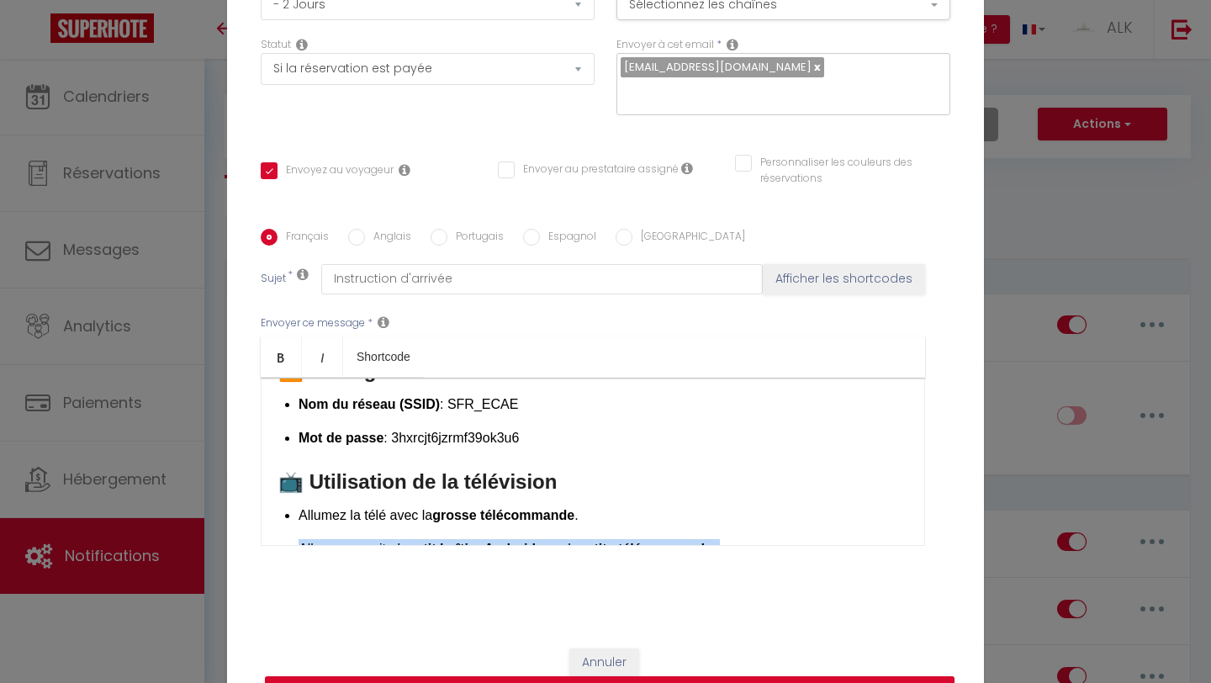
scroll to position [682, 0]
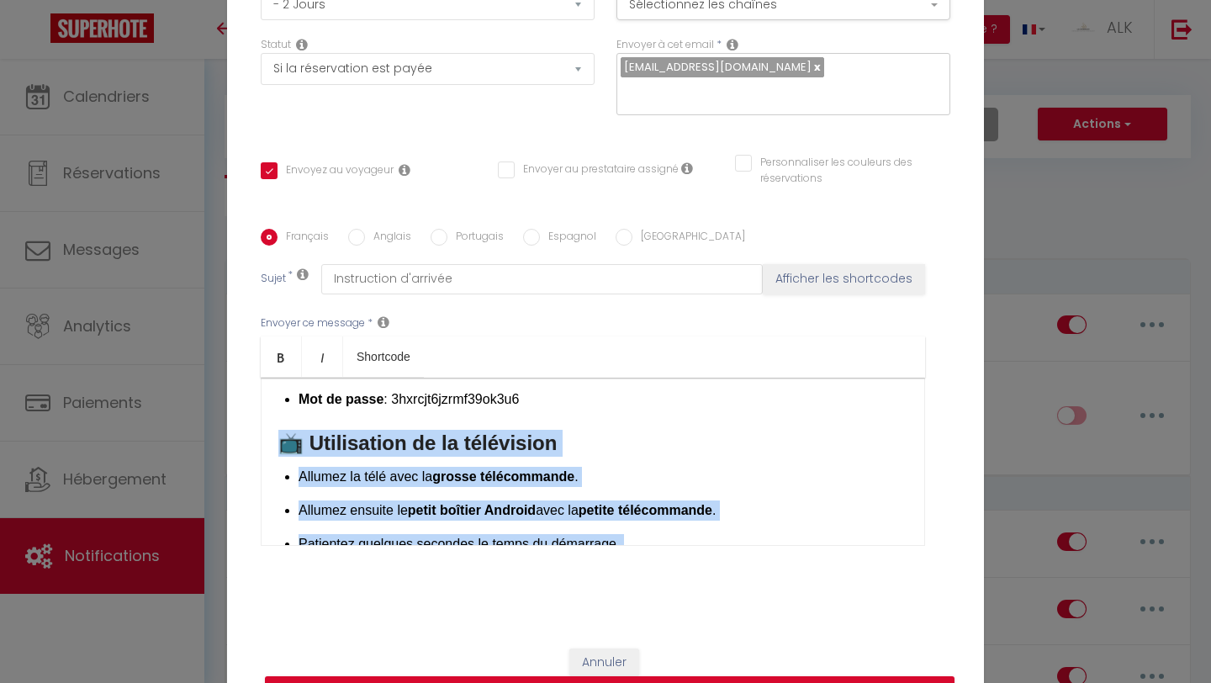
drag, startPoint x: 737, startPoint y: 487, endPoint x: 283, endPoint y: 454, distance: 456.0
click at [283, 454] on div "Bonjour et merci pour votre réservation au “Baron du Marais” ! 🙌 Voici toutes l…" at bounding box center [593, 462] width 664 height 168
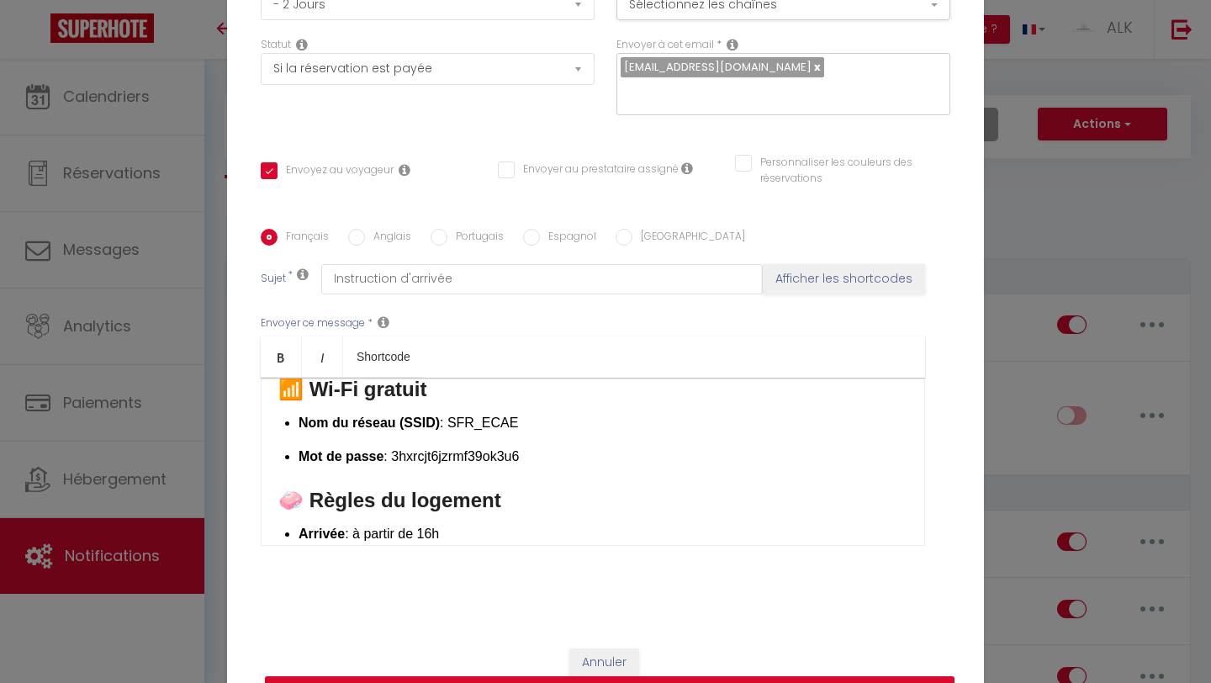
scroll to position [621, 0]
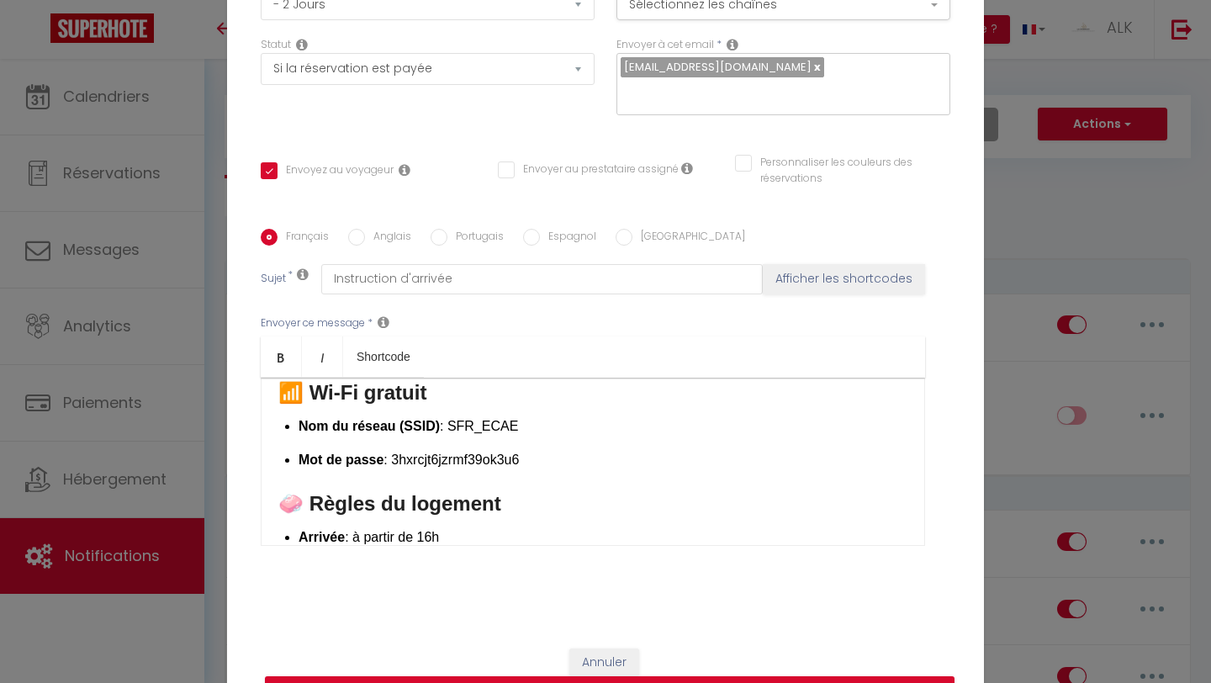
click at [473, 428] on p "Nom du réseau (SSID) : SFR_ECAE" at bounding box center [602, 426] width 609 height 20
click at [409, 433] on strong "Nom du réseau (SSID)" at bounding box center [368, 426] width 141 height 14
click at [429, 436] on p "Nom du réseau :" at bounding box center [602, 426] width 609 height 20
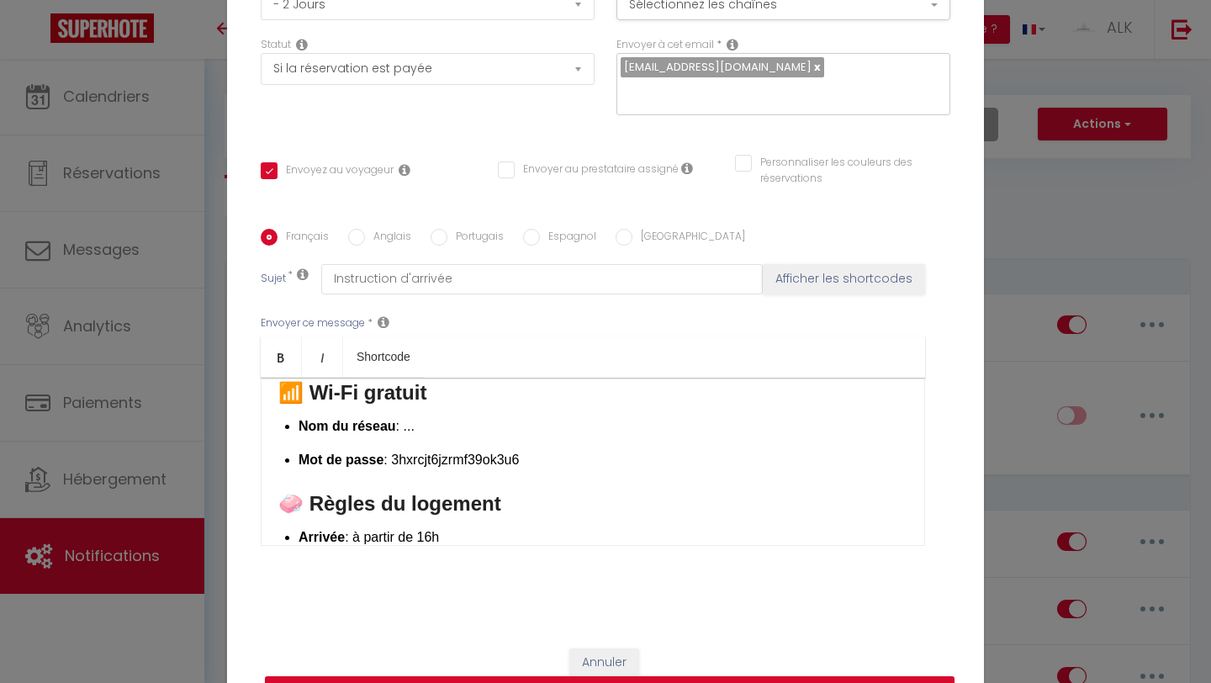
click at [438, 467] on p "Mot de passe : 3hxrcjt6jzrmf39ok3u6" at bounding box center [602, 460] width 609 height 20
click at [519, 450] on ul "Nom du réseau : ... Mot de passe : ..." at bounding box center [602, 443] width 609 height 54
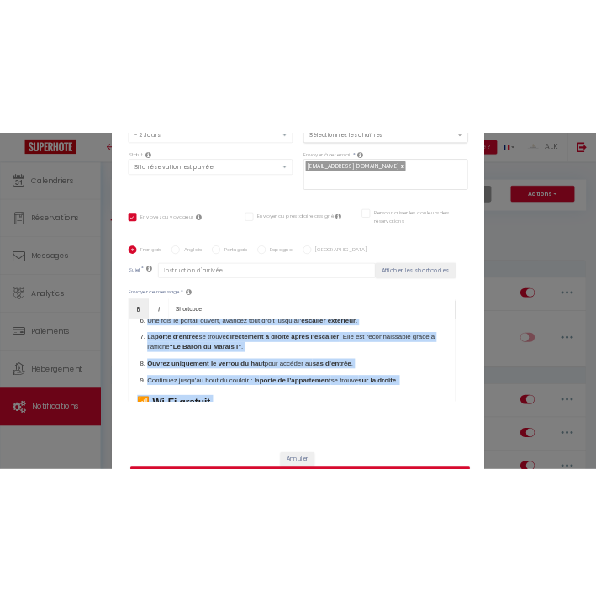
scroll to position [1004, 0]
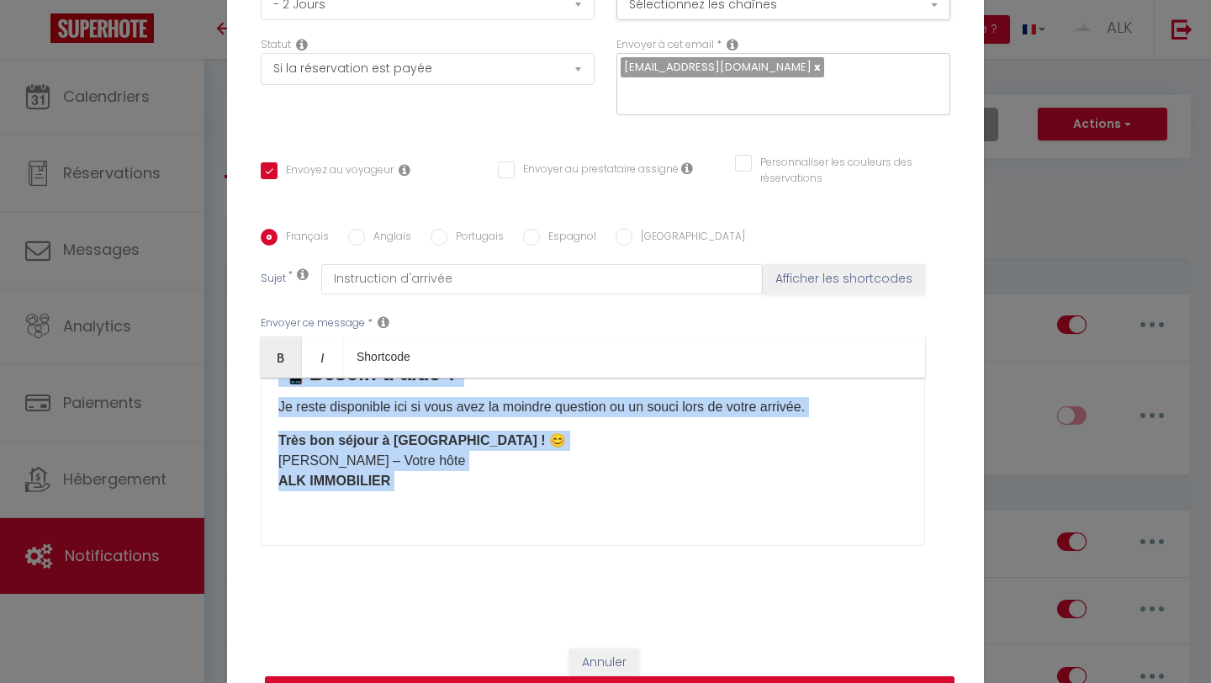
drag, startPoint x: 279, startPoint y: 392, endPoint x: 552, endPoint y: 577, distance: 330.0
click at [552, 577] on div "Français Anglais Portugais Espagnol Italien Sujet * Instruction d'arrivée Affic…" at bounding box center [605, 397] width 689 height 389
copy div "Bonjour et merci pour votre réservation au “Baron du Marais” ! 🙌 Voici toutes l…"
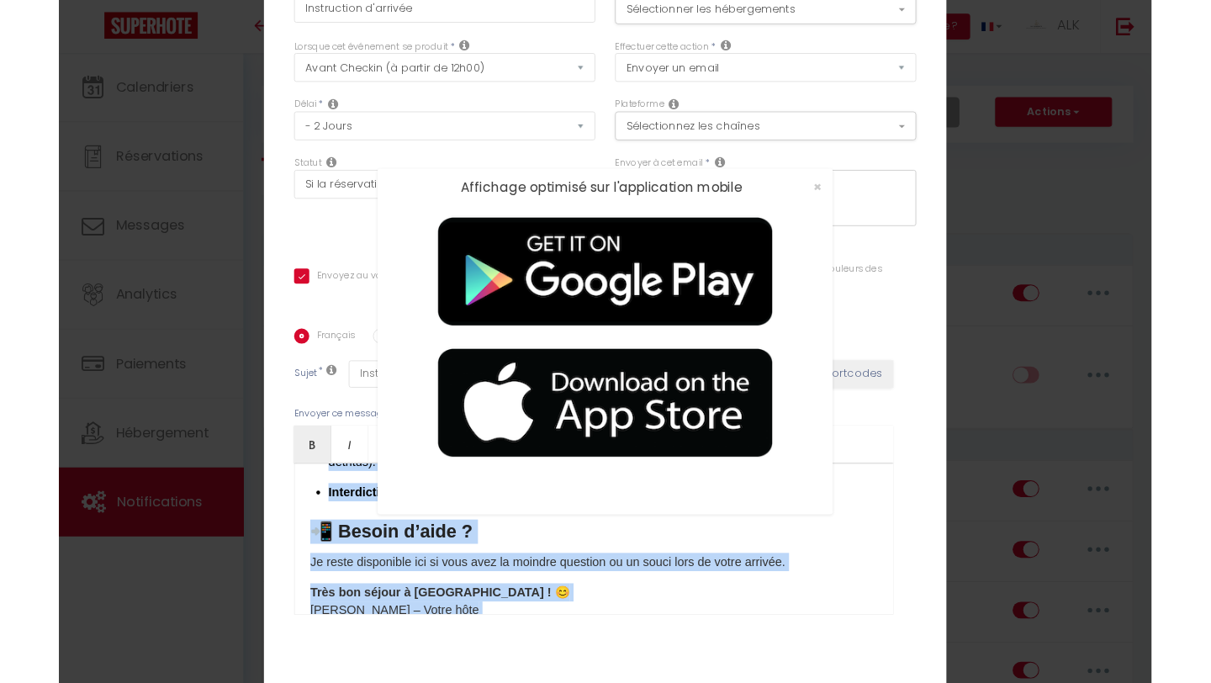
scroll to position [0, 0]
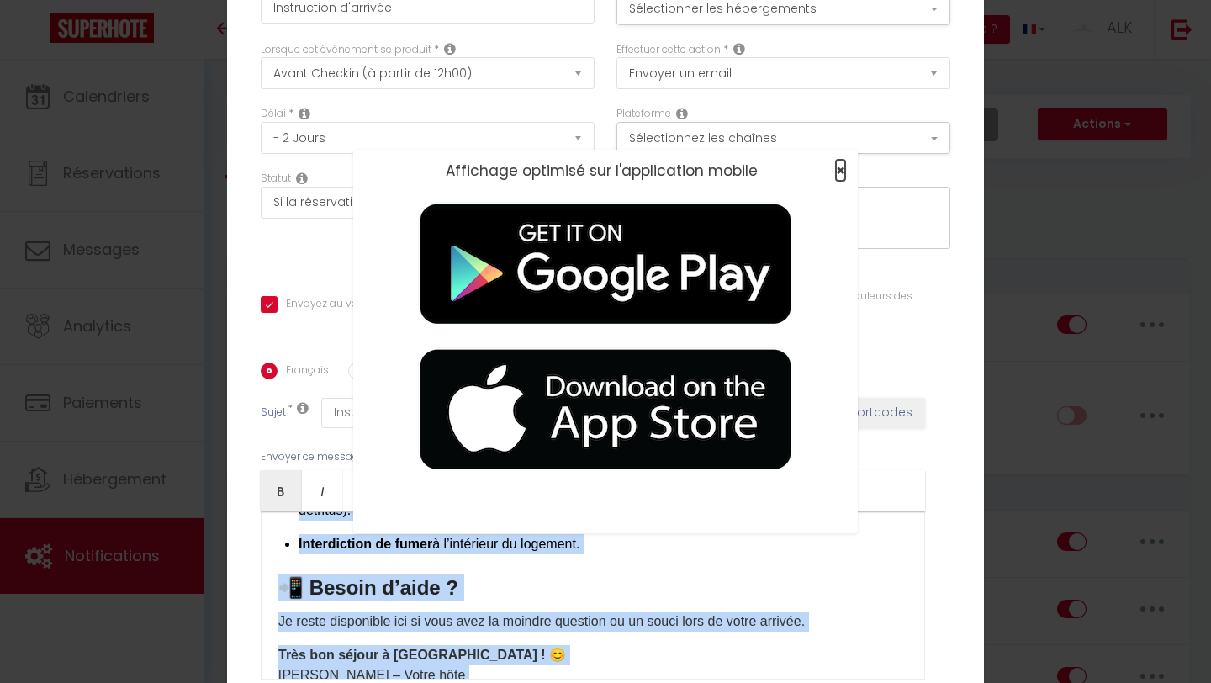
click at [840, 175] on span "×" at bounding box center [840, 170] width 9 height 21
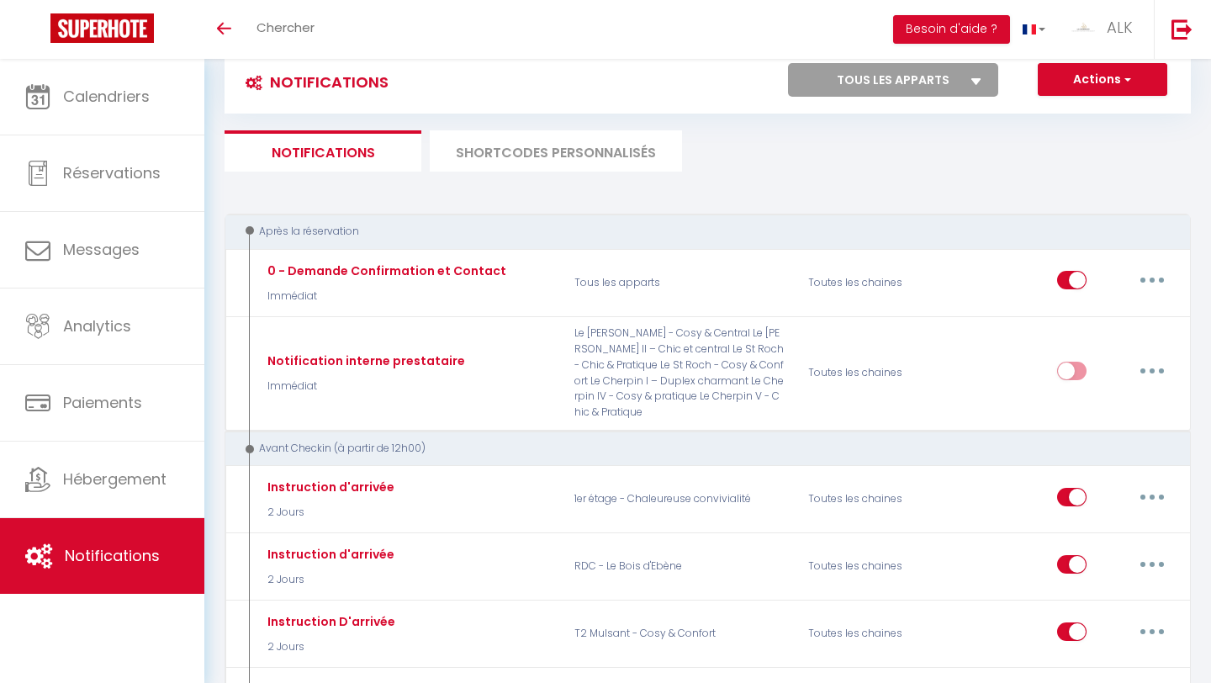
scroll to position [13, 0]
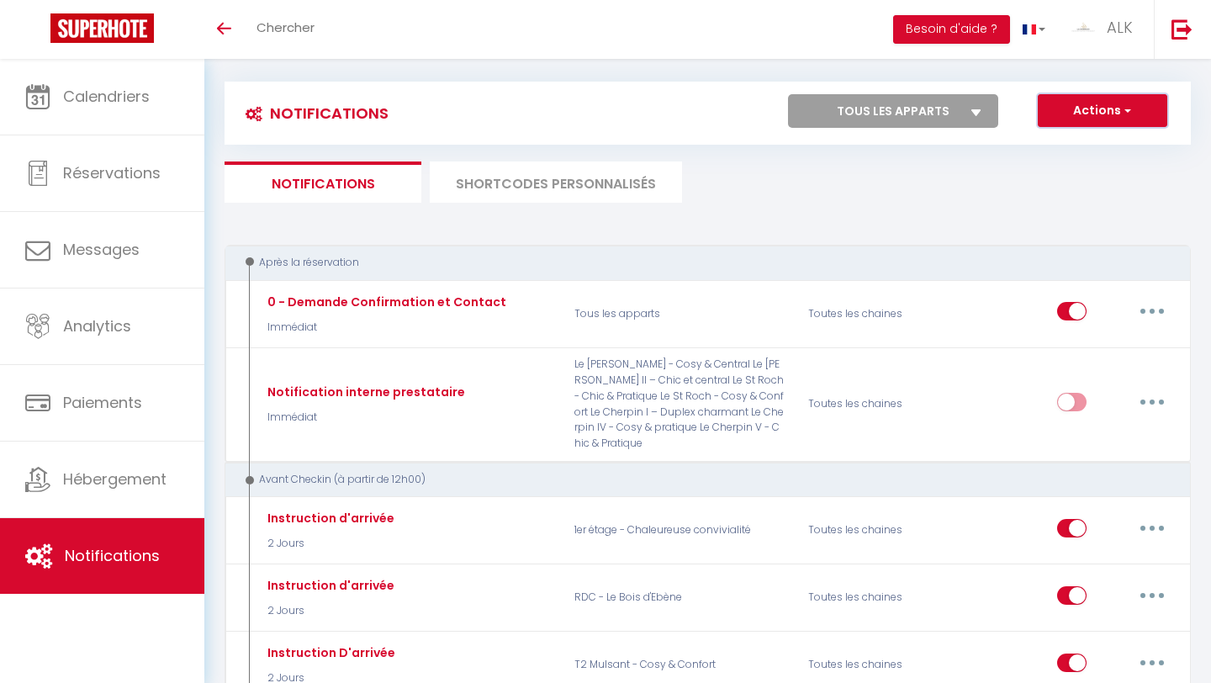
click at [1064, 102] on button "Actions" at bounding box center [1102, 111] width 129 height 34
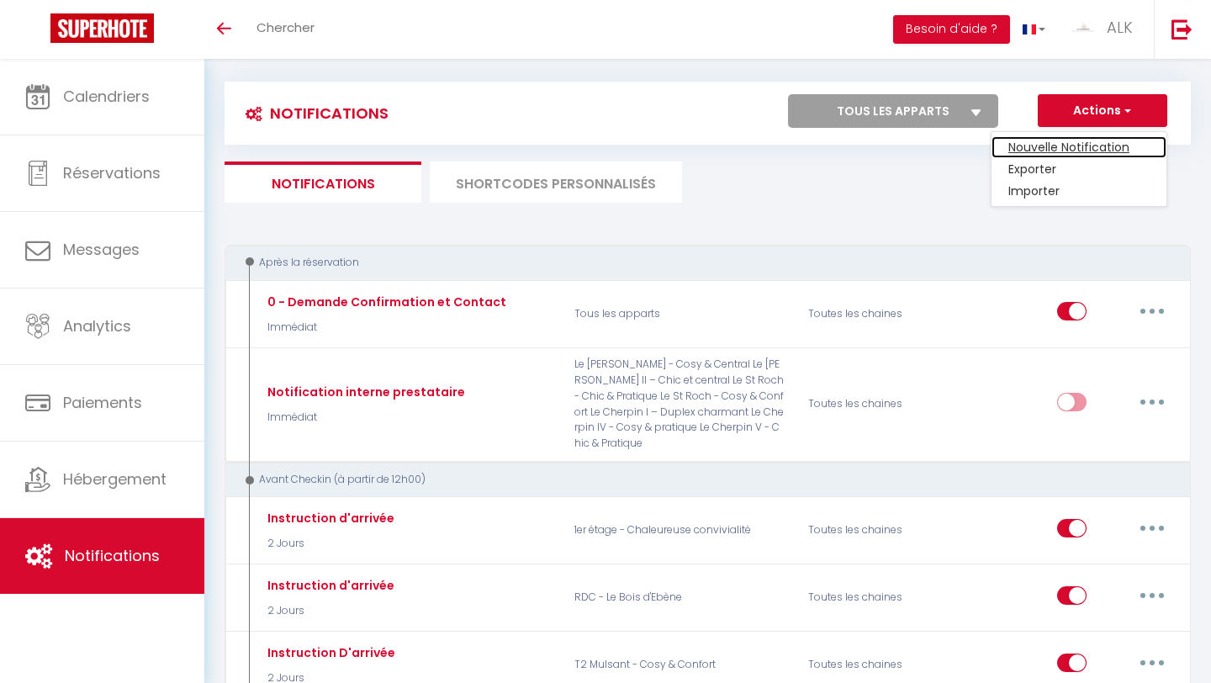
click at [1045, 138] on link "Nouvelle Notification" at bounding box center [1078, 147] width 175 height 22
select select "Immédiat"
select select
checkbox input "false"
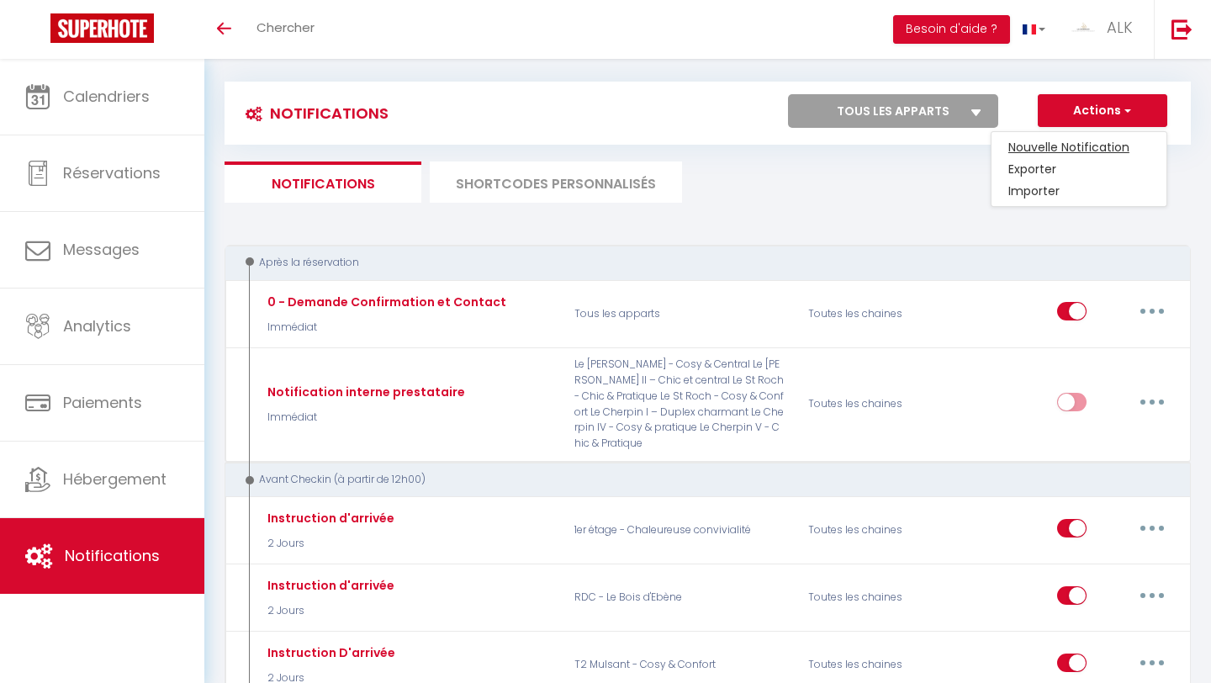
radio input "true"
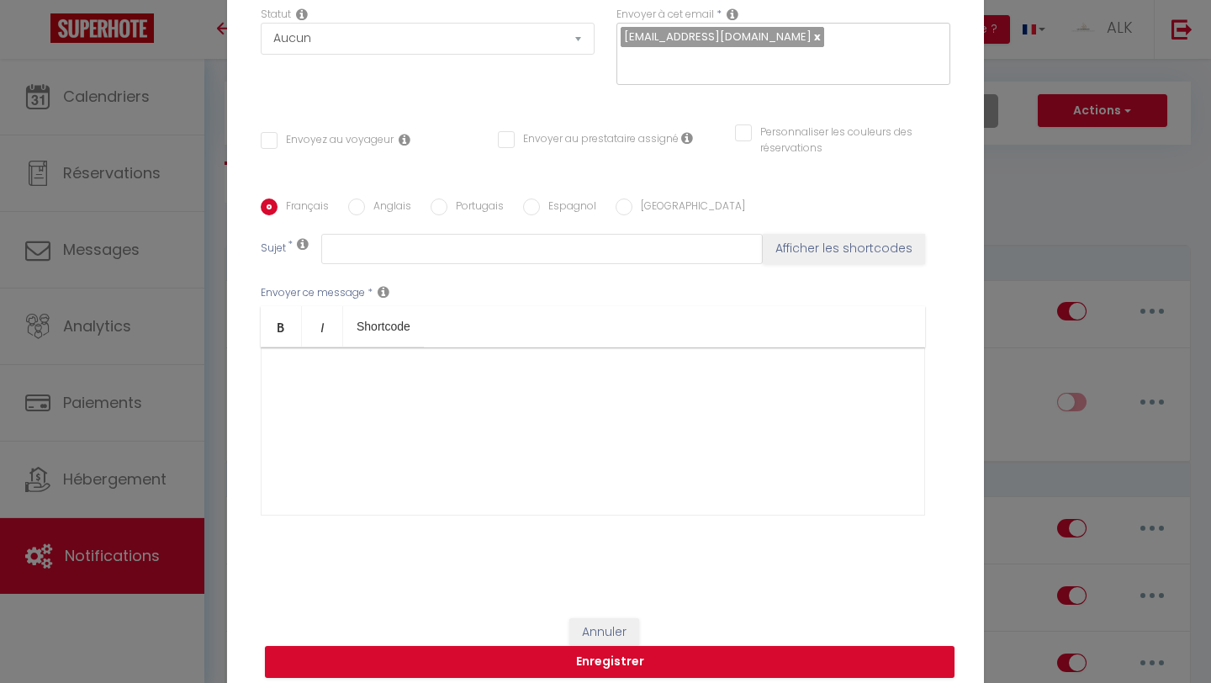
scroll to position [158, 0]
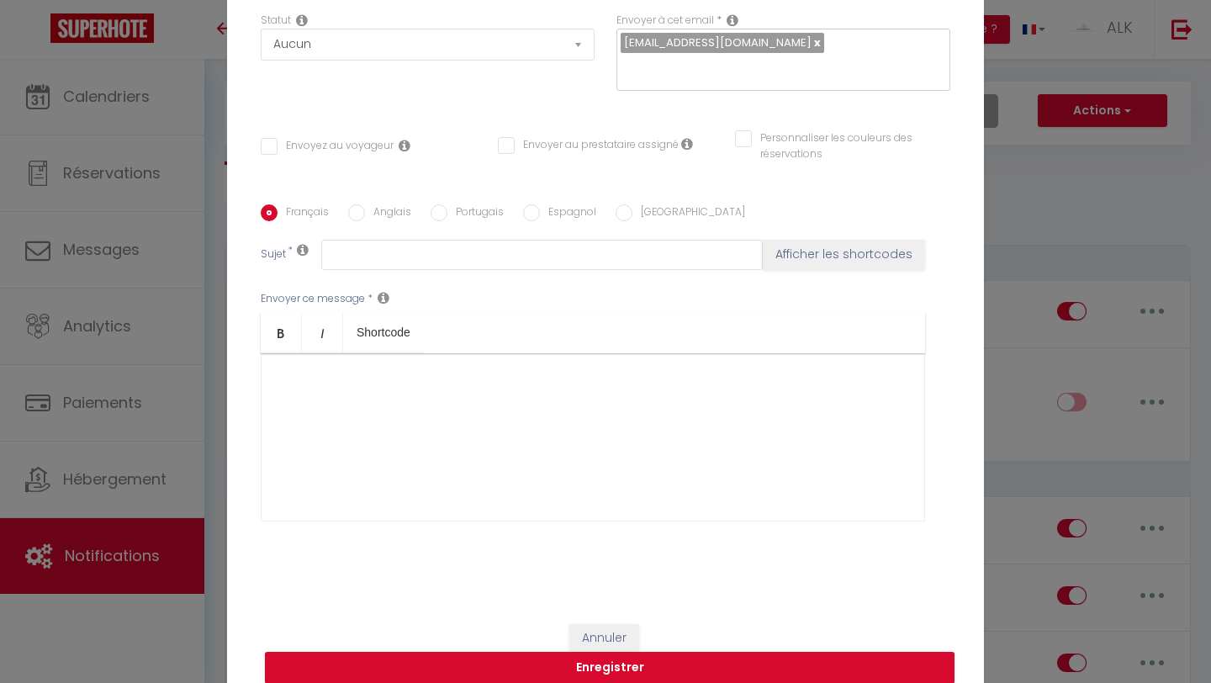
click at [359, 360] on div at bounding box center [593, 437] width 664 height 168
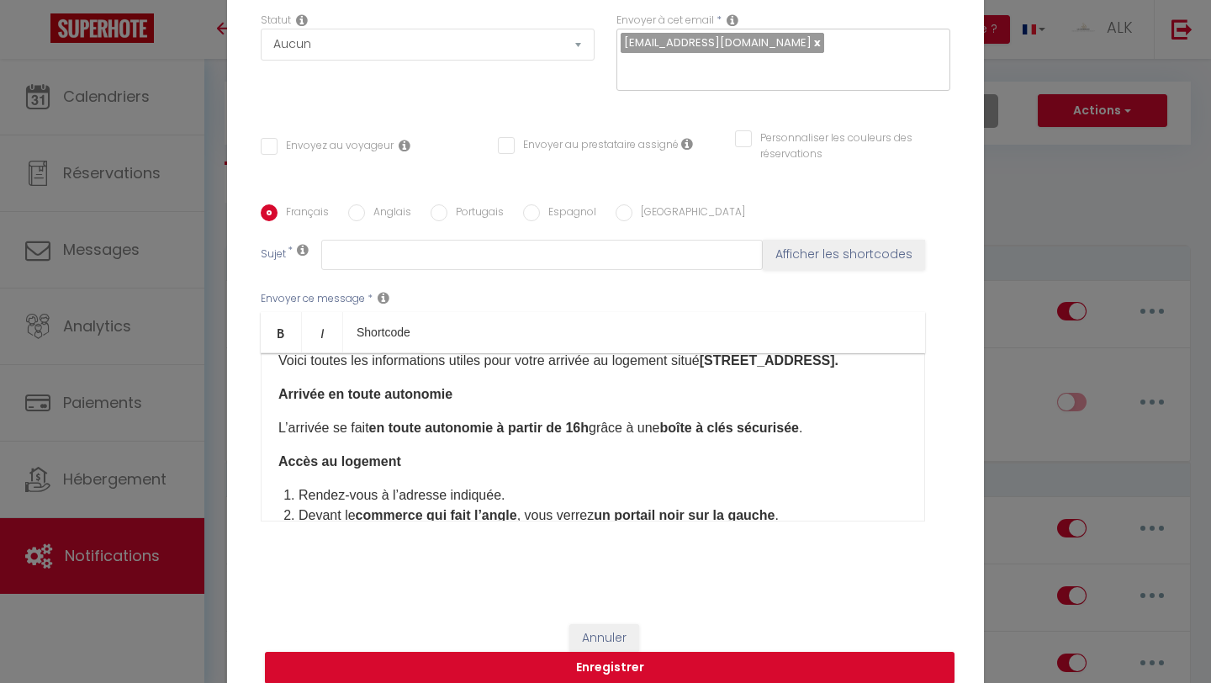
scroll to position [55, 0]
click at [434, 384] on div "Bonjour et merci pour votre réservation au “Baron du Marais” ! 🙌 Voici toutes l…" at bounding box center [593, 437] width 664 height 168
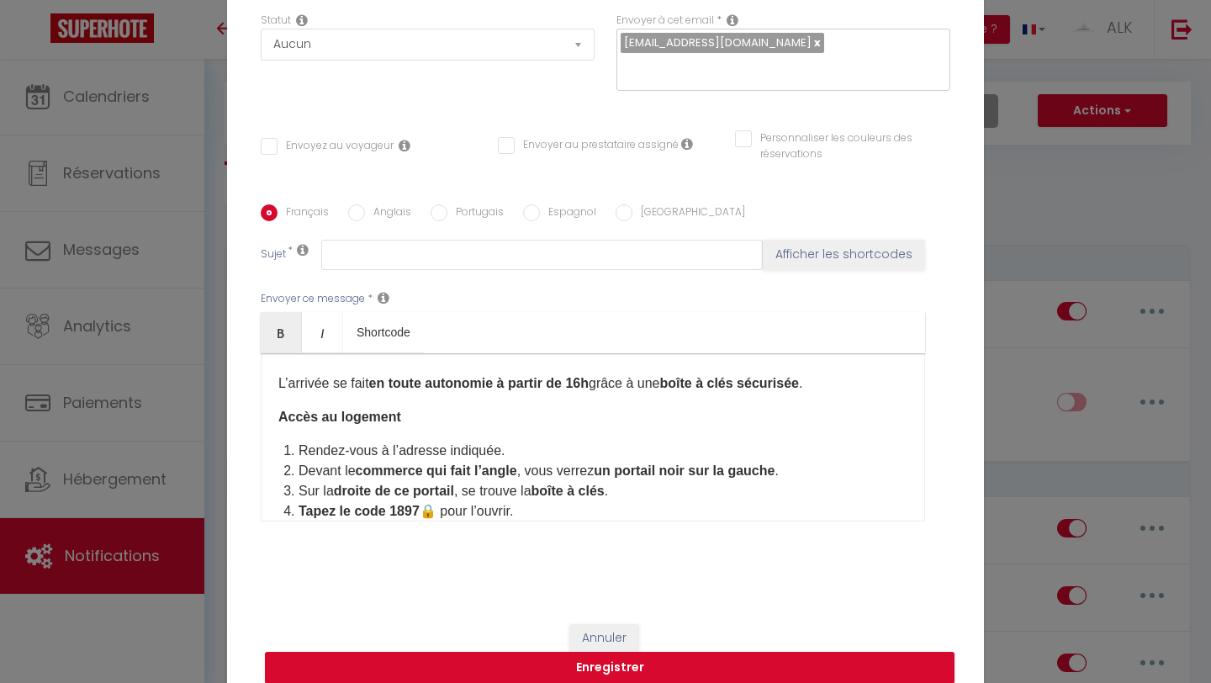
scroll to position [134, 0]
click at [291, 408] on div "Bonjour et merci pour votre réservation au “Baron du Marais” ! 🙌 Voici toutes l…" at bounding box center [593, 437] width 664 height 168
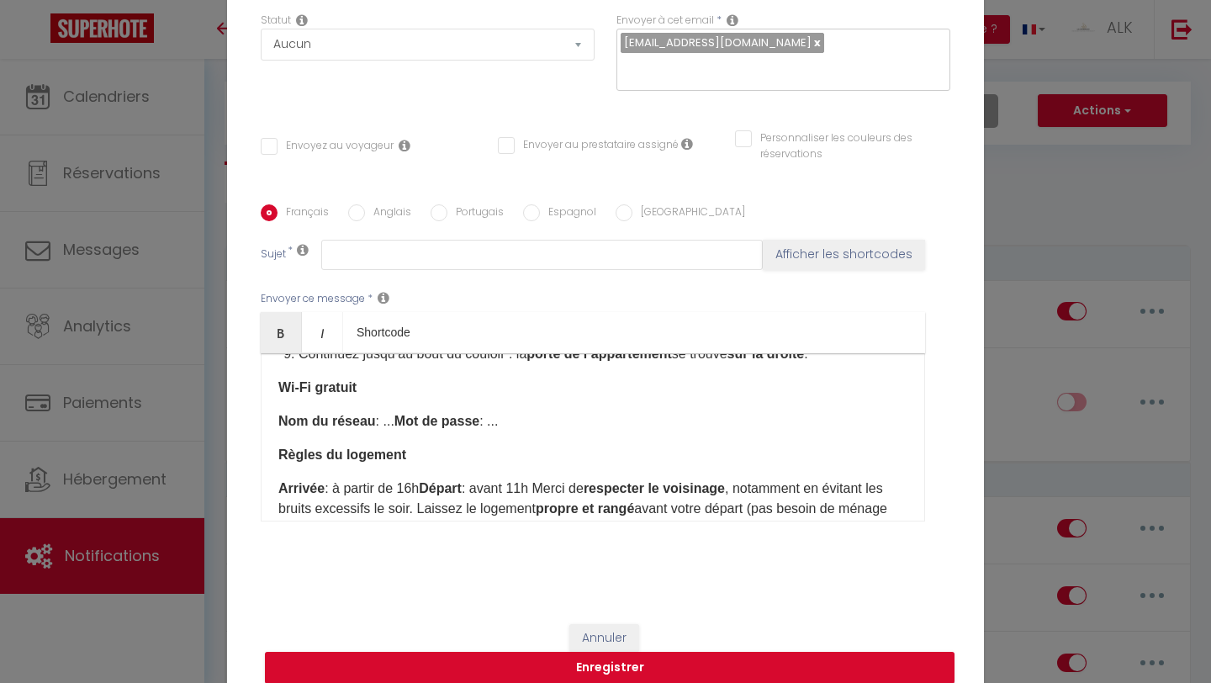
scroll to position [486, 0]
click at [277, 376] on div "Bonjour et merci pour votre réservation au “Baron du Marais” ! 🙌 Voici toutes l…" at bounding box center [593, 437] width 664 height 168
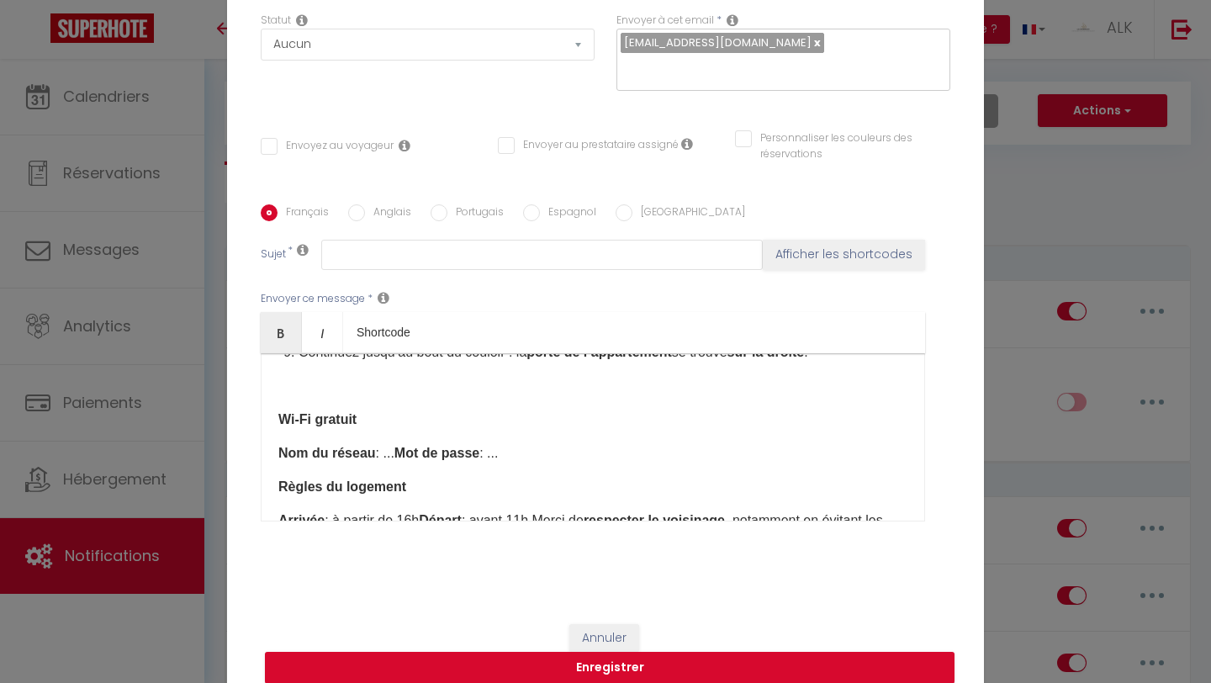
click at [285, 481] on div "Bonjour et merci pour votre réservation au “Baron du Marais” ! 🙌 Voici toutes l…" at bounding box center [593, 437] width 664 height 168
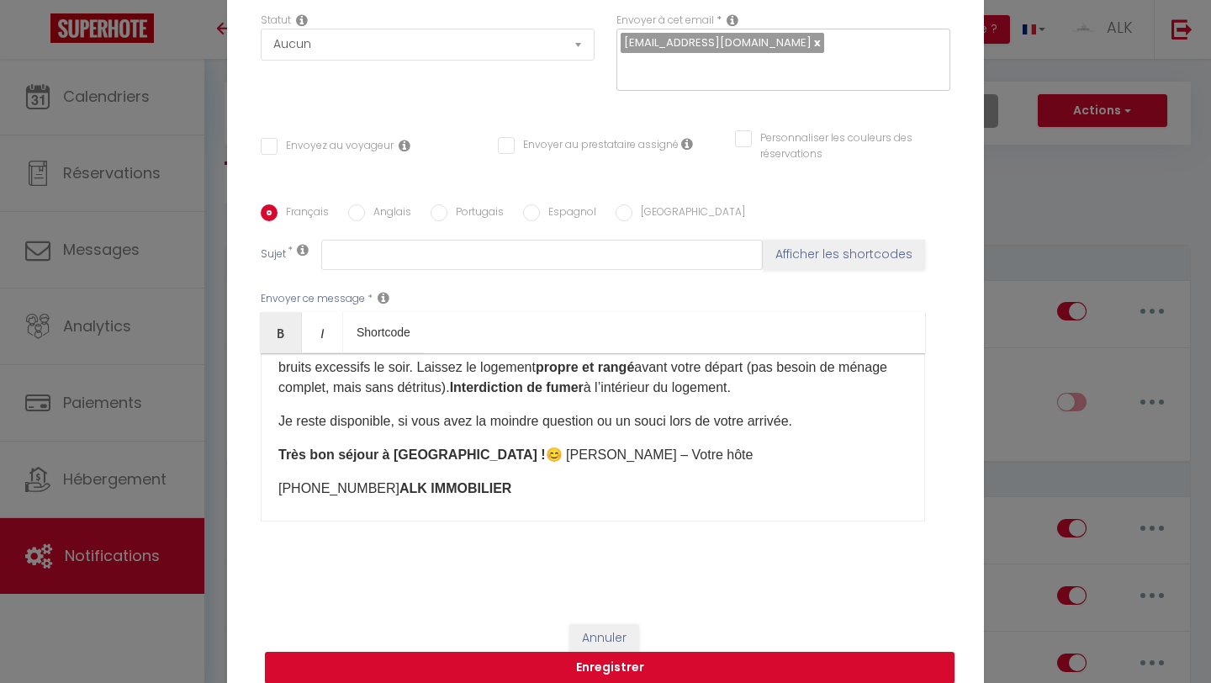
scroll to position [687, 0]
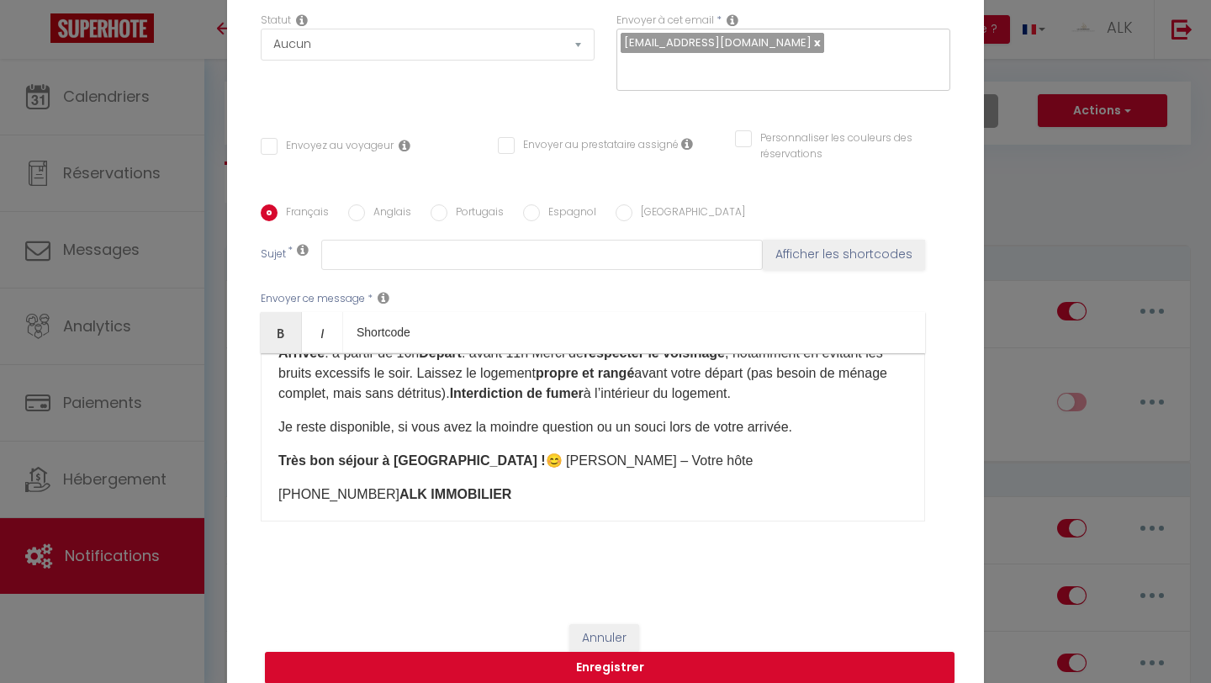
click at [468, 466] on p "Très bon séjour à [GEOGRAPHIC_DATA] ! 😊 [PERSON_NAME] – Votre hôte" at bounding box center [592, 461] width 629 height 20
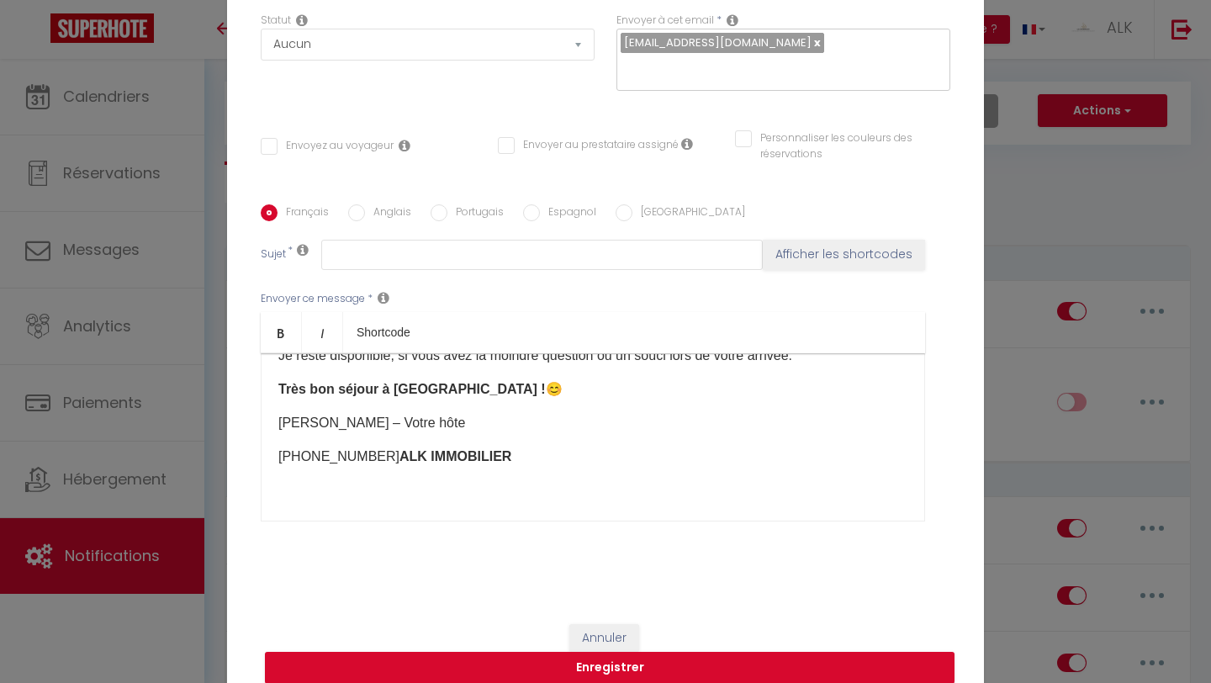
scroll to position [779, 0]
click at [399, 449] on b "ALK IMMOBILIER" at bounding box center [455, 456] width 112 height 14
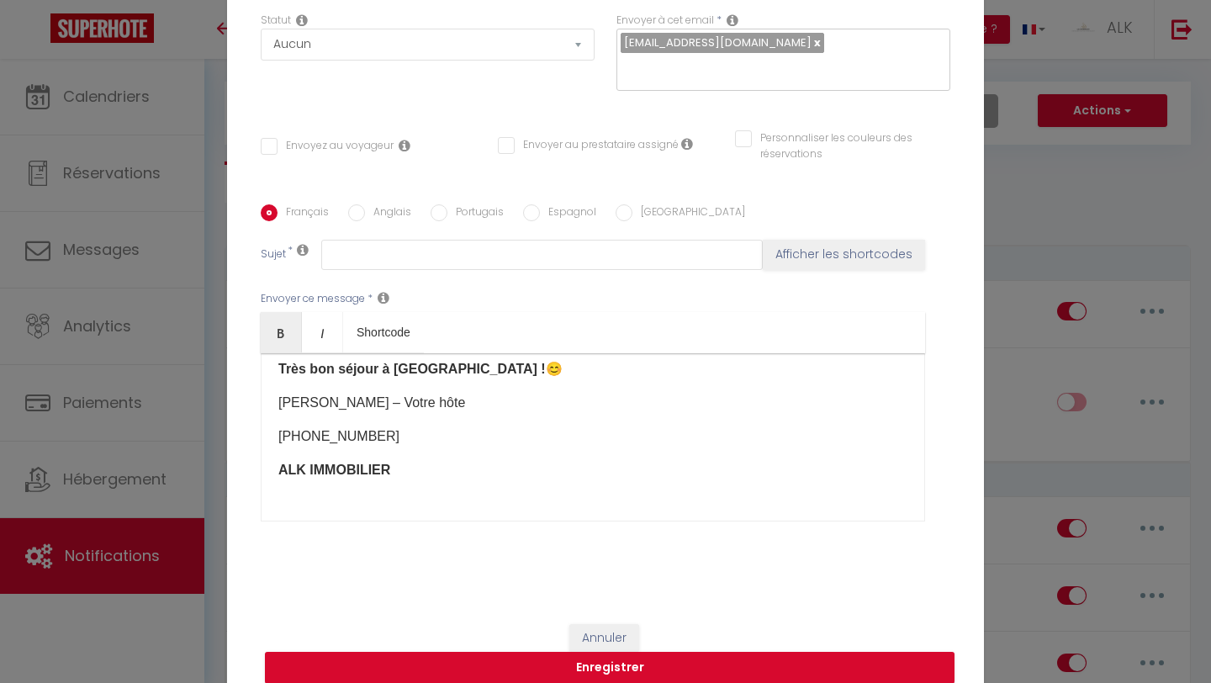
click at [335, 396] on div "Bonjour et merci pour votre réservation au “Baron du Marais” ! 🙌 Voici toutes l…" at bounding box center [593, 437] width 664 height 168
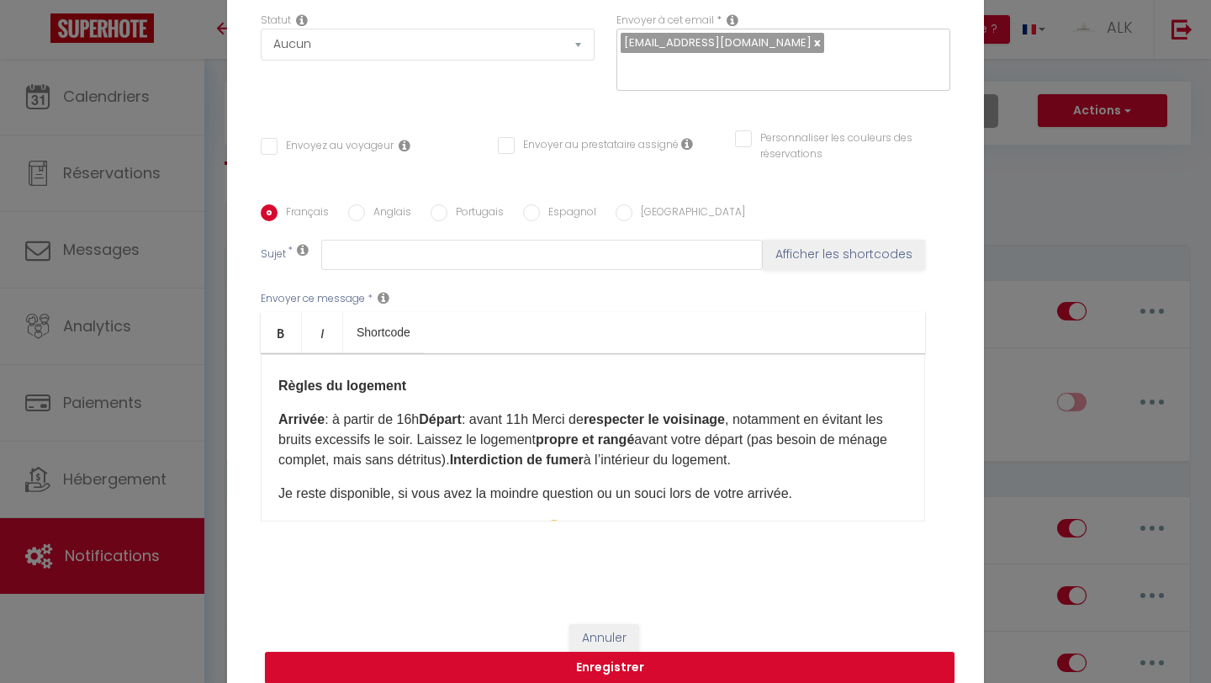
scroll to position [612, 0]
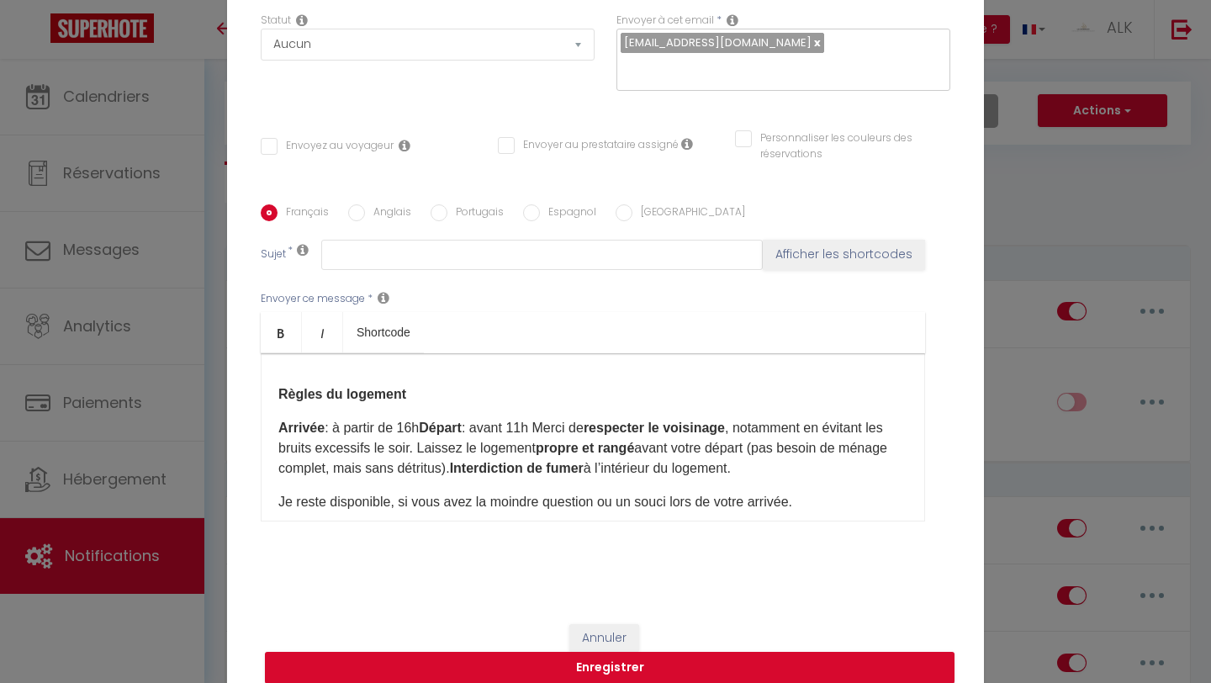
click at [432, 433] on b "Départ" at bounding box center [440, 427] width 43 height 14
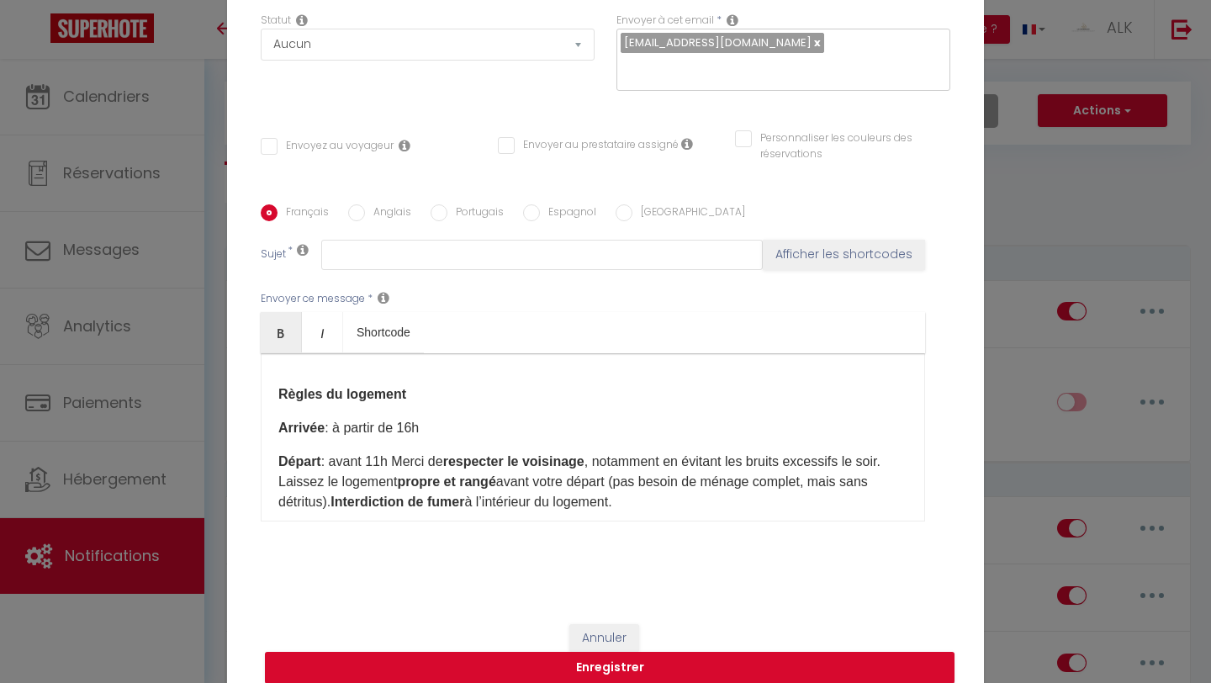
click at [399, 468] on p "Départ : avant 11h Merci de respecter le voisinage , notamment en évitant les b…" at bounding box center [592, 482] width 629 height 61
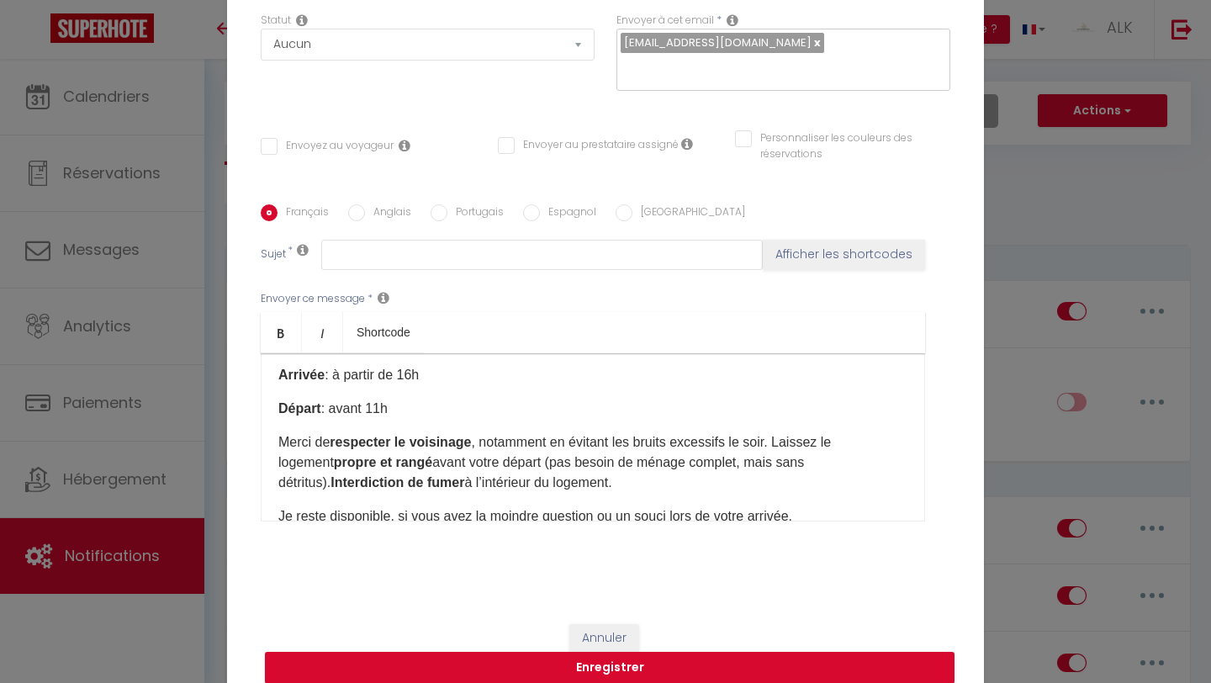
scroll to position [679, 0]
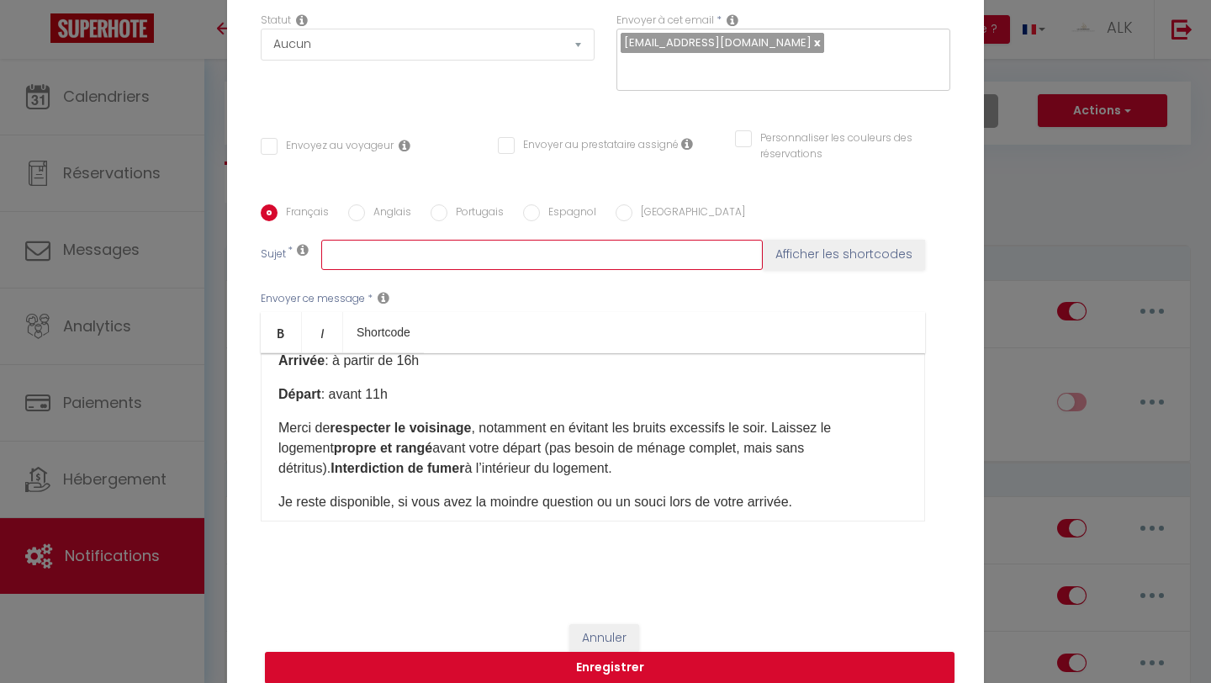
click at [393, 246] on input "text" at bounding box center [541, 255] width 441 height 30
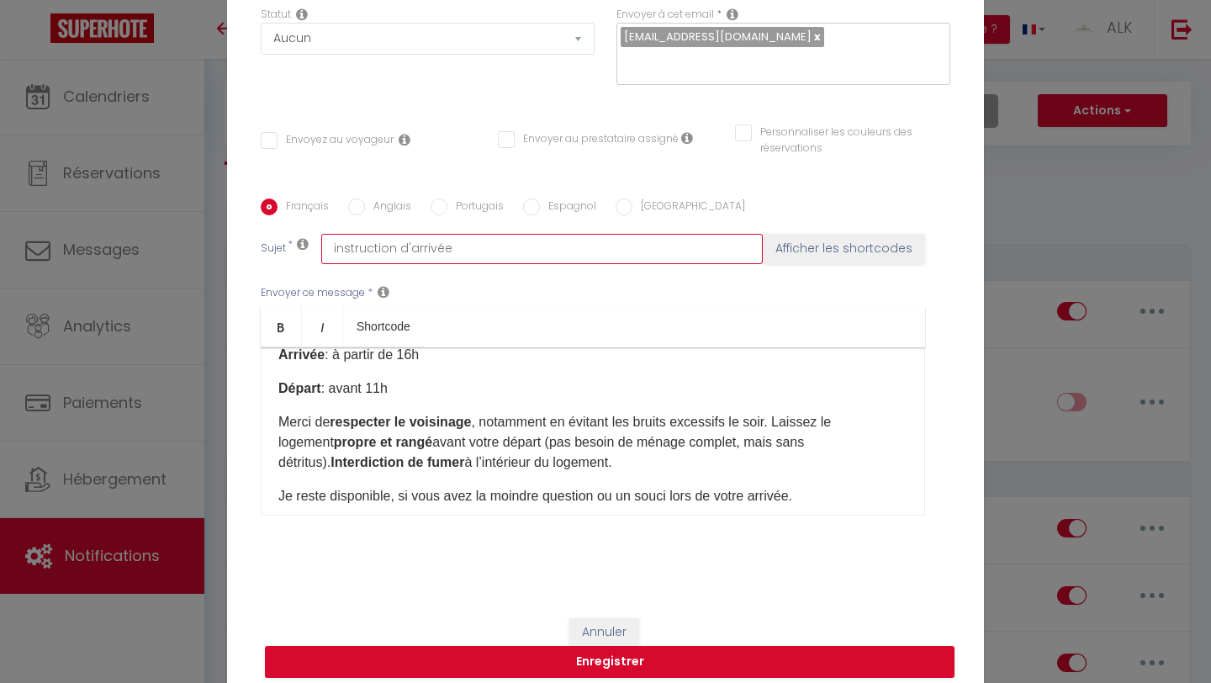
type input "instruction d'arrivée"
click at [270, 132] on input "Envoyez au voyageur" at bounding box center [327, 140] width 133 height 17
checkbox input "true"
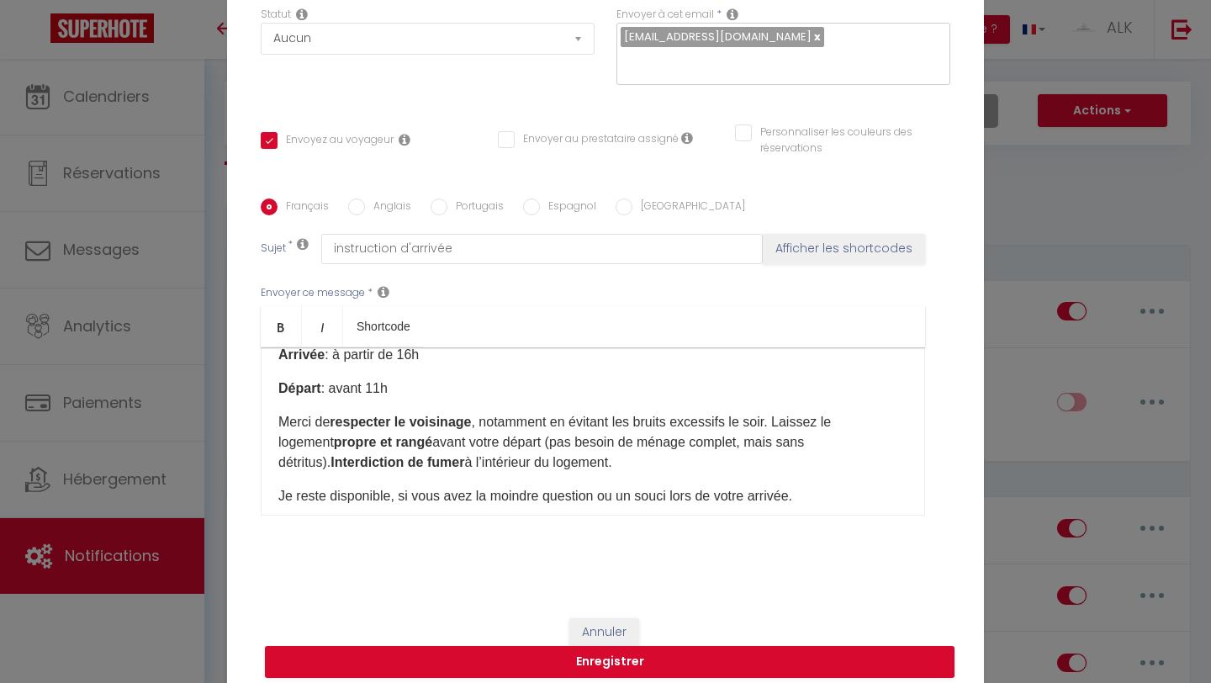
checkbox input "false"
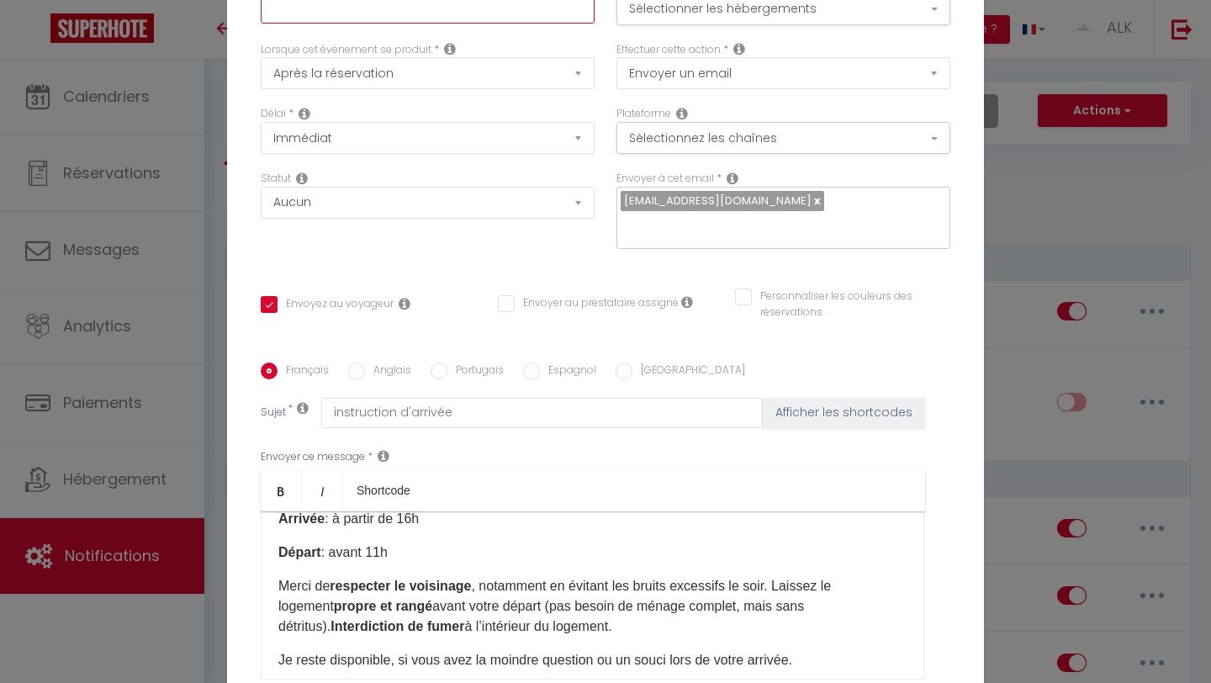
click at [356, 14] on input "text" at bounding box center [428, 8] width 334 height 30
click at [356, 24] on input "Instruction d'aarrivée" at bounding box center [428, 8] width 334 height 30
type input "Instruction d'arrivée"
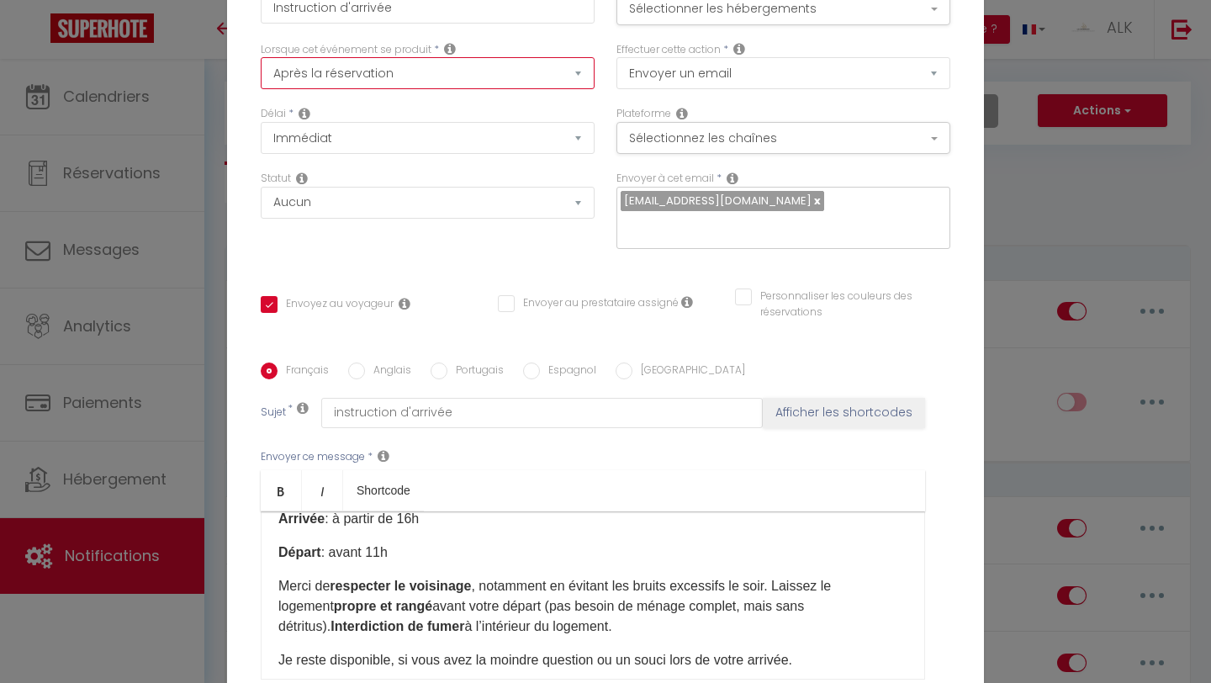
click at [393, 85] on select "Après la réservation Avant Checkin (à partir de 12h00) Après Checkin (à partir …" at bounding box center [428, 73] width 334 height 32
select select "2"
click at [261, 69] on select "Après la réservation Avant Checkin (à partir de 12h00) Après Checkin (à partir …" at bounding box center [428, 73] width 334 height 32
checkbox input "false"
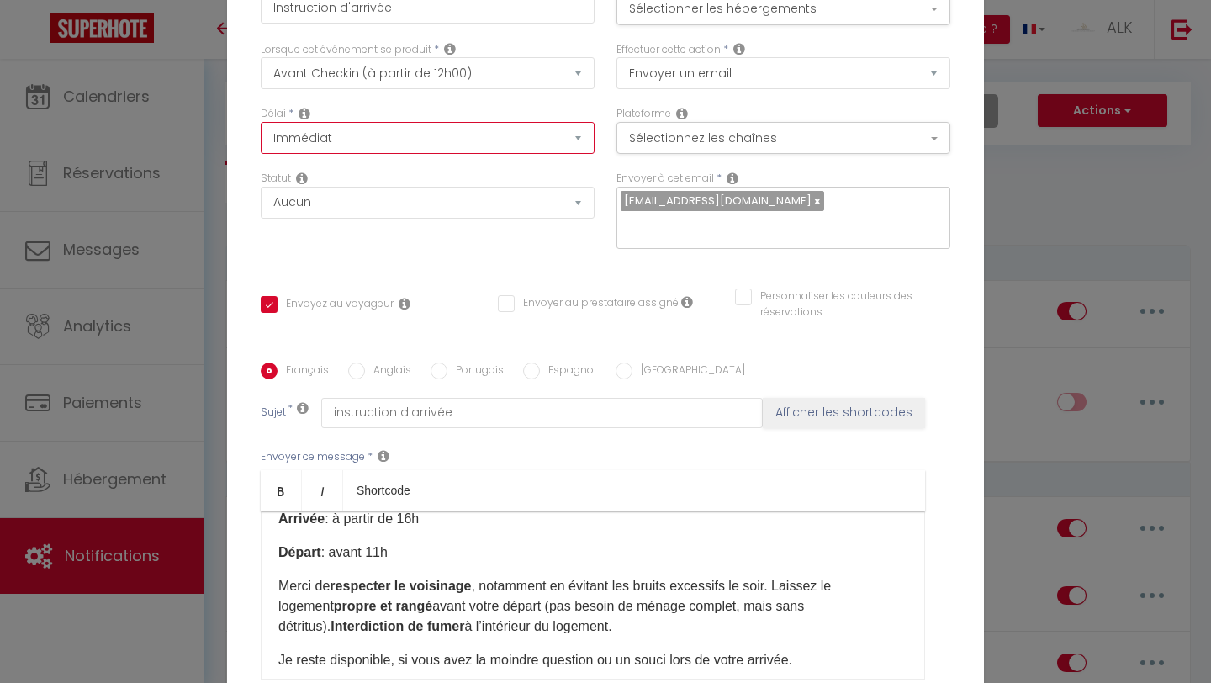
click at [375, 154] on select "Immédiat - 10 Minutes - 1 Heure - 2 Heures - 3 Heures - 4 Heures - 5 Heures - 6…" at bounding box center [428, 138] width 334 height 32
select select "2 Jours"
click at [261, 134] on select "Immédiat - 10 Minutes - 1 Heure - 2 Heures - 3 Heures - 4 Heures - 5 Heures - 6…" at bounding box center [428, 138] width 334 height 32
checkbox input "false"
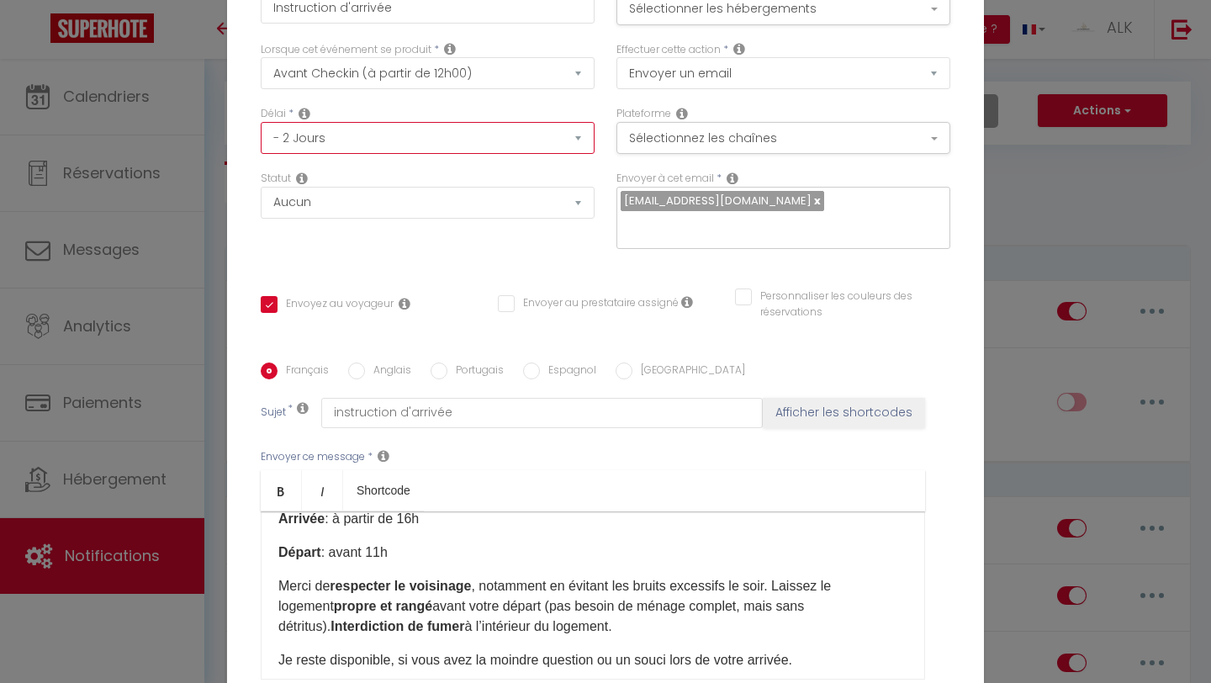
checkbox input "false"
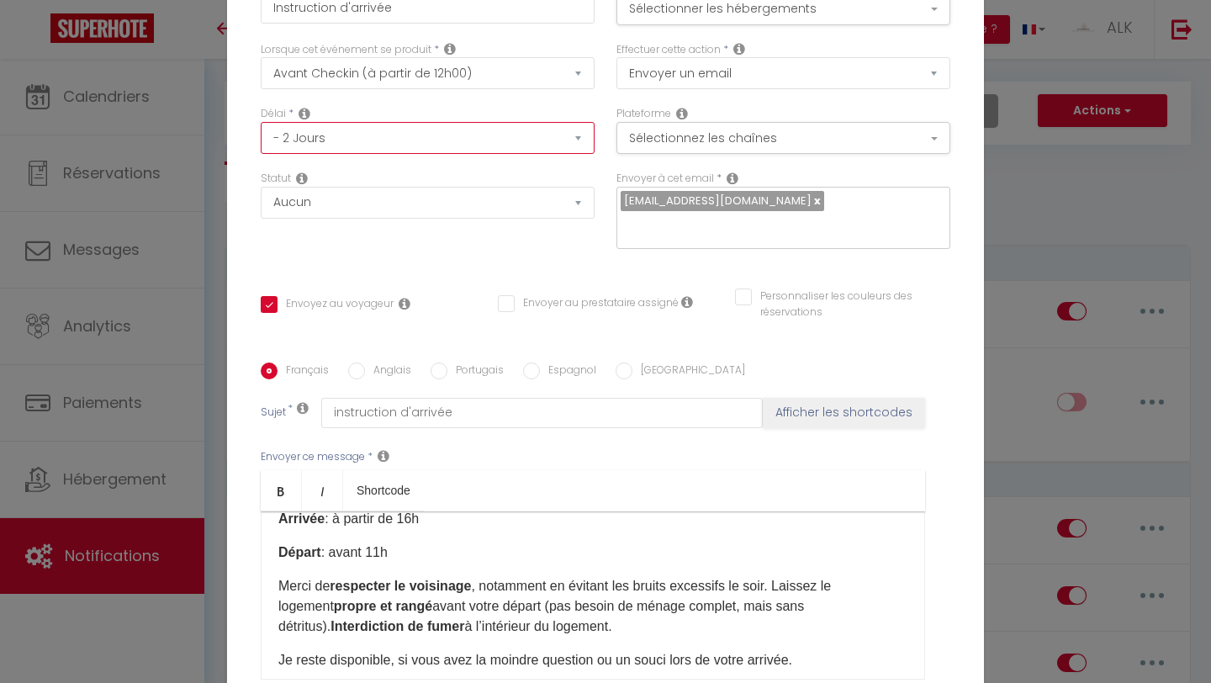
checkbox input "false"
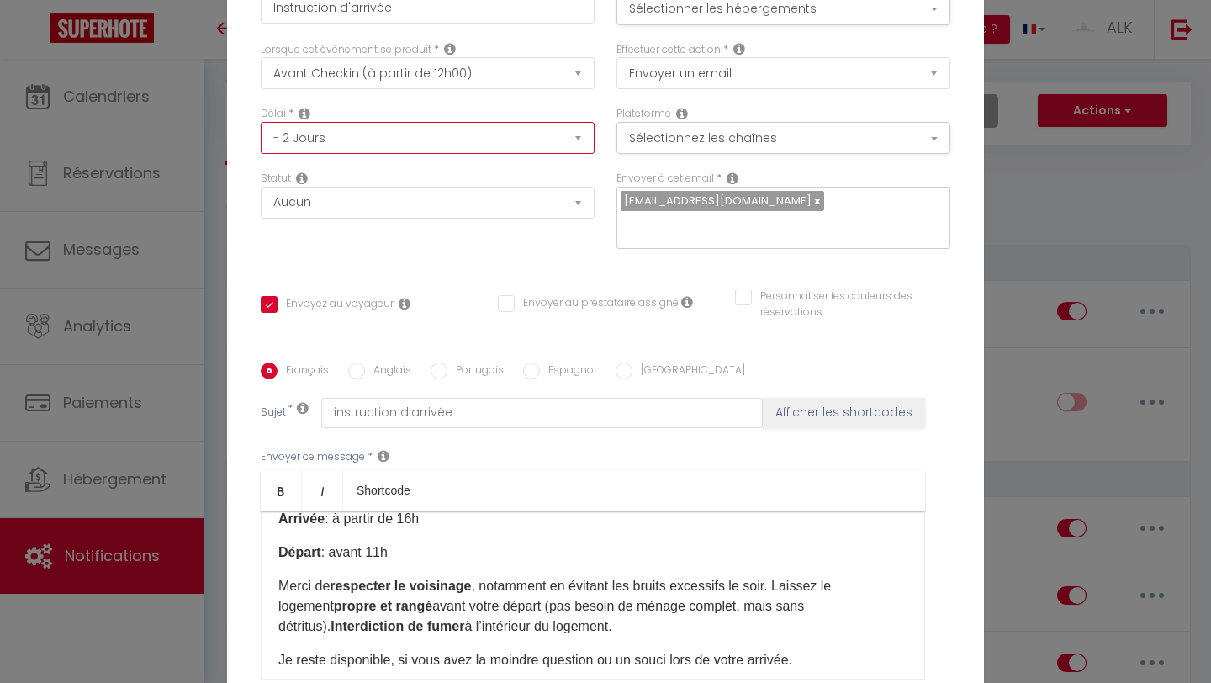
checkbox input "false"
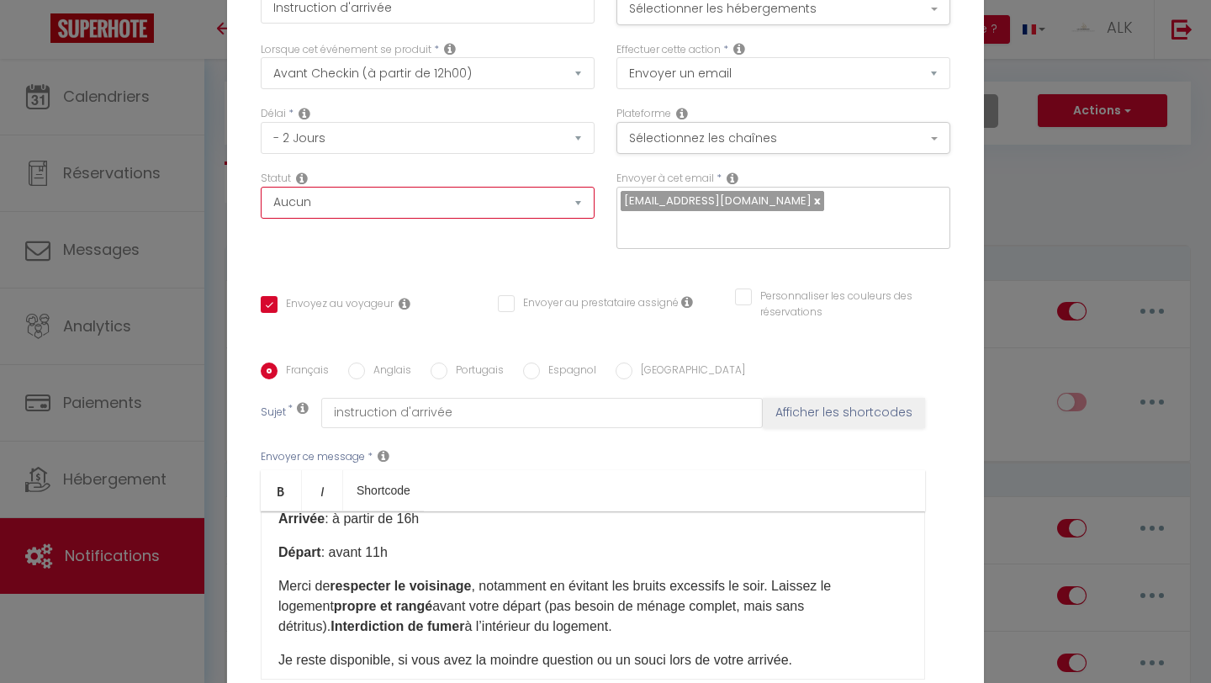
click at [385, 219] on select "Aucun Si la réservation est payée Si réservation non payée Si la caution a été …" at bounding box center [428, 203] width 334 height 32
select select "if_booking_is_paid"
click at [261, 199] on select "Aucun Si la réservation est payée Si réservation non payée Si la caution a été …" at bounding box center [428, 203] width 334 height 32
click at [699, 25] on button "Sélectionner les hébergements" at bounding box center [783, 9] width 334 height 32
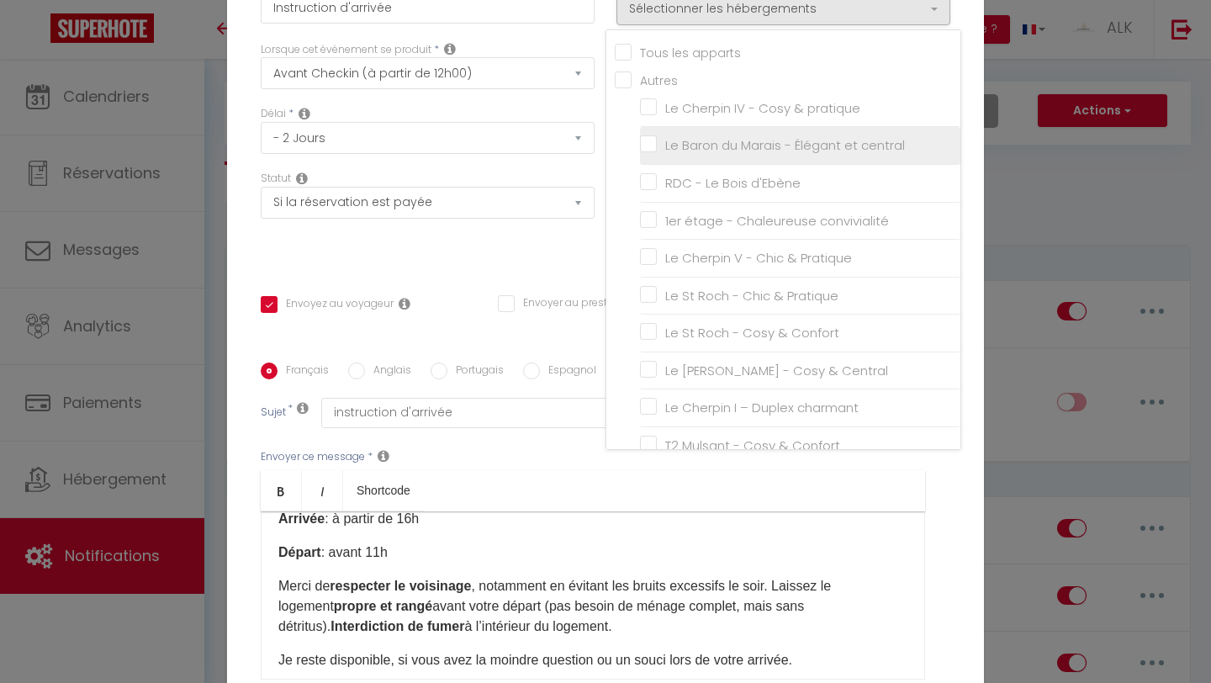
click at [647, 154] on input "Le Baron du Marais - Élégant et central" at bounding box center [800, 145] width 320 height 17
checkbox input "true"
checkbox input "false"
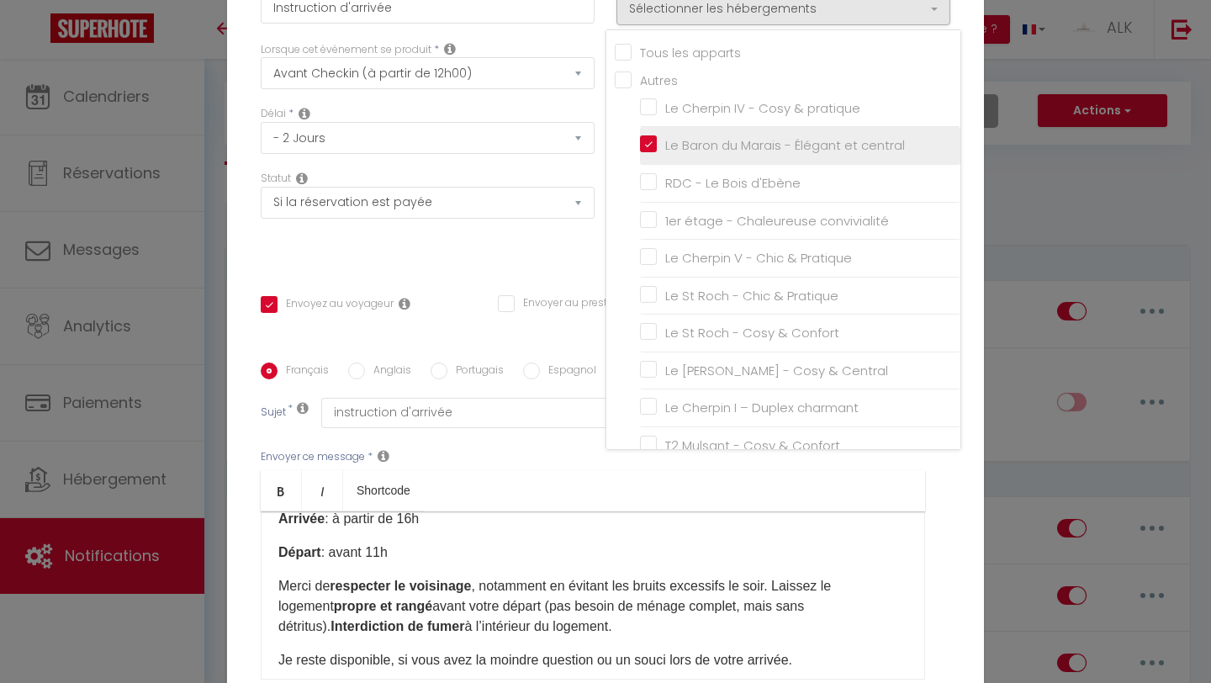
checkbox input "false"
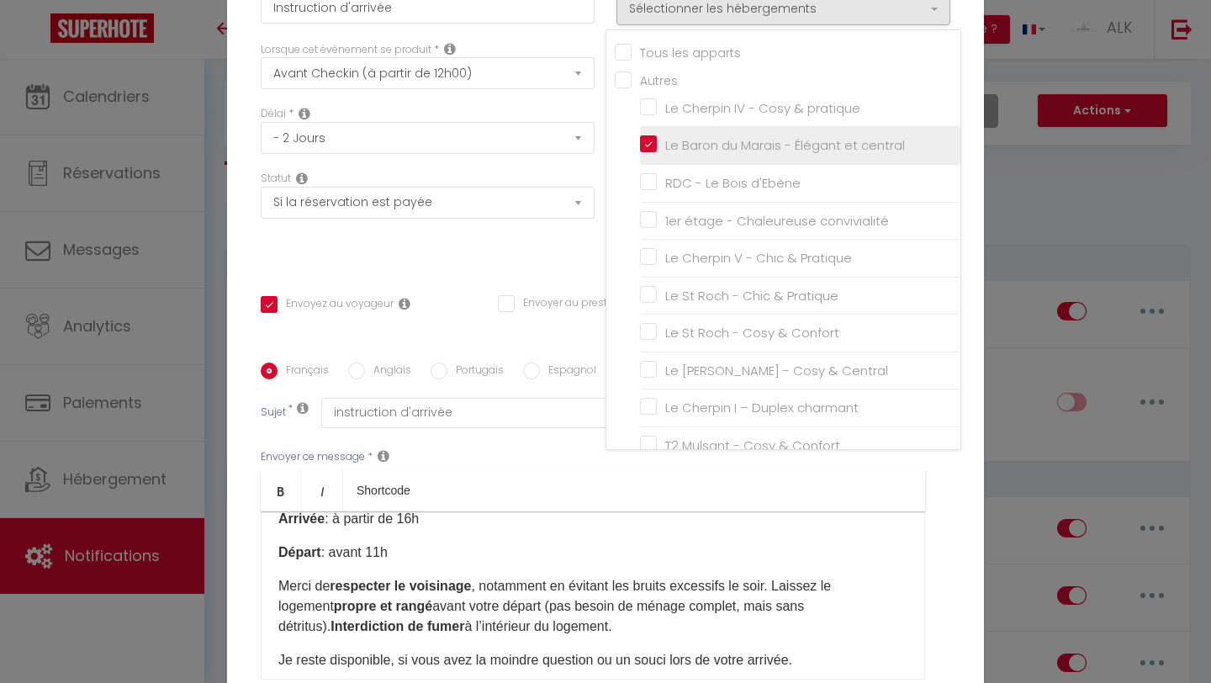
checkbox input "false"
click at [583, 190] on div "Statut Aucun Si la réservation est payée Si réservation non payée Si la caution…" at bounding box center [428, 195] width 334 height 48
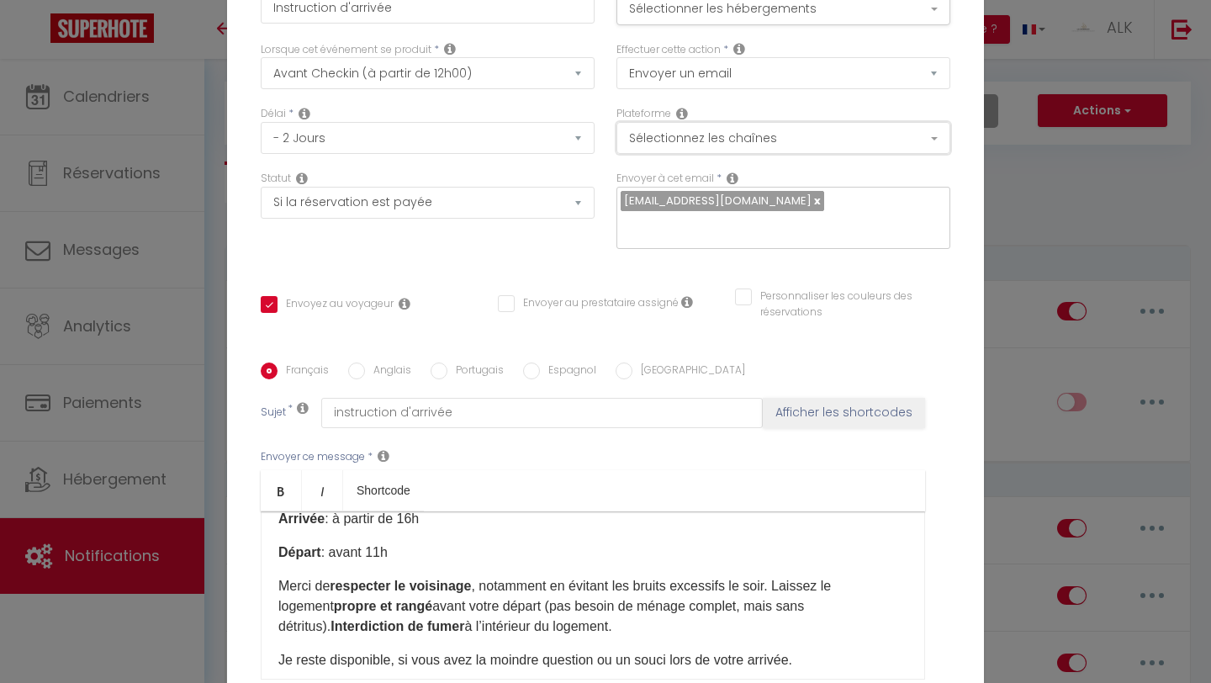
click at [708, 147] on button "Sélectionnez les chaînes" at bounding box center [783, 138] width 334 height 32
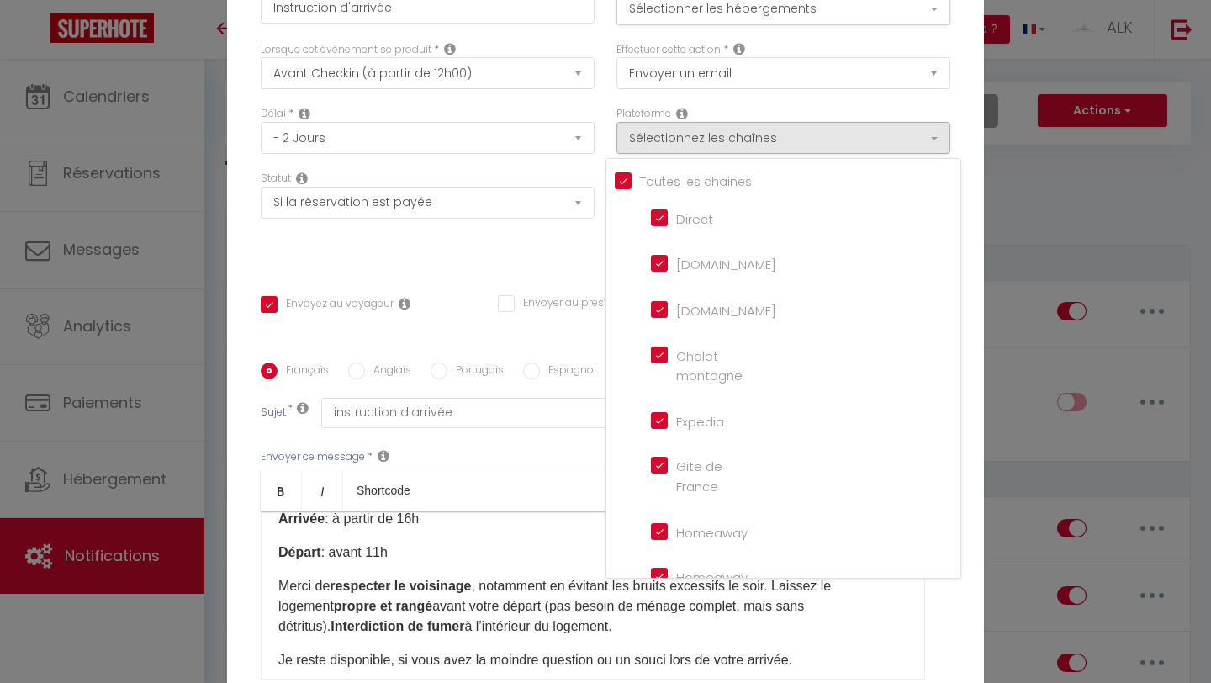
click at [542, 171] on div "Délai * Immédiat - 10 Minutes - 1 Heure - 2 Heures - 3 Heures - 4 Heures - 5 He…" at bounding box center [428, 138] width 356 height 65
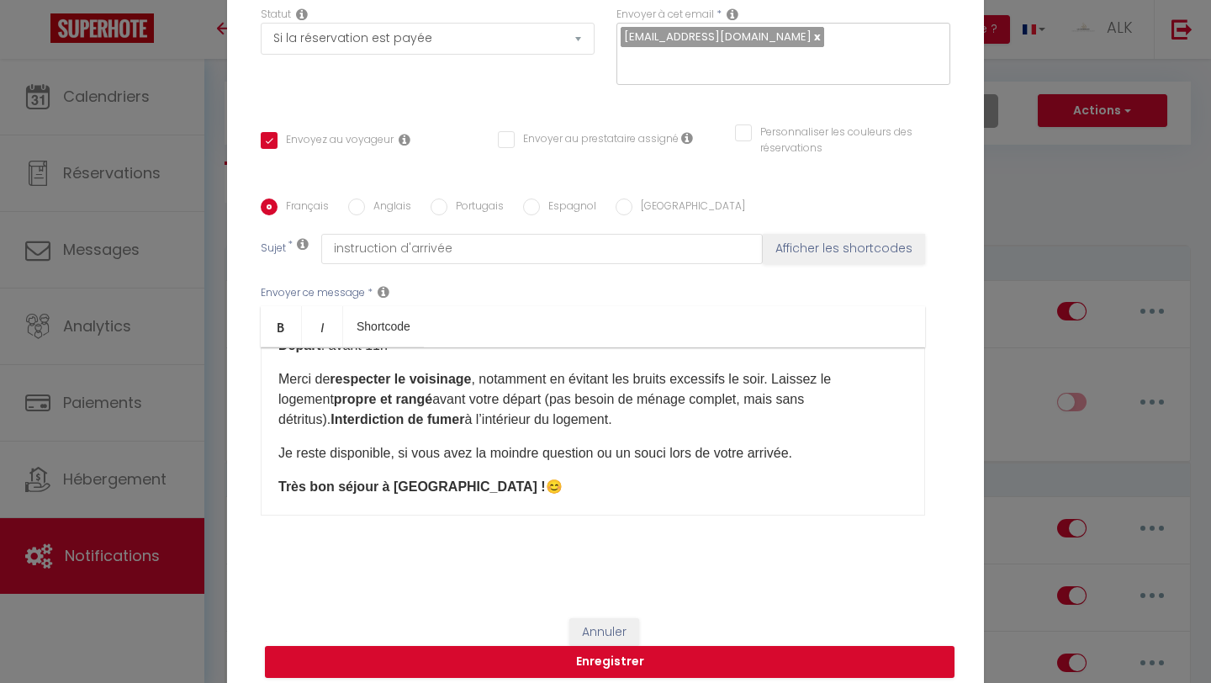
scroll to position [725, 0]
click at [782, 379] on p "Merci de respecter le voisinage , notamment en évitant les bruits excessifs le …" at bounding box center [592, 397] width 629 height 61
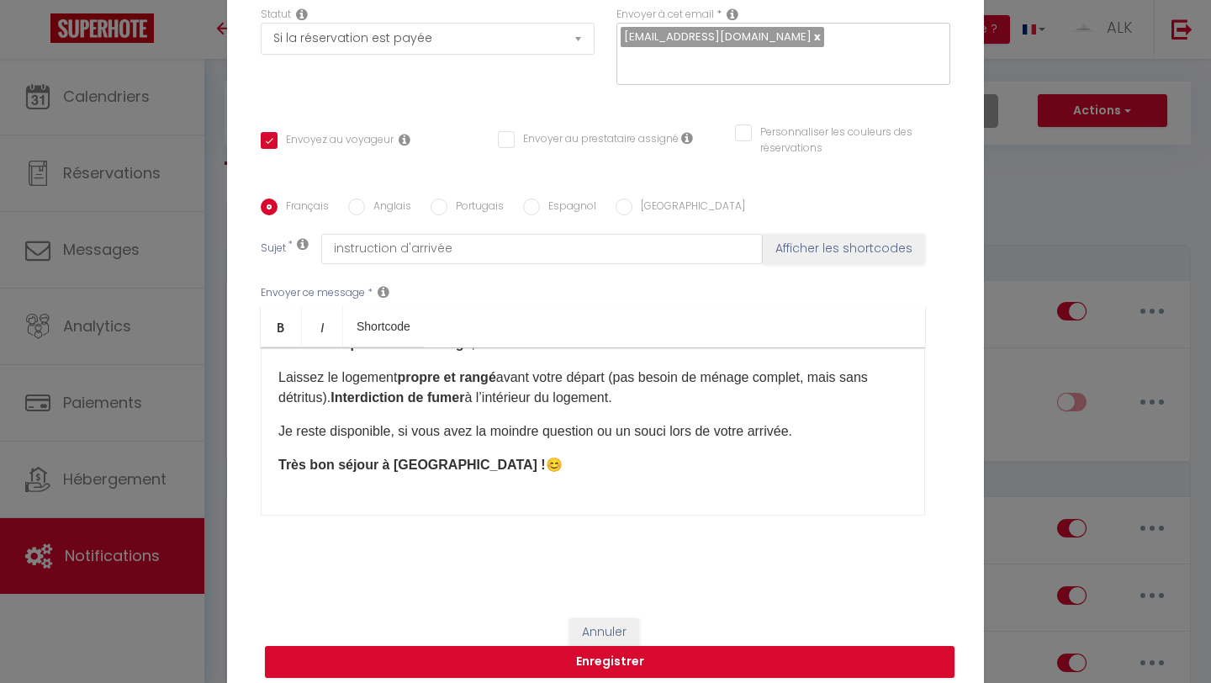
scroll to position [763, 0]
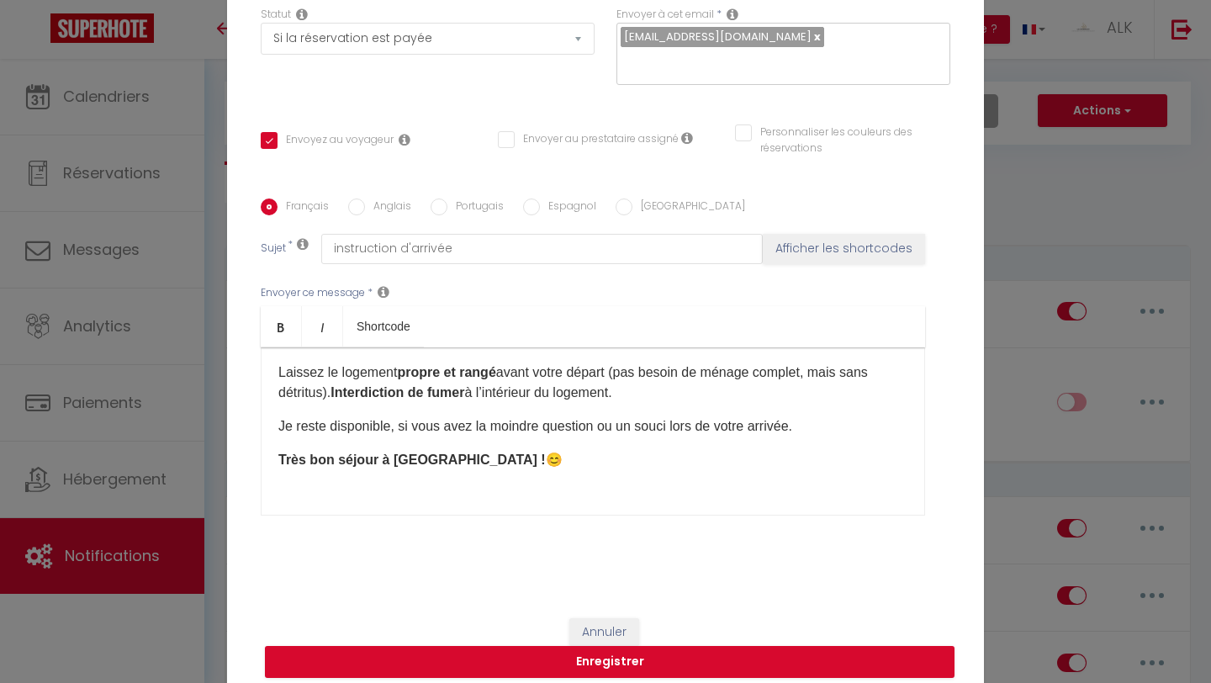
click at [338, 402] on p "Laissez le logement propre et rangé avant votre départ (pas besoin de ménage co…" at bounding box center [592, 382] width 629 height 40
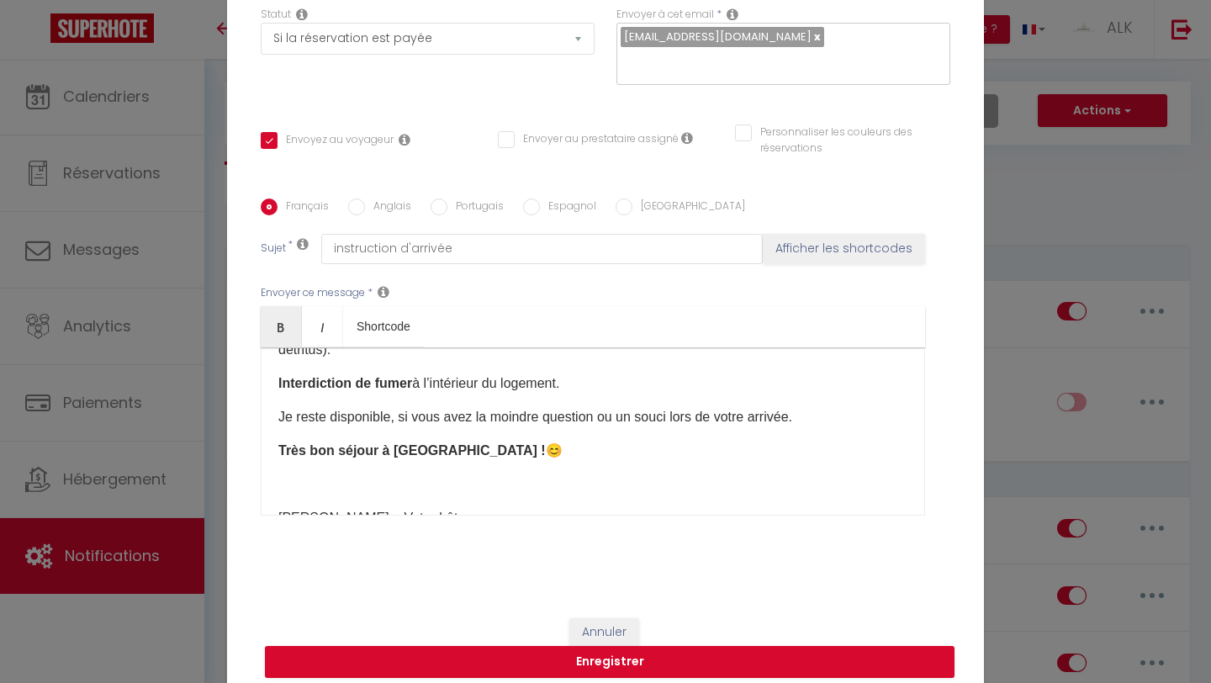
scroll to position [810, 0]
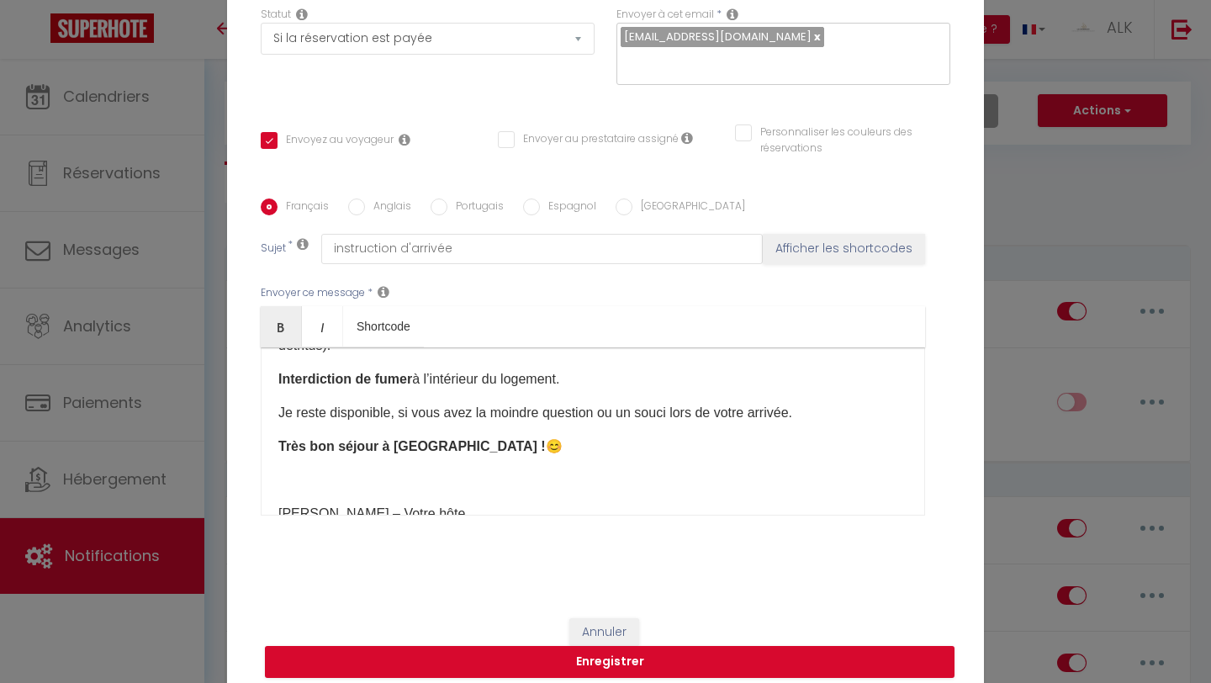
click at [393, 406] on div "Bonjour et merci pour votre réservation au “Baron du Marais” ! 🙌 Voici toutes l…" at bounding box center [593, 431] width 664 height 168
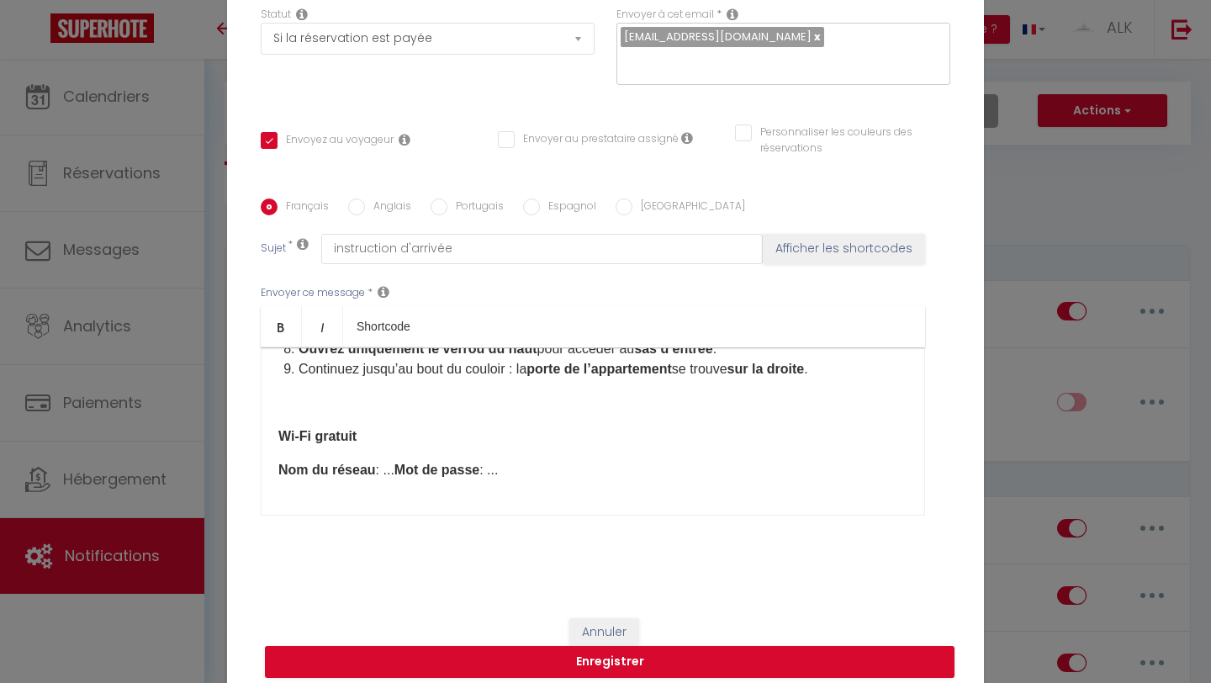
scroll to position [466, 0]
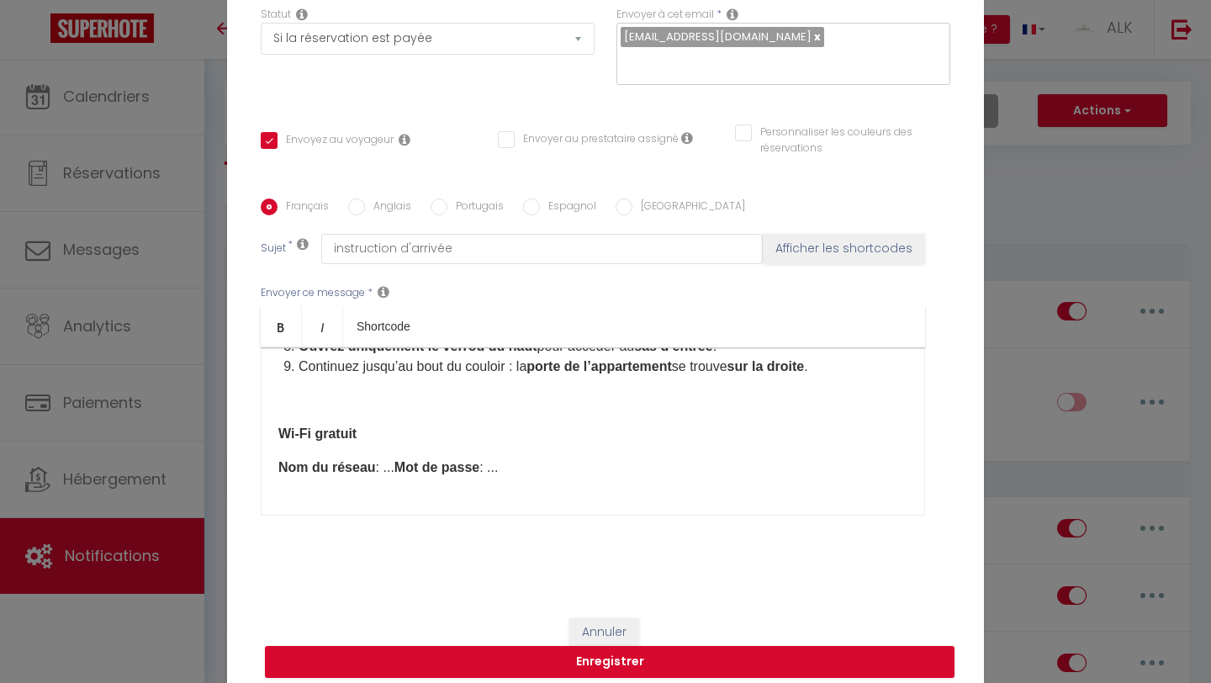
click at [403, 478] on p "Nom du réseau : ... Mot de passe : ..." at bounding box center [592, 467] width 629 height 20
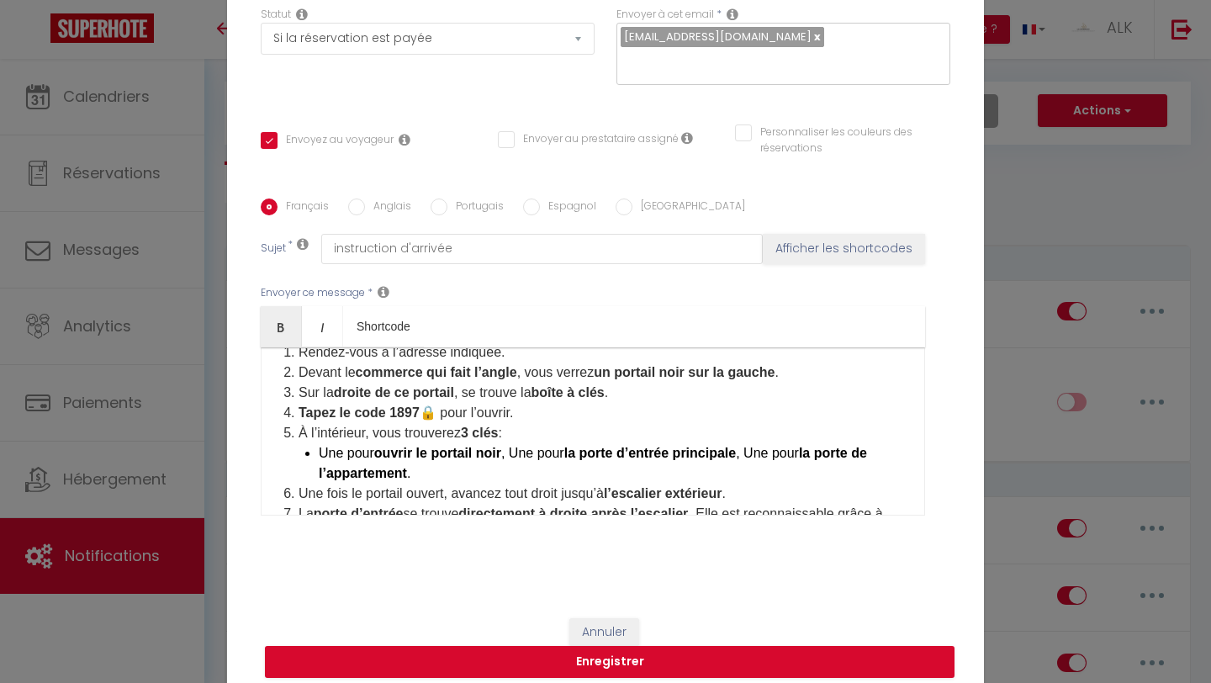
scroll to position [256, 0]
click at [322, 383] on li "Devant le commerce qui fait l’angle , vous verrez un portail noir sur la gauche…" at bounding box center [602, 374] width 609 height 20
click at [390, 381] on b "commerce qui fait l’angle" at bounding box center [468, 374] width 161 height 14
drag, startPoint x: 796, startPoint y: 385, endPoint x: 712, endPoint y: 388, distance: 84.1
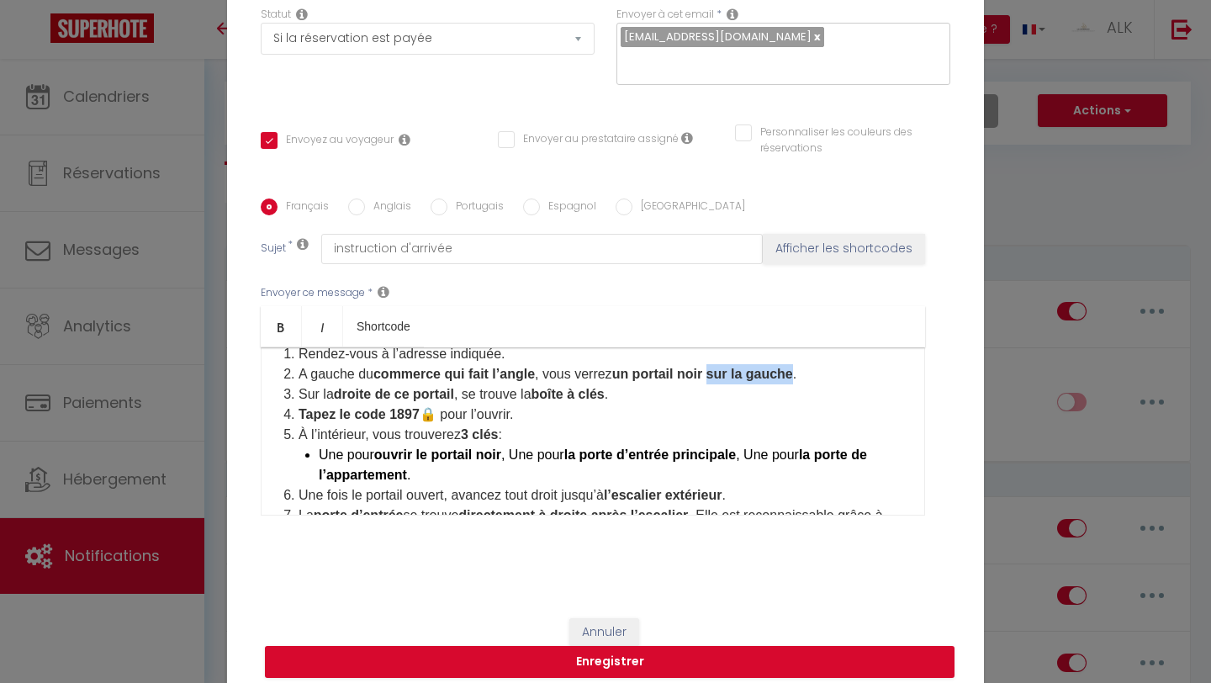
click at [712, 381] on b "un portail noir sur la gauche" at bounding box center [702, 374] width 181 height 14
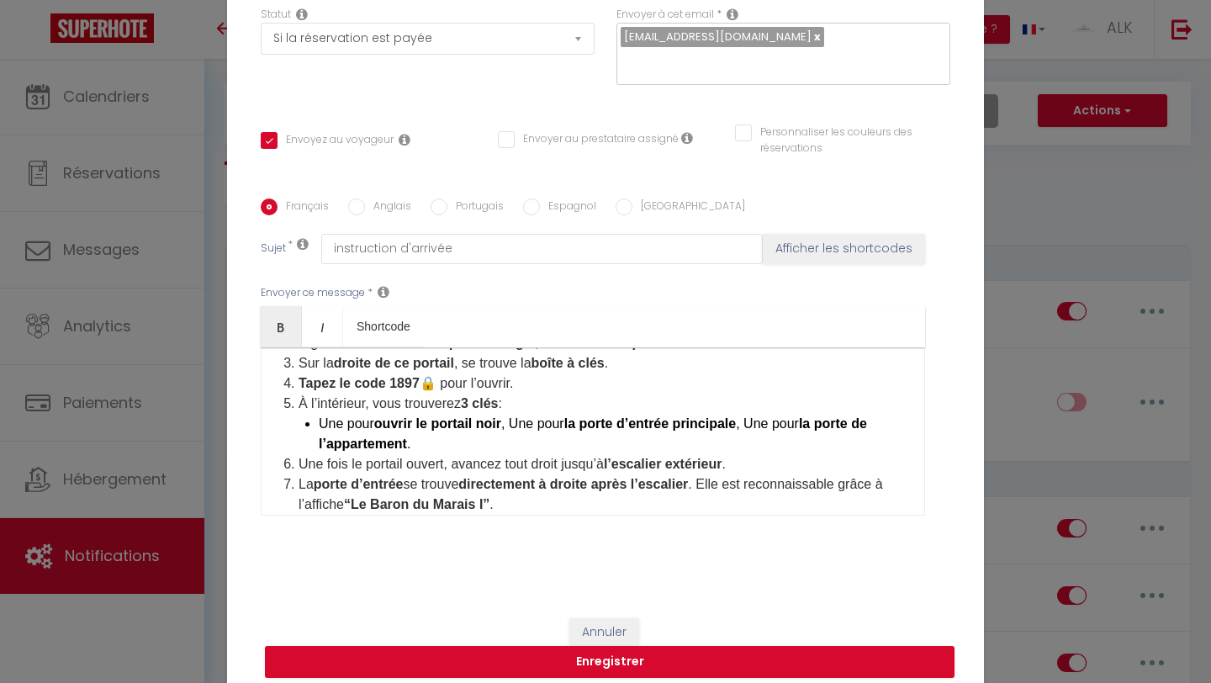
scroll to position [289, 0]
click at [319, 434] on li "Une pour ouvrir le portail noir , Une pour la porte d’entrée principale , Une p…" at bounding box center [613, 432] width 589 height 40
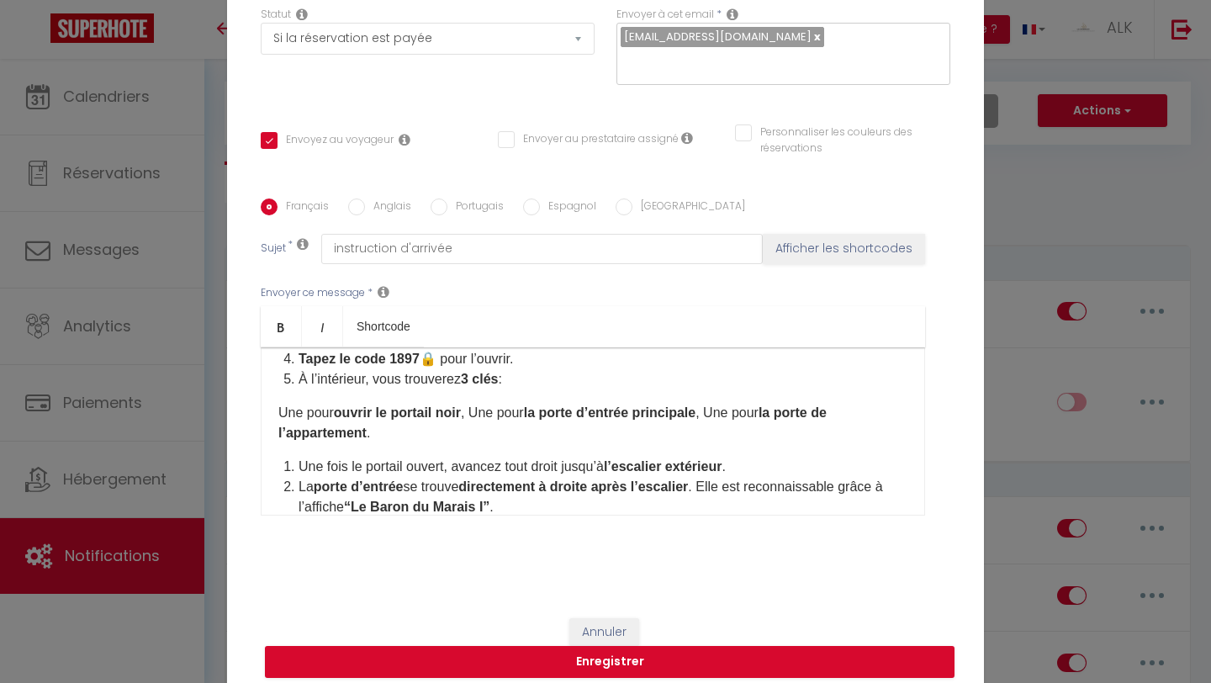
scroll to position [323, 0]
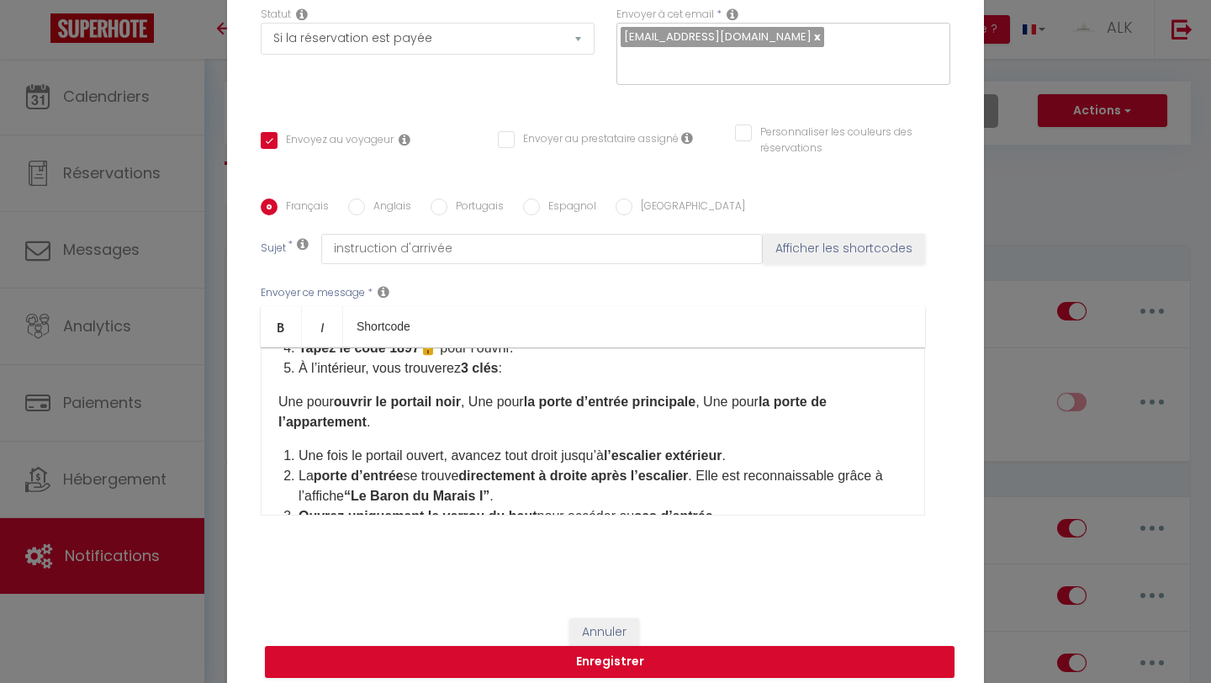
click at [298, 466] on li "Une fois le portail ouvert, avancez tout droit jusqu’à l’escalier extérieur ." at bounding box center [602, 456] width 609 height 20
click at [316, 432] on p "Une pour ouvrir le portail noir , Une pour la porte d’entrée principale , Une p…" at bounding box center [592, 412] width 629 height 40
click at [324, 447] on div "Bonjour et merci pour votre réservation au “Baron du Marais” ! 🙌 Voici toutes l…" at bounding box center [593, 431] width 664 height 168
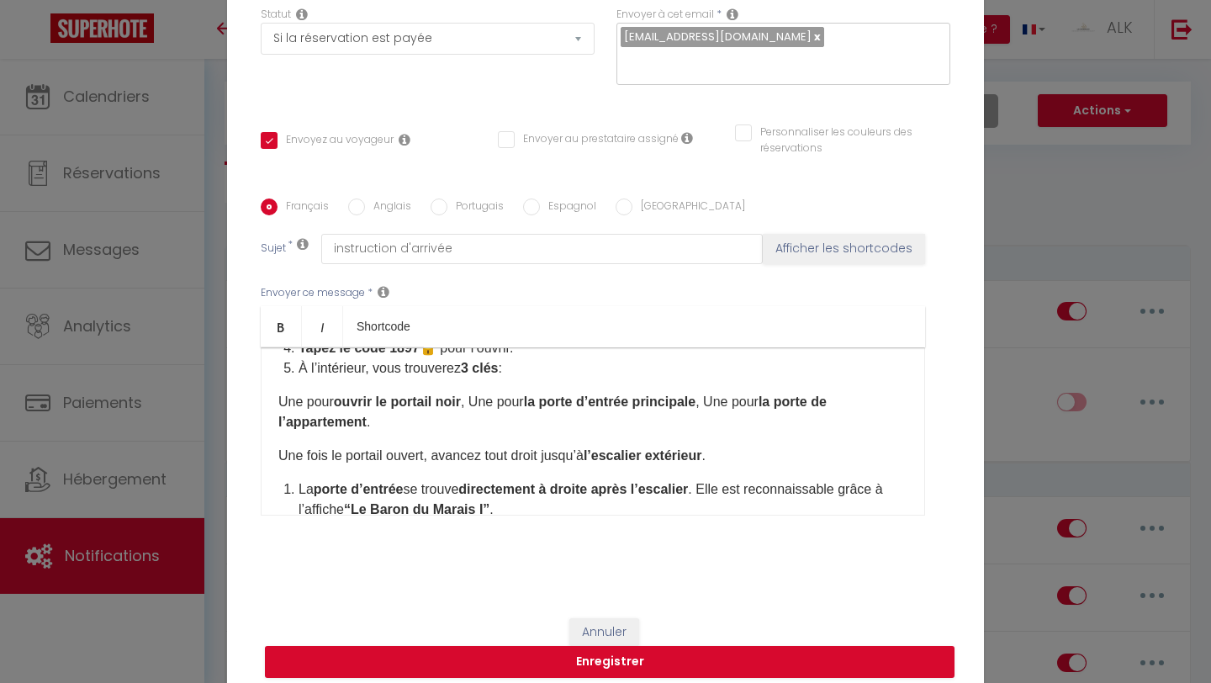
click at [298, 500] on li "La porte d’entrée se trouve directement à droite après l’escalier . Elle est re…" at bounding box center [602, 499] width 609 height 40
click at [277, 471] on div "Bonjour et merci pour votre réservation au “Baron du Marais” ! 🙌 Voici toutes l…" at bounding box center [593, 431] width 664 height 168
click at [276, 498] on div "Bonjour et merci pour votre réservation au “Baron du Marais” ! 🙌 Voici toutes l…" at bounding box center [593, 431] width 664 height 168
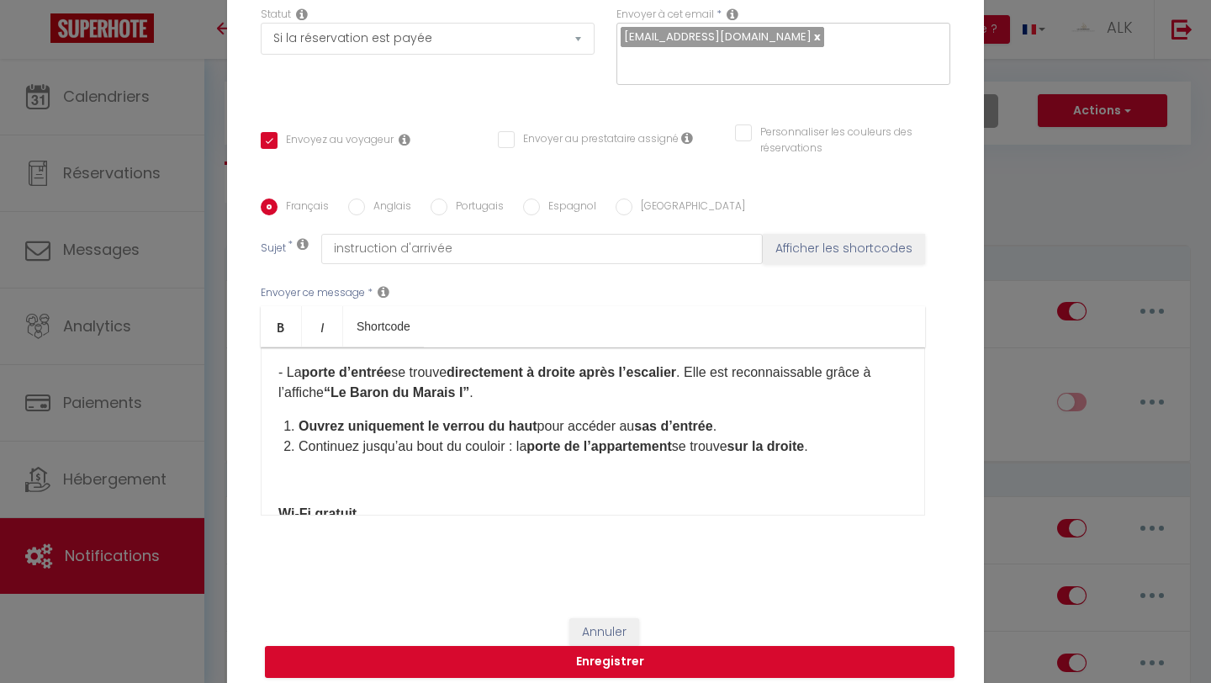
scroll to position [441, 0]
click at [298, 429] on li "Ouvrez uniquement le verrou du haut pour accéder au sas d’entrée ." at bounding box center [602, 425] width 609 height 20
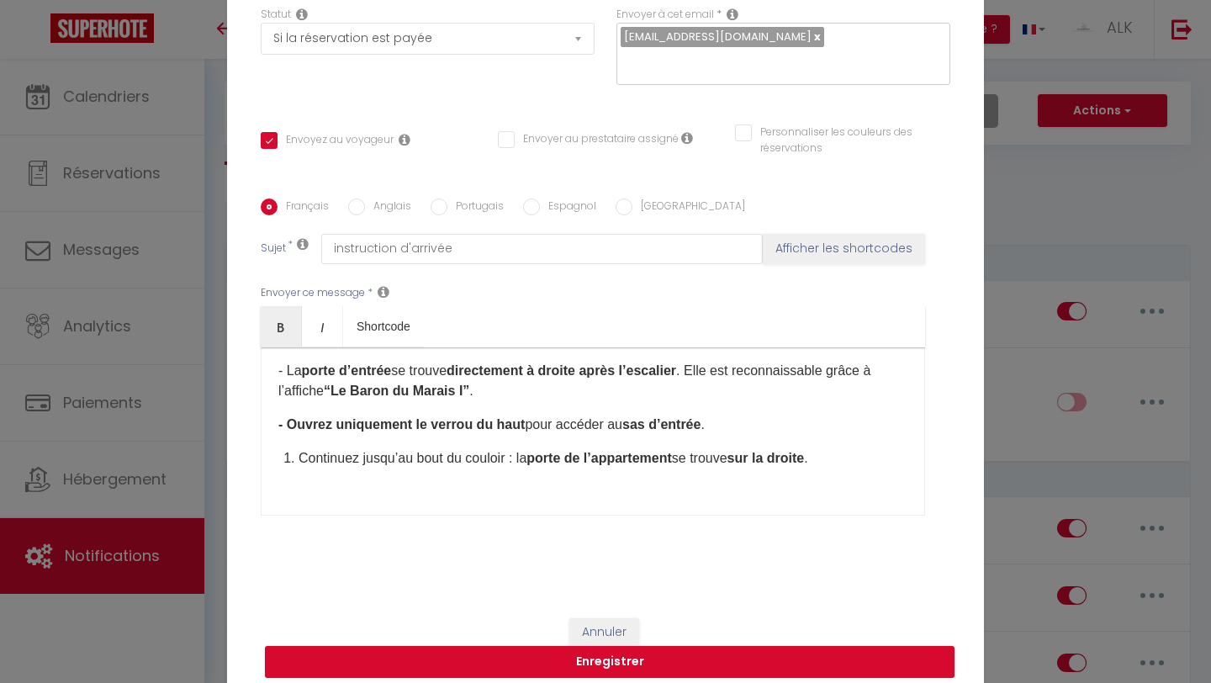
click at [298, 468] on li "Continuez jusqu’au bout du couloir : la porte de l’appartement se trouve sur la…" at bounding box center [602, 458] width 609 height 20
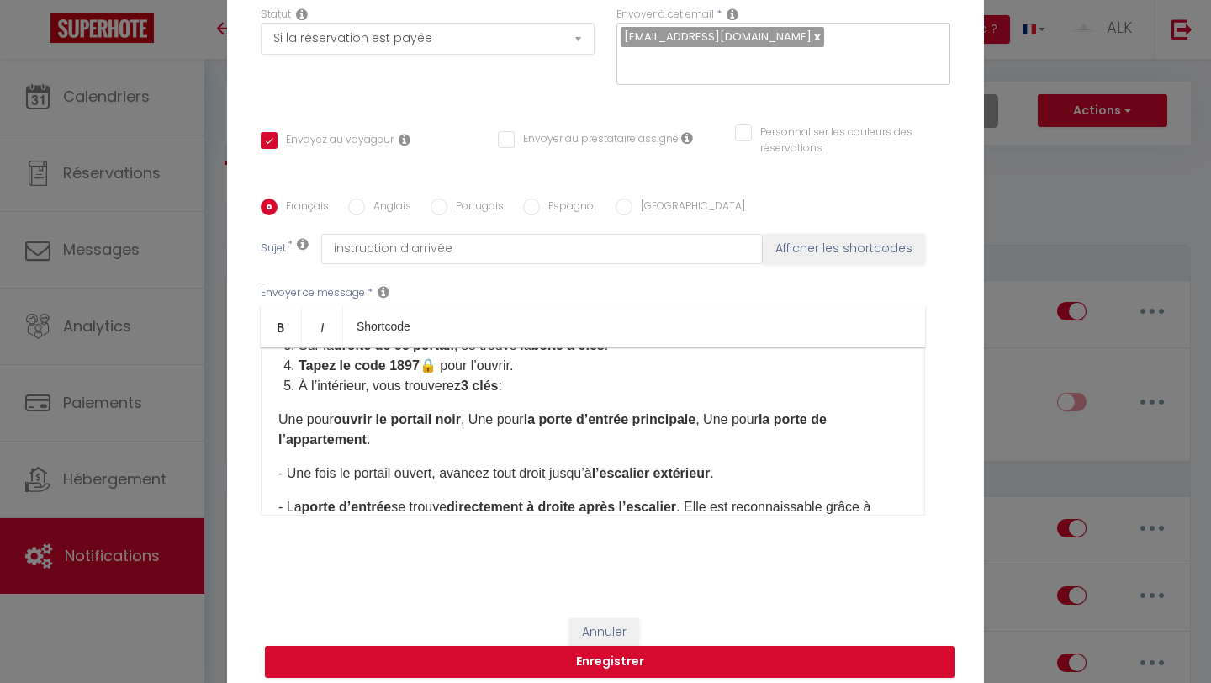
scroll to position [282, 0]
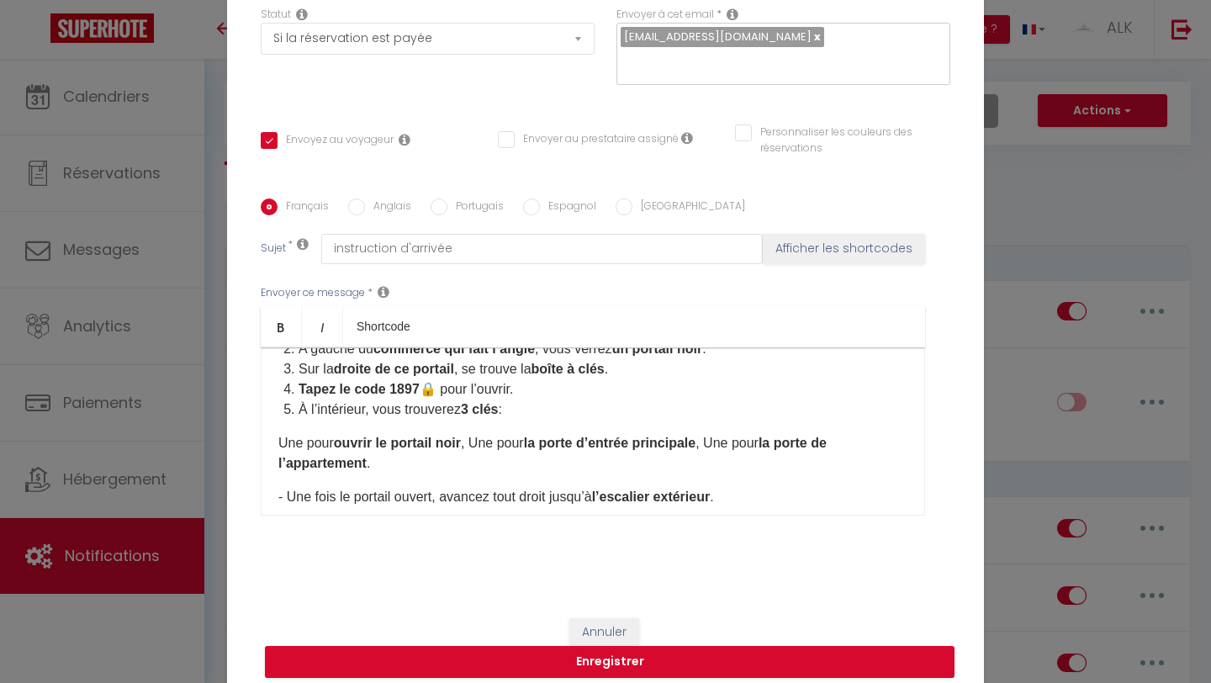
click at [298, 418] on li "À l’intérieur, vous trouverez 3 clés :" at bounding box center [602, 409] width 609 height 20
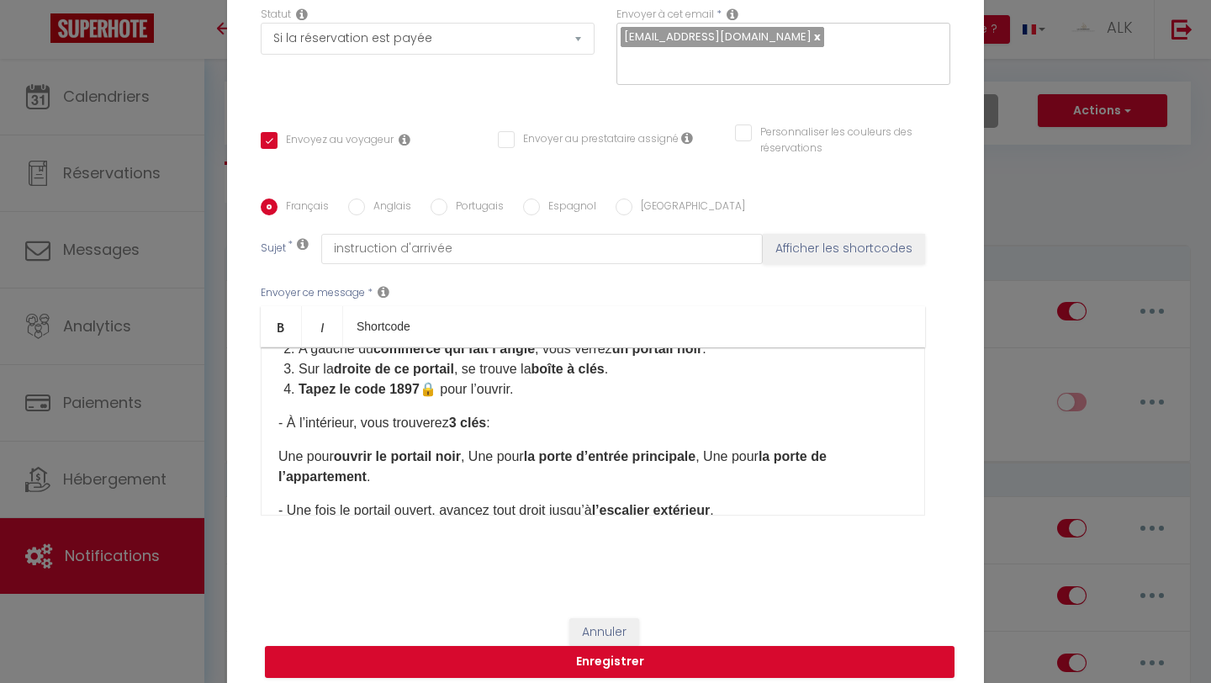
click at [300, 396] on b "Tapez le code 1897" at bounding box center [358, 389] width 121 height 14
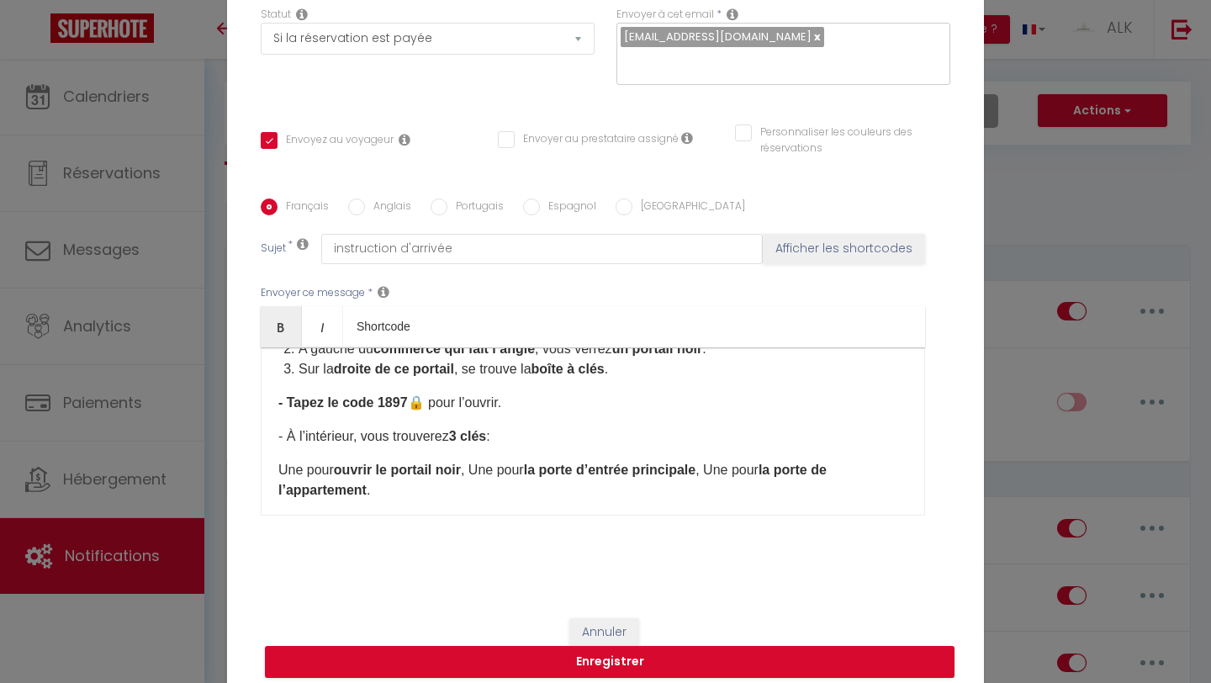
click at [299, 379] on li "Sur la droite de ce portail , se trouve la boîte à clés ." at bounding box center [602, 369] width 609 height 20
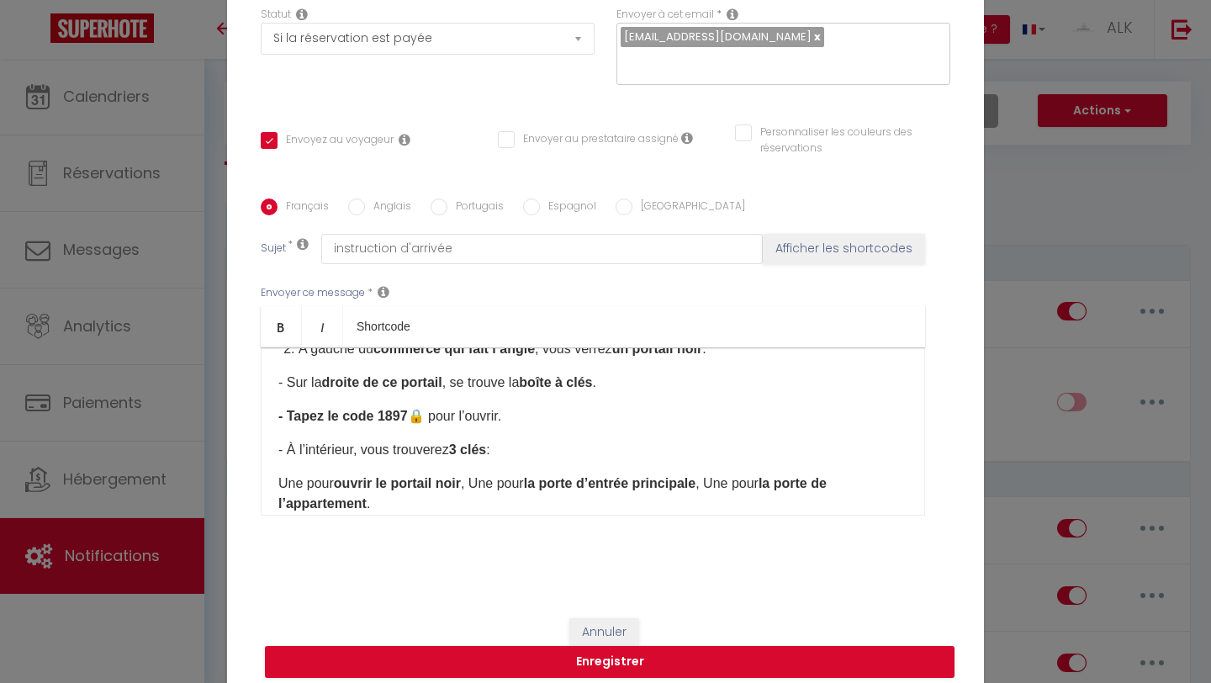
click at [298, 359] on li "A gauche du commerce qui fait l’angle , vous verrez un portail noir ." at bounding box center [602, 349] width 609 height 20
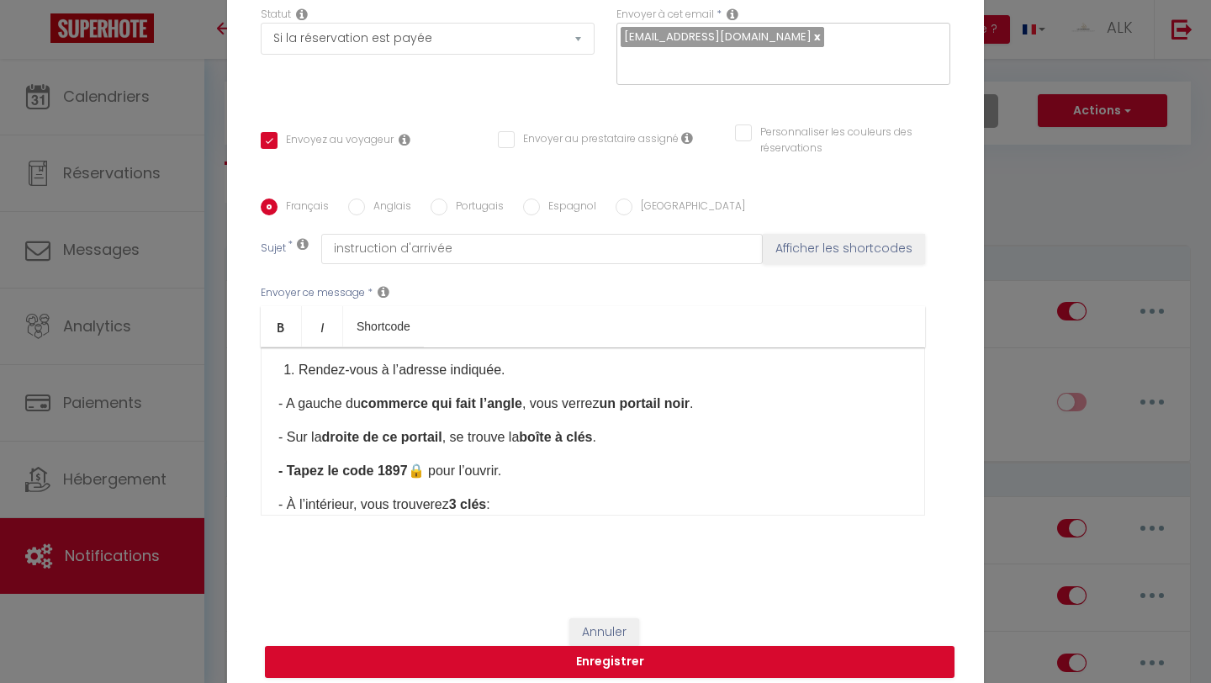
scroll to position [238, 0]
click at [299, 377] on li "Rendez-vous à l’adresse indiquée." at bounding box center [602, 372] width 609 height 20
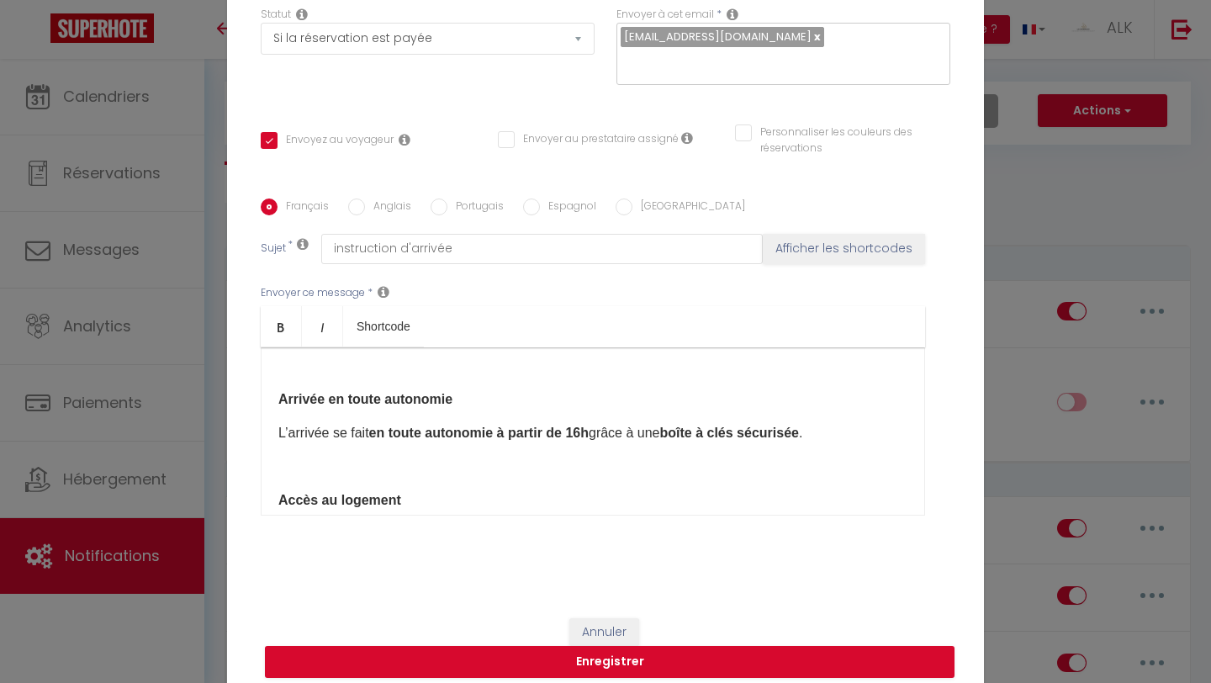
scroll to position [0, 0]
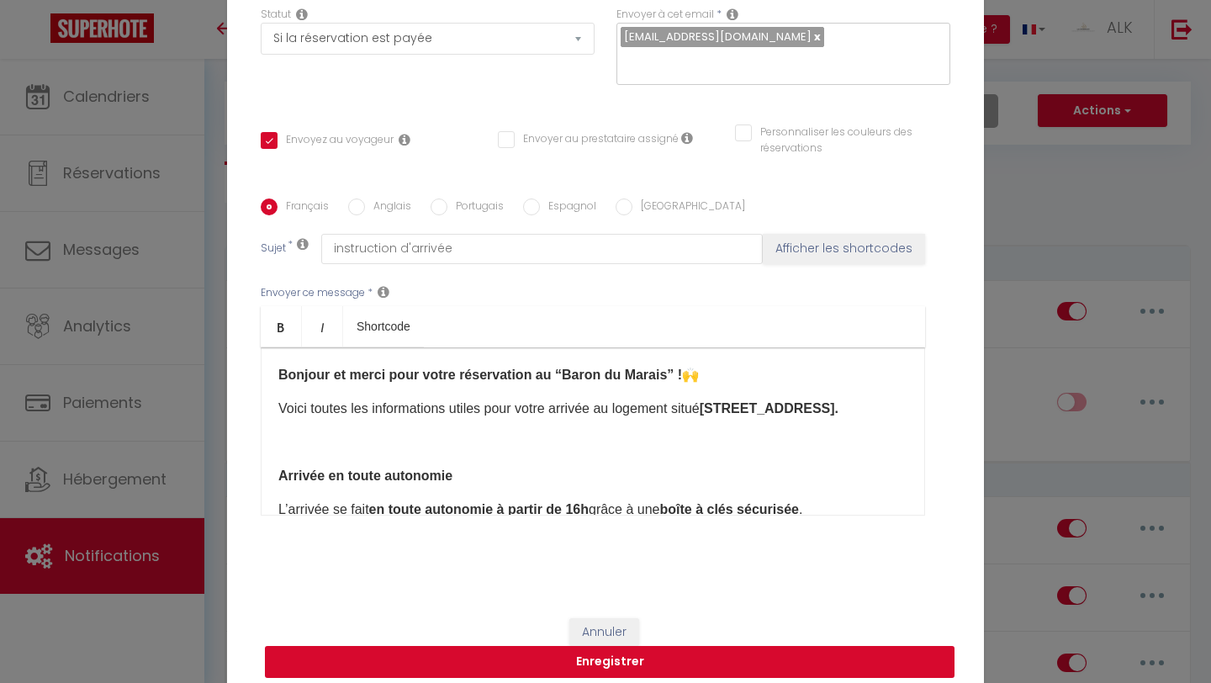
click at [559, 648] on button "Enregistrer" at bounding box center [609, 662] width 689 height 32
checkbox input "false"
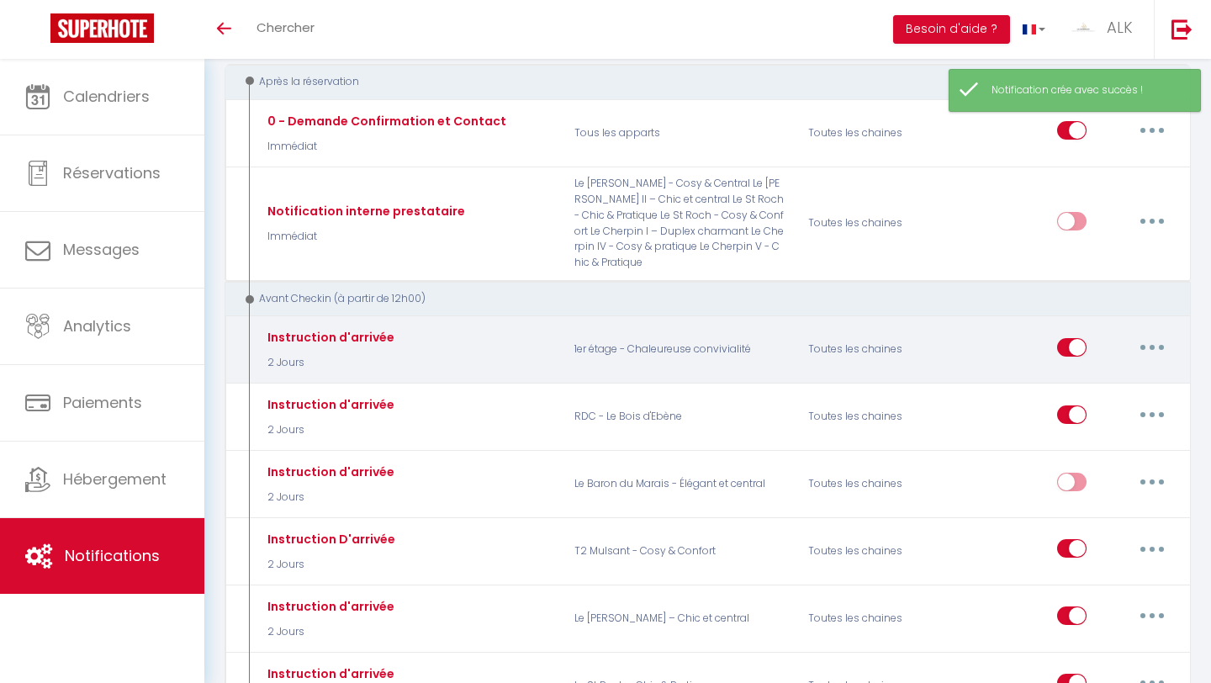
scroll to position [256, 0]
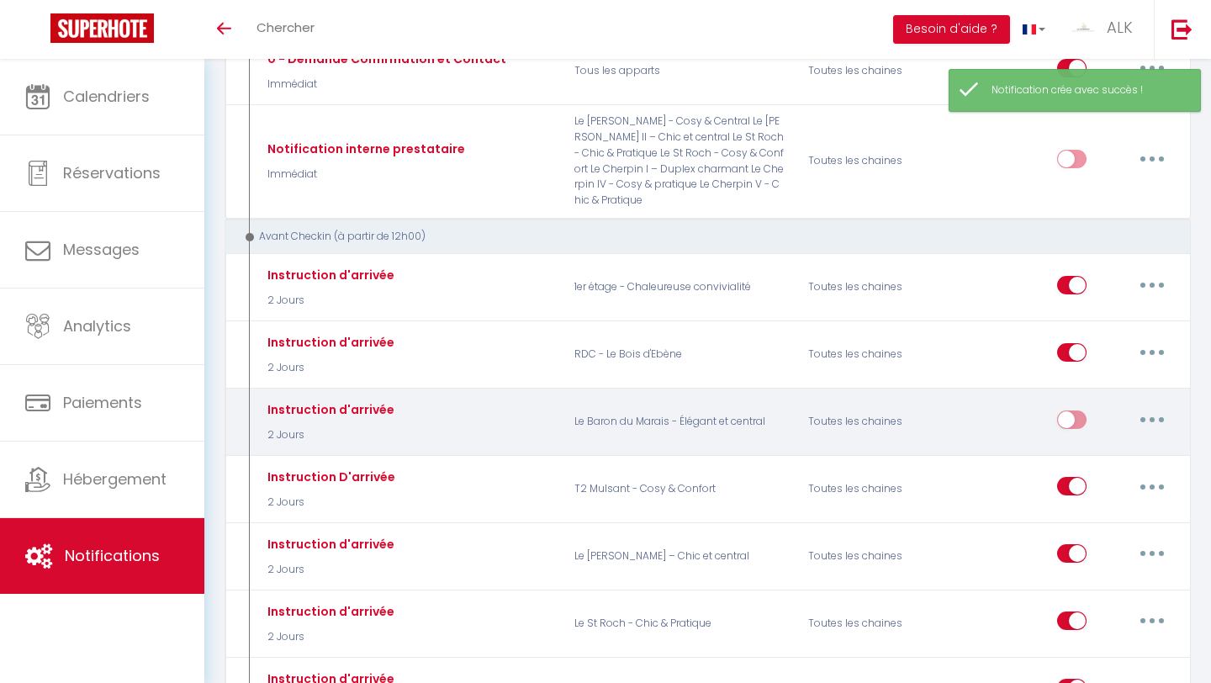
click at [1061, 415] on input "checkbox" at bounding box center [1071, 422] width 29 height 25
checkbox input "true"
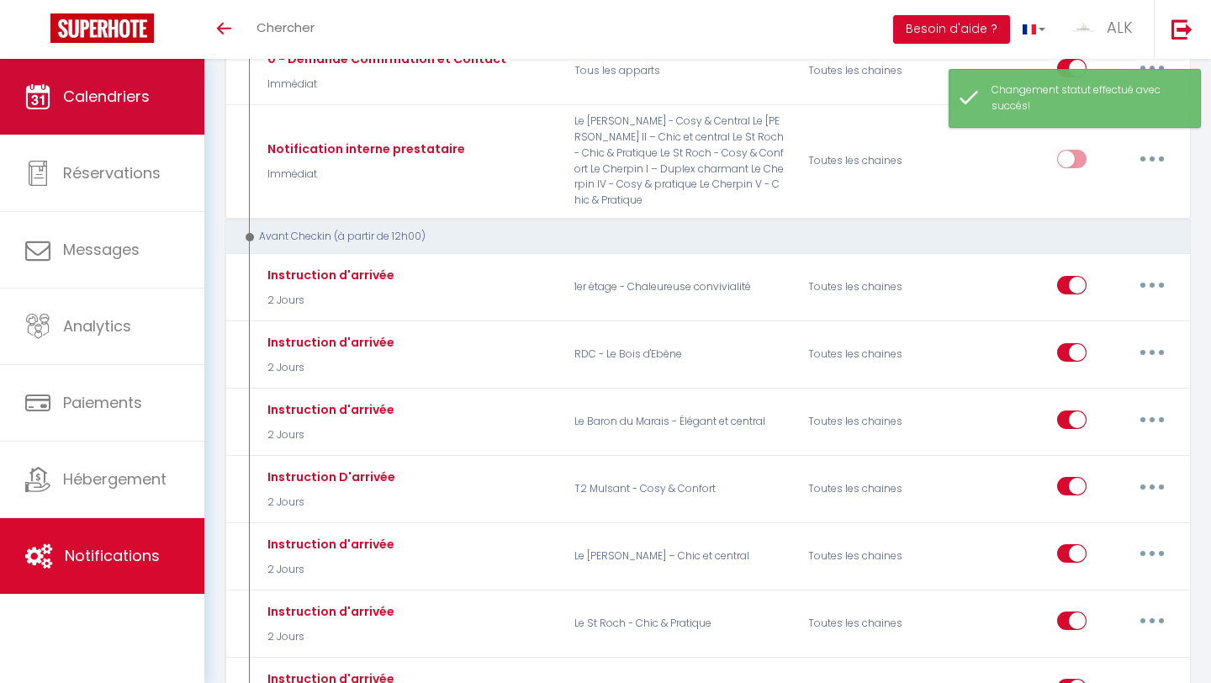
click at [156, 122] on link "Calendriers" at bounding box center [102, 97] width 204 height 76
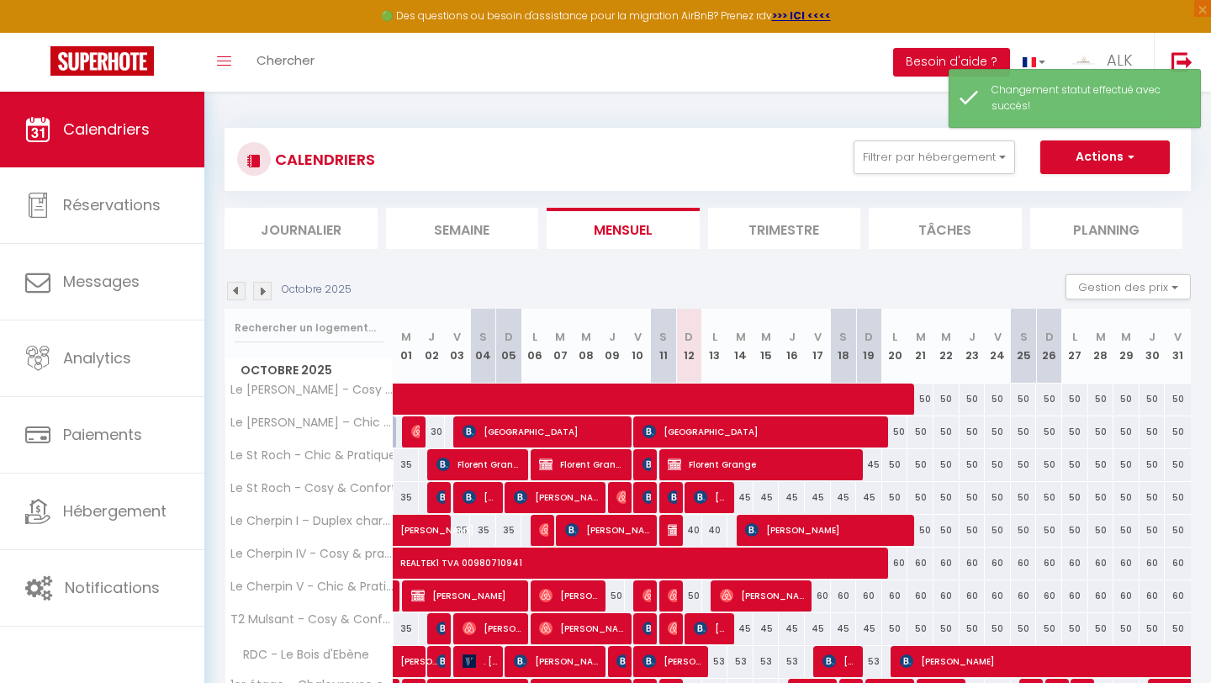
scroll to position [130, 0]
